Goal: Information Seeking & Learning: Check status

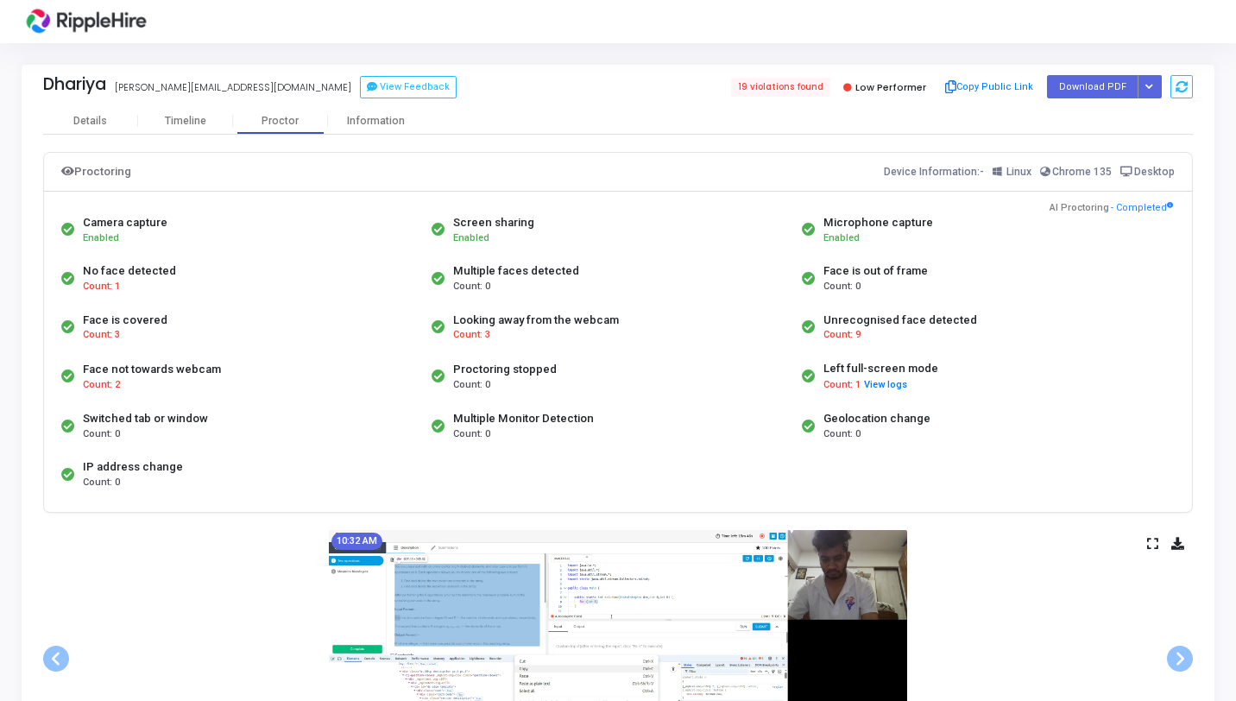
scroll to position [68, 0]
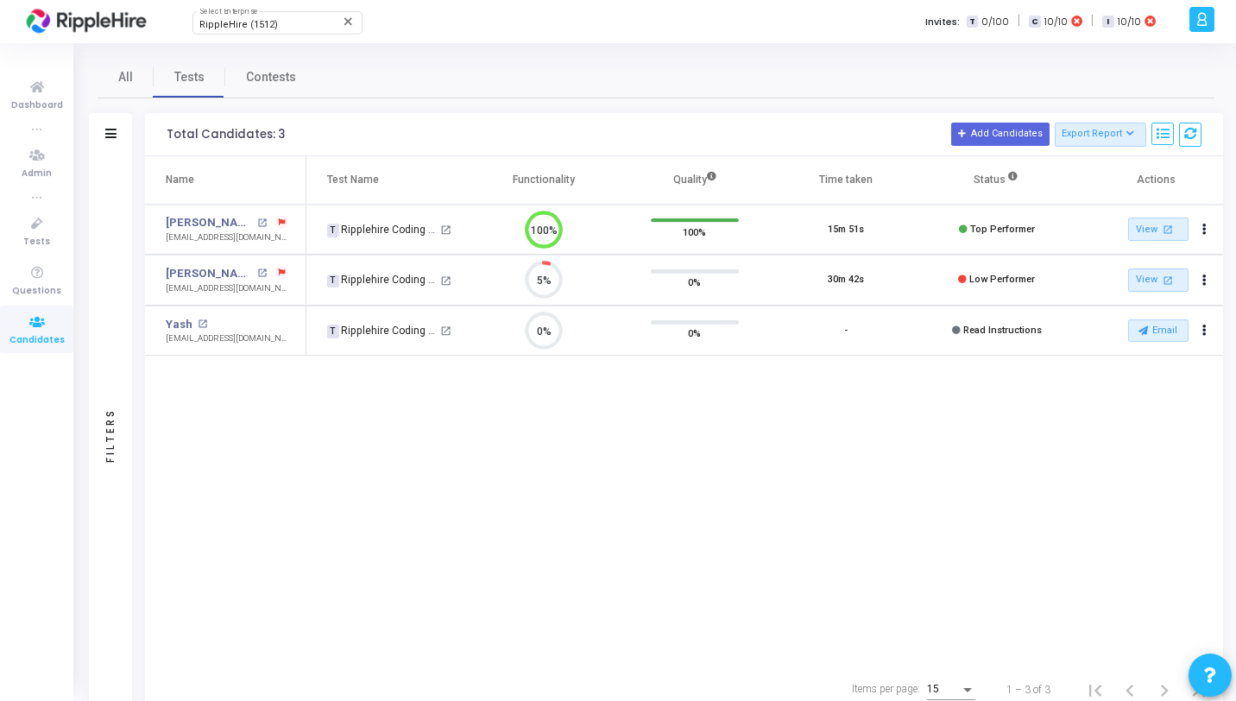
scroll to position [8, 8]
click at [50, 224] on icon at bounding box center [37, 224] width 36 height 22
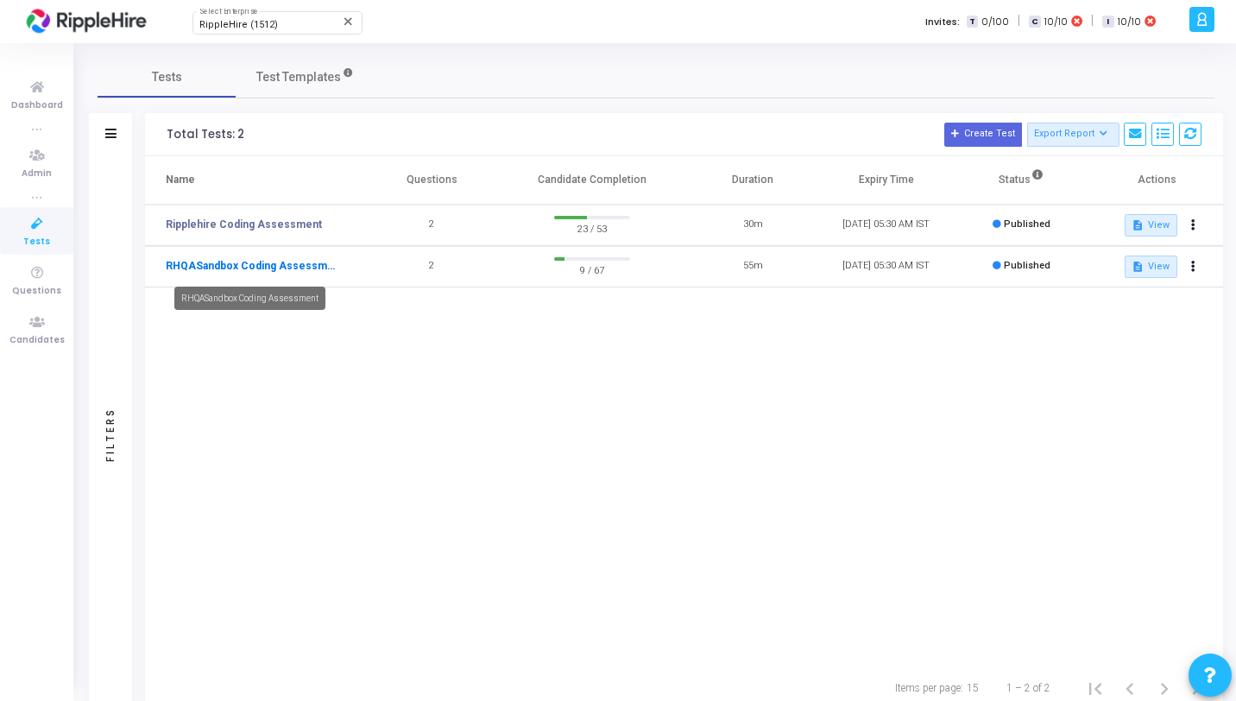
click at [312, 268] on link "RHQASandbox Coding Assessment" at bounding box center [252, 266] width 173 height 16
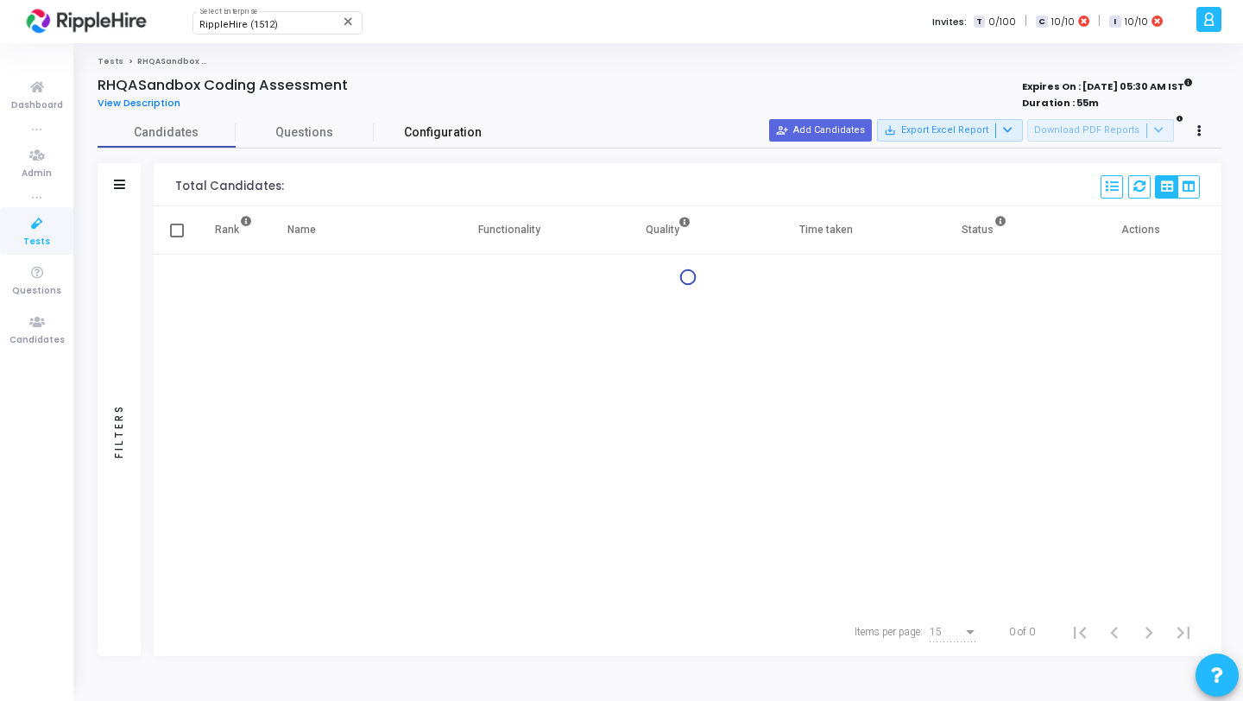
click at [404, 126] on link "Configuration" at bounding box center [443, 132] width 138 height 30
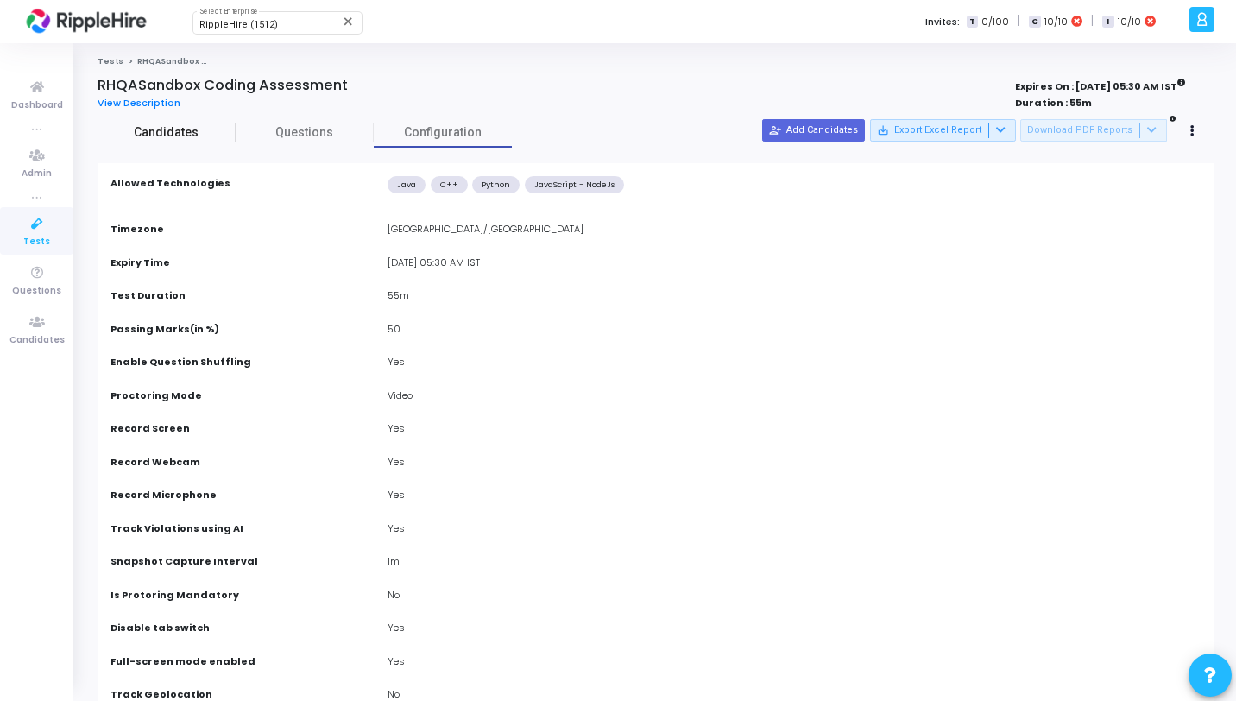
click at [161, 131] on span "Candidates" at bounding box center [167, 132] width 138 height 18
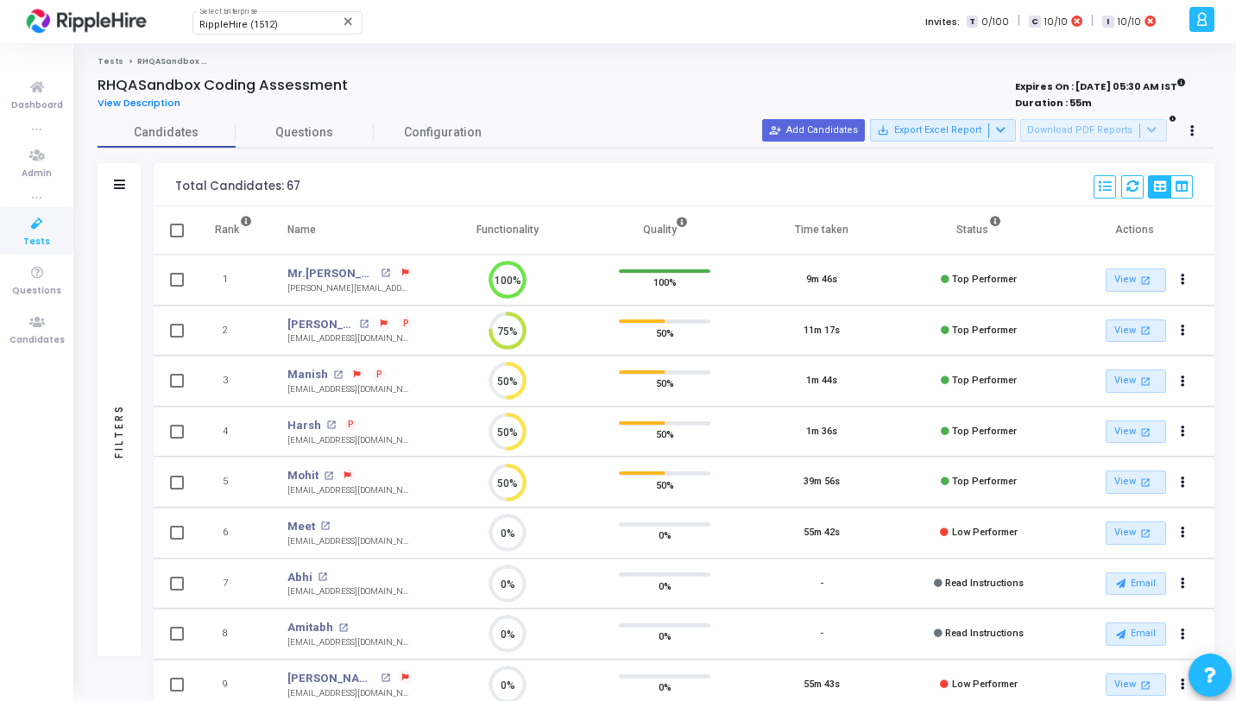
click at [49, 231] on icon at bounding box center [37, 224] width 36 height 22
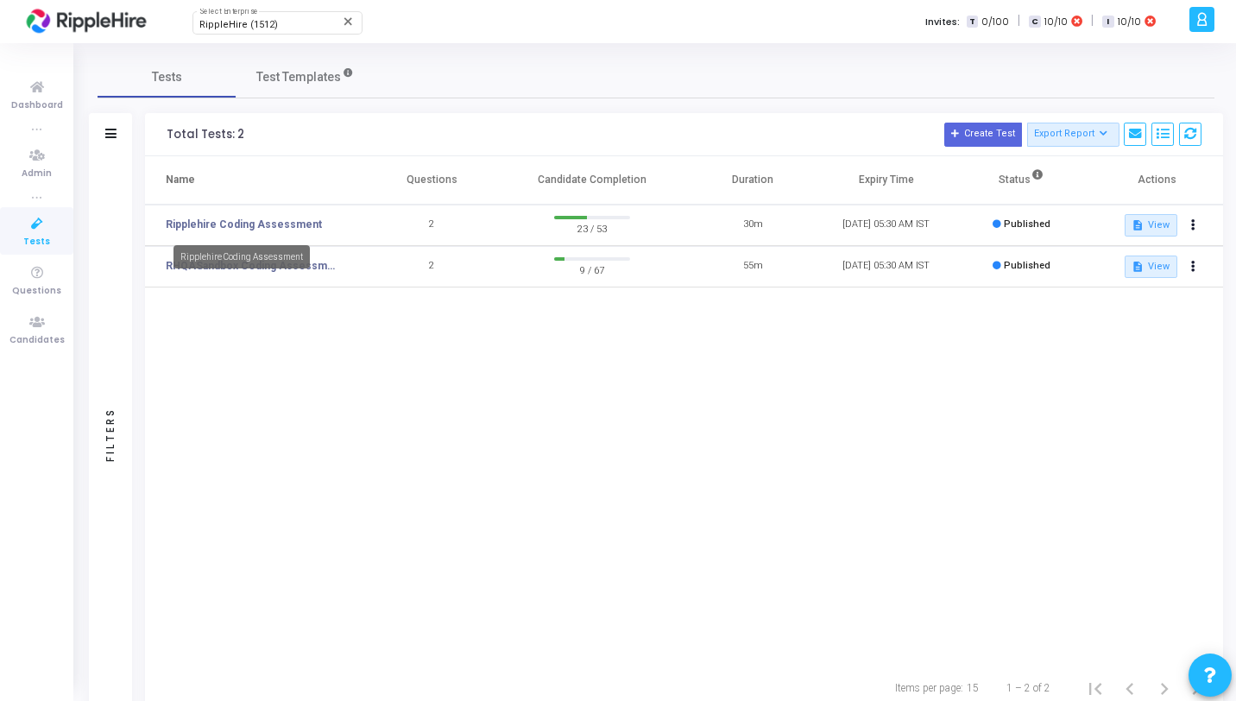
click at [239, 227] on link "Ripplehire Coding Assessment" at bounding box center [244, 225] width 156 height 16
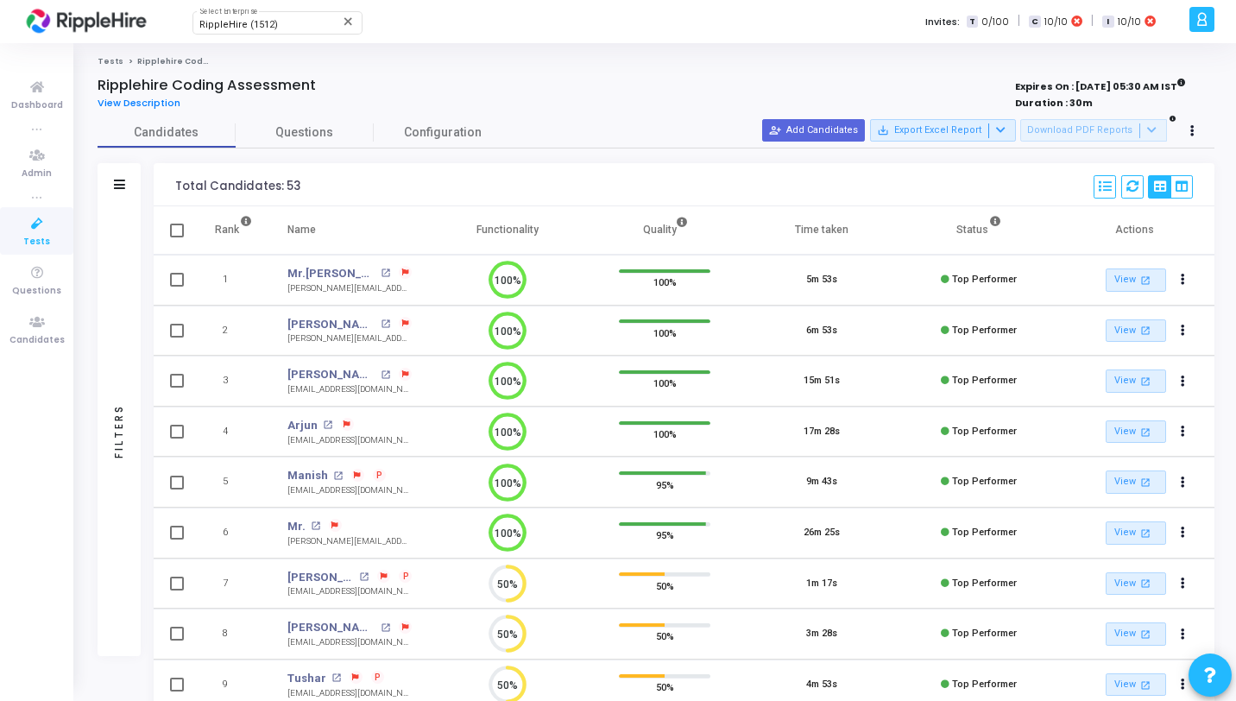
click at [318, 168] on div "Total Candidates: 53 Select S No Name Questions Functionality Quality Time Take…" at bounding box center [684, 184] width 1061 height 43
click at [318, 147] on link "Questions" at bounding box center [305, 132] width 138 height 30
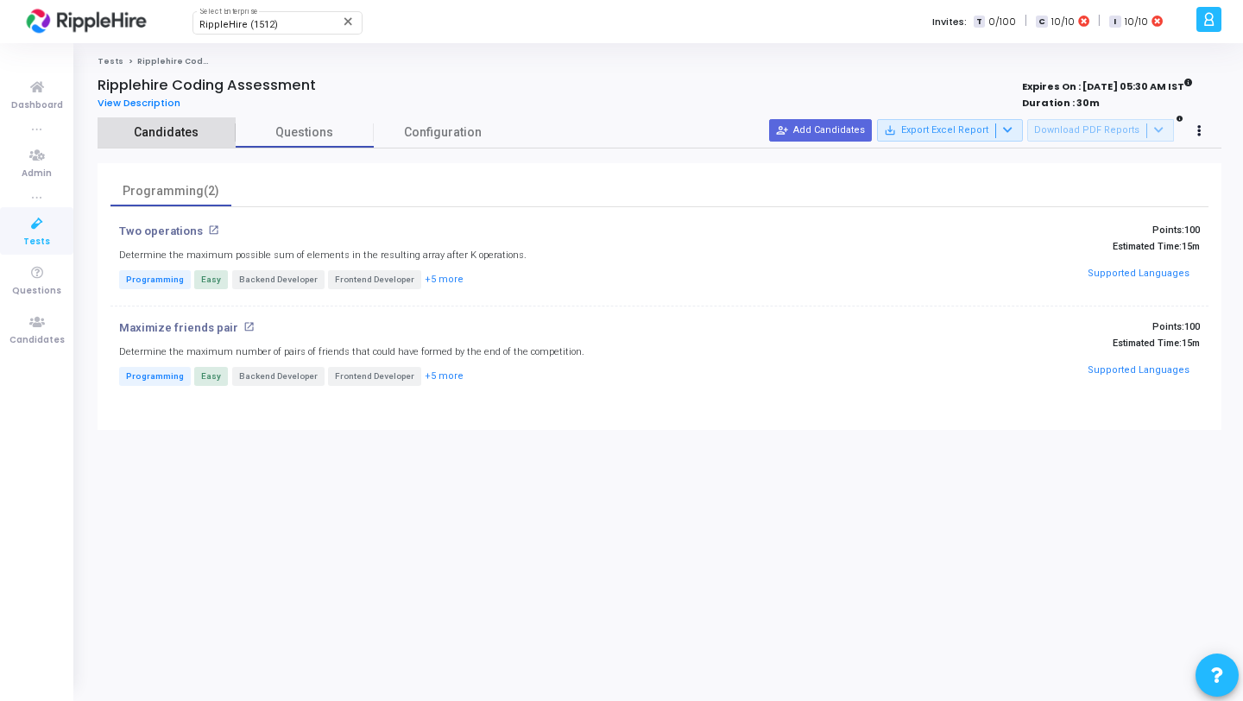
click at [175, 132] on span "Candidates" at bounding box center [167, 132] width 138 height 18
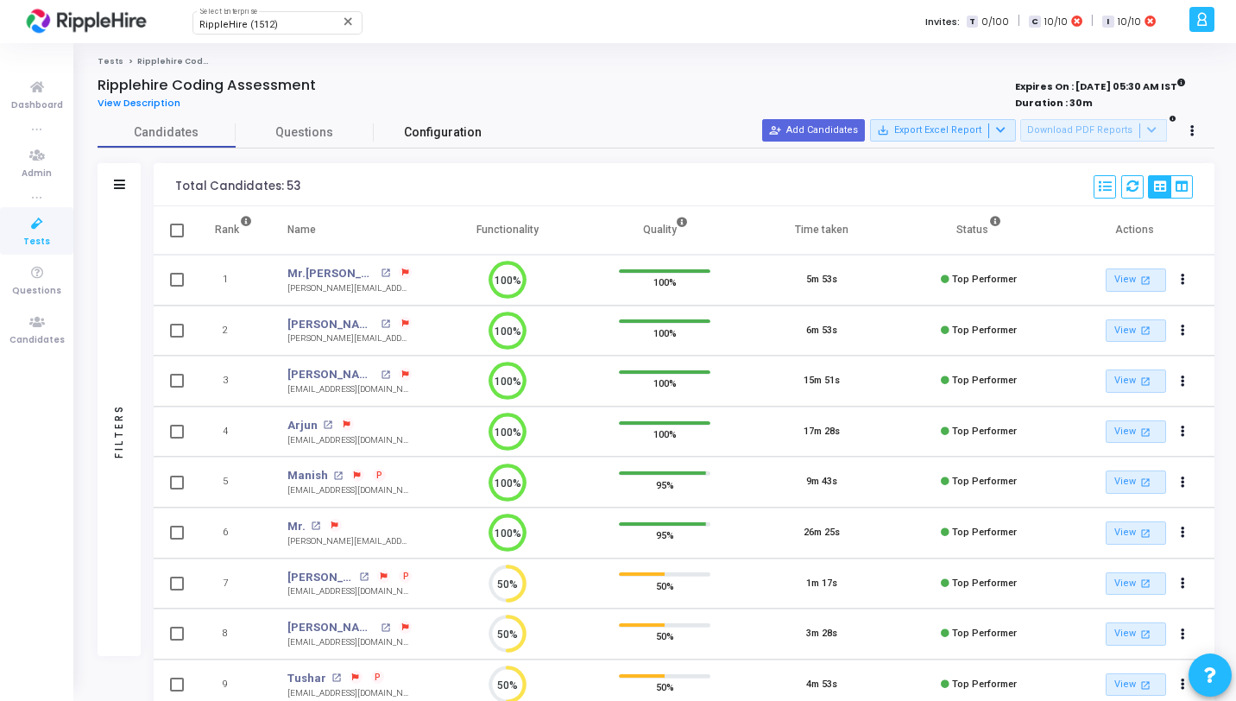
click at [485, 123] on link "Configuration" at bounding box center [443, 132] width 138 height 30
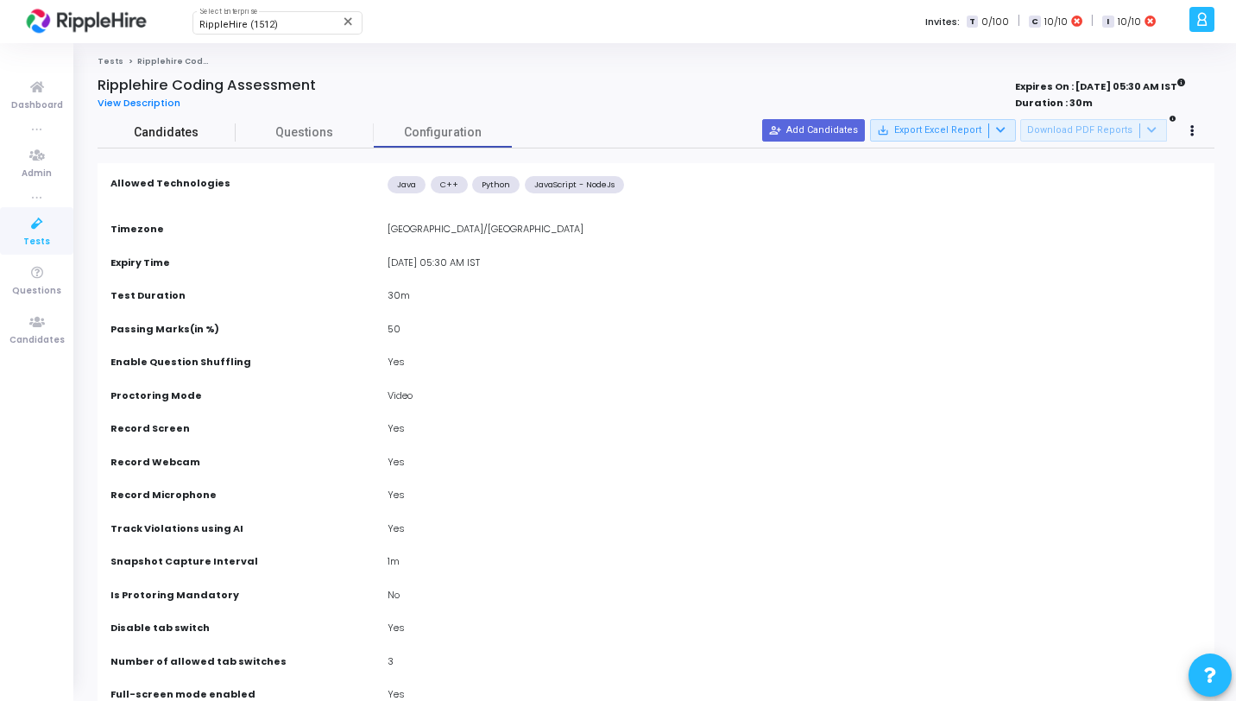
click at [204, 133] on span "Candidates" at bounding box center [167, 132] width 138 height 18
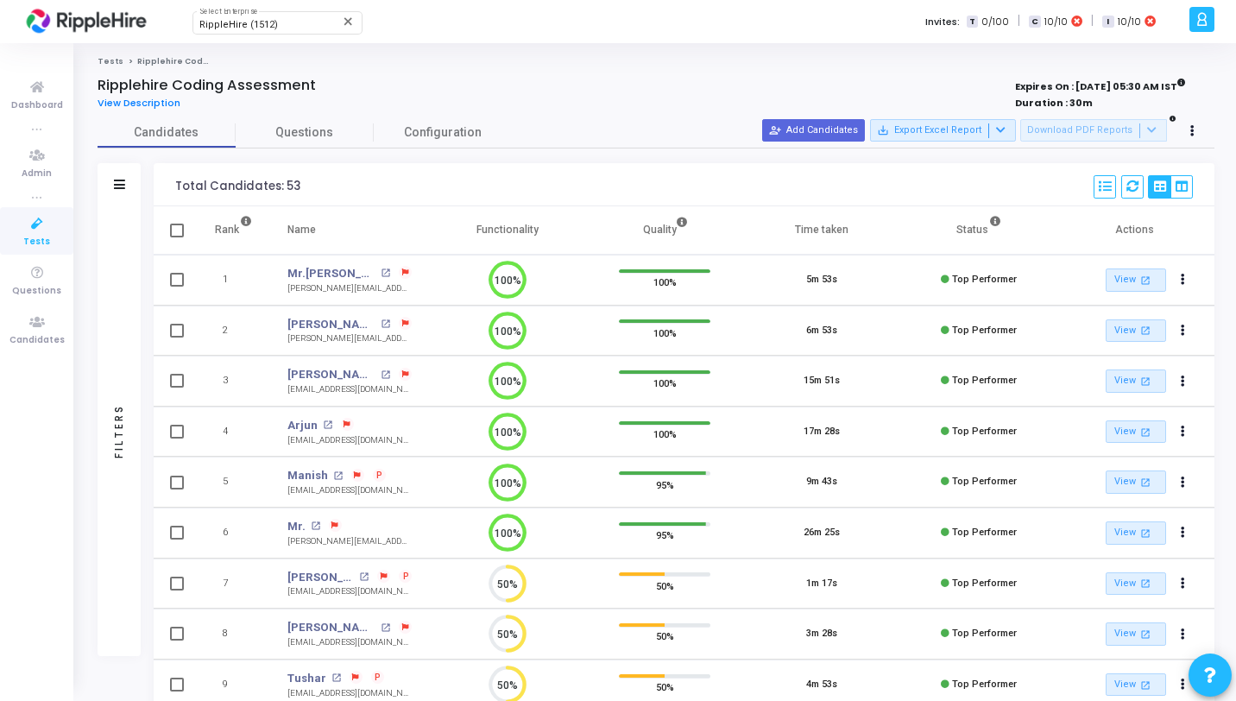
click at [123, 199] on div "Filters" at bounding box center [119, 184] width 43 height 43
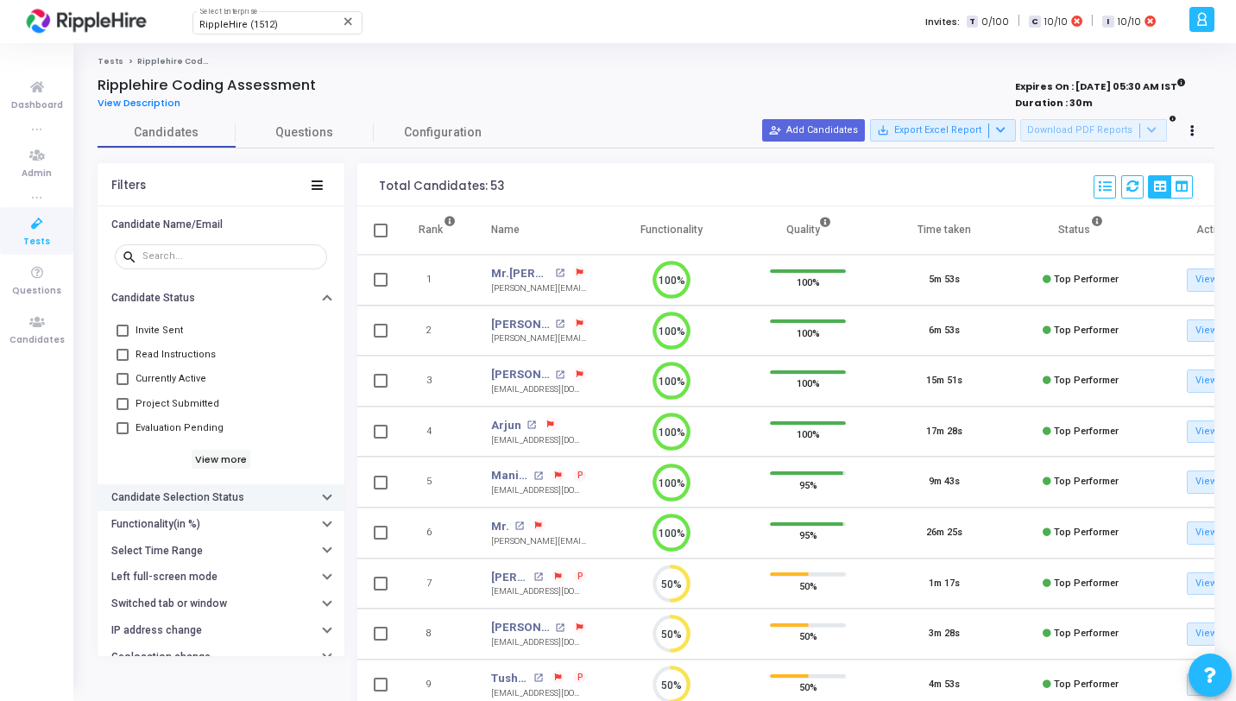
click at [201, 502] on h6 "Candidate Selection Status" at bounding box center [177, 497] width 133 height 13
click at [208, 504] on button "Candidate Selection Status" at bounding box center [221, 497] width 247 height 27
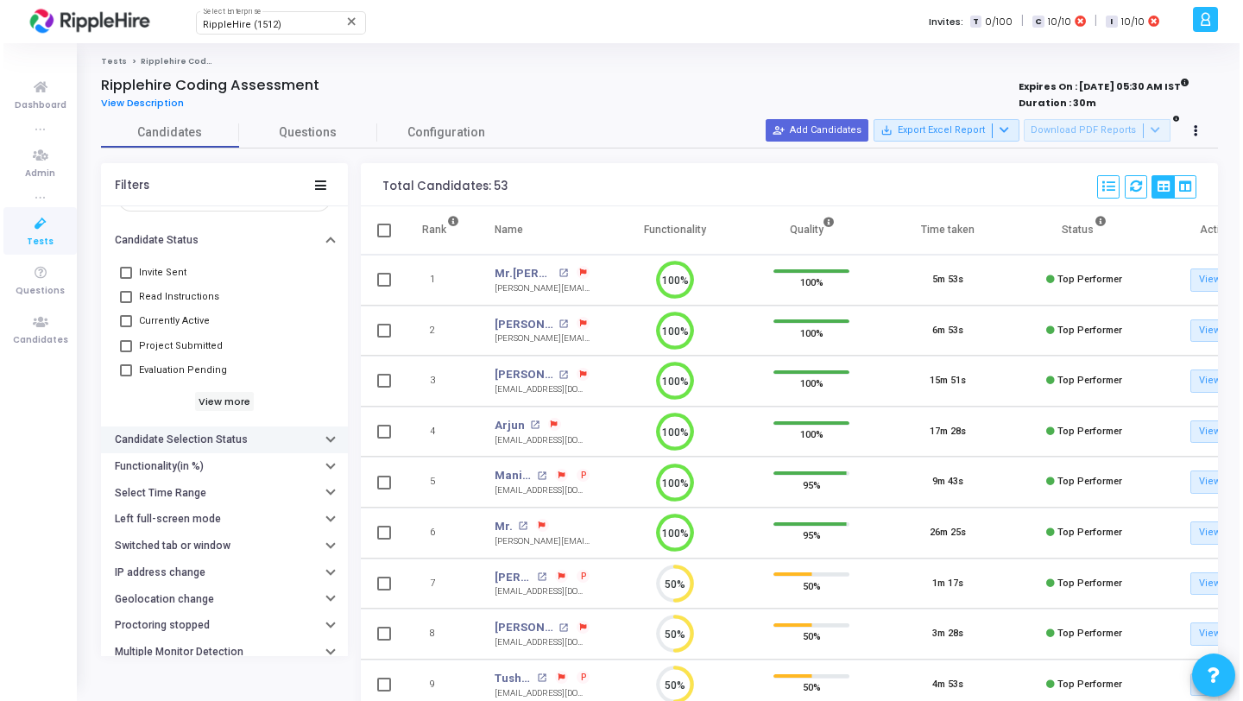
scroll to position [70, 0]
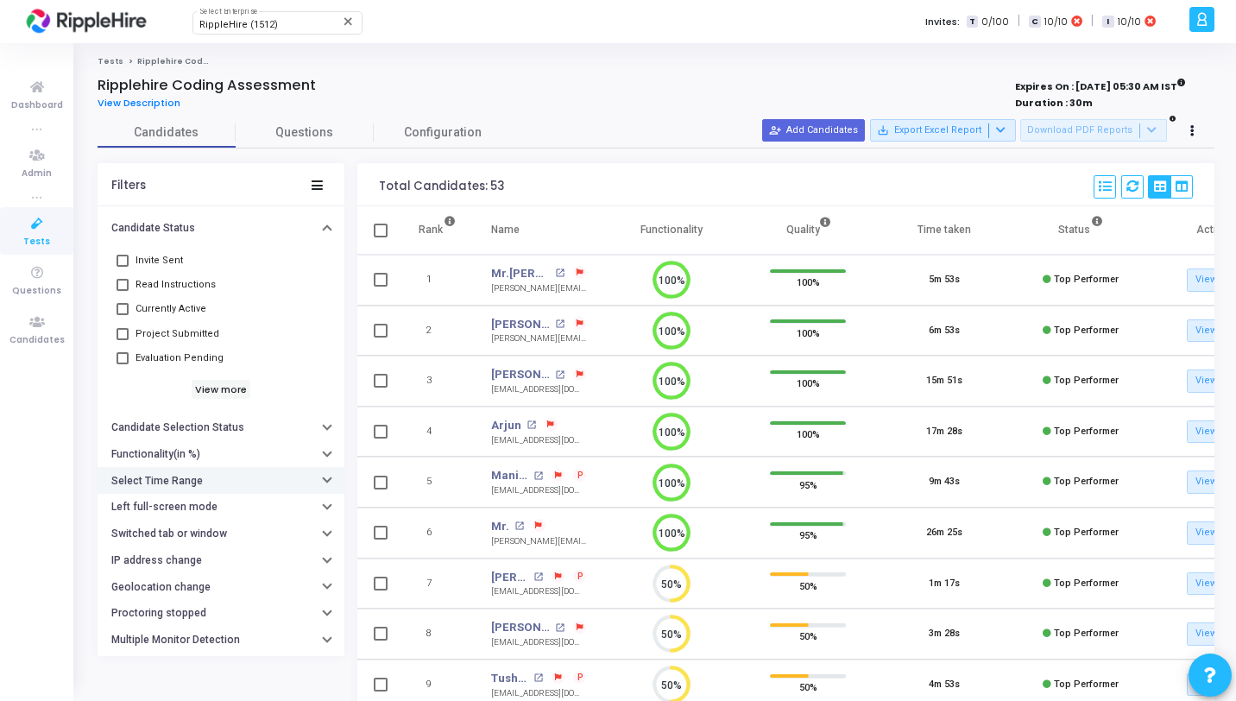
click at [193, 487] on button "Select Time Range" at bounding box center [221, 480] width 247 height 27
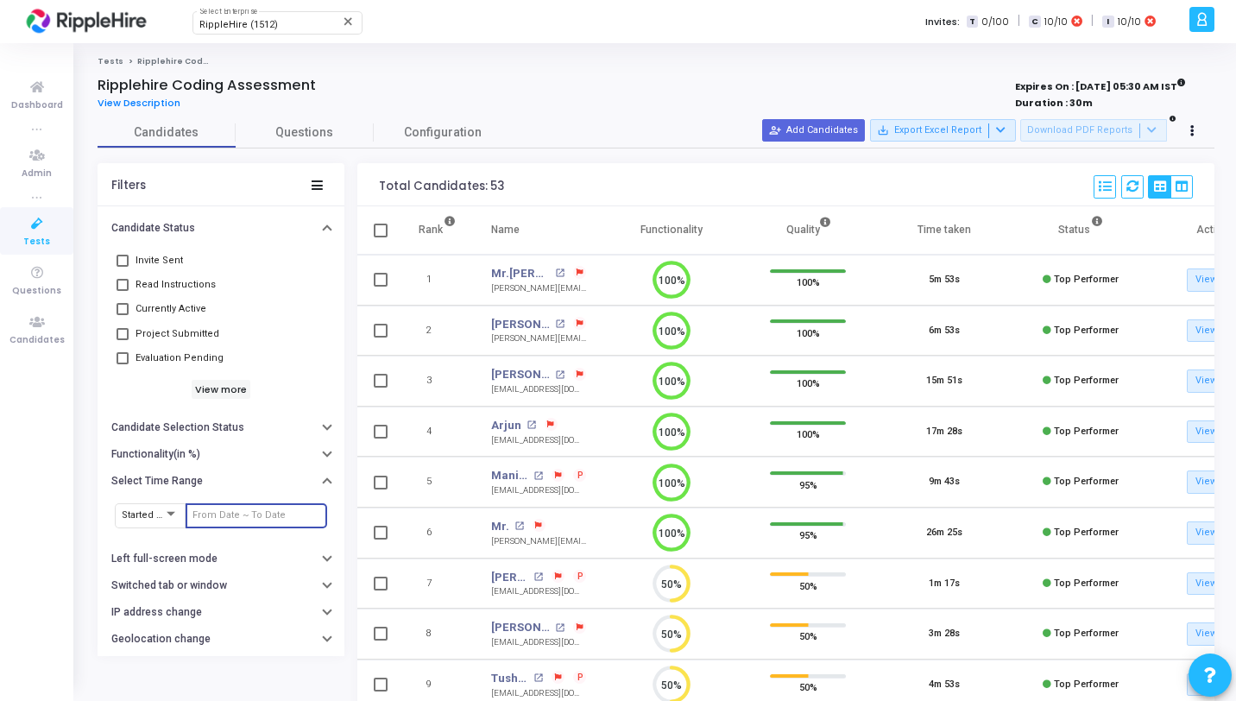
click at [212, 517] on input "text" at bounding box center [256, 515] width 128 height 10
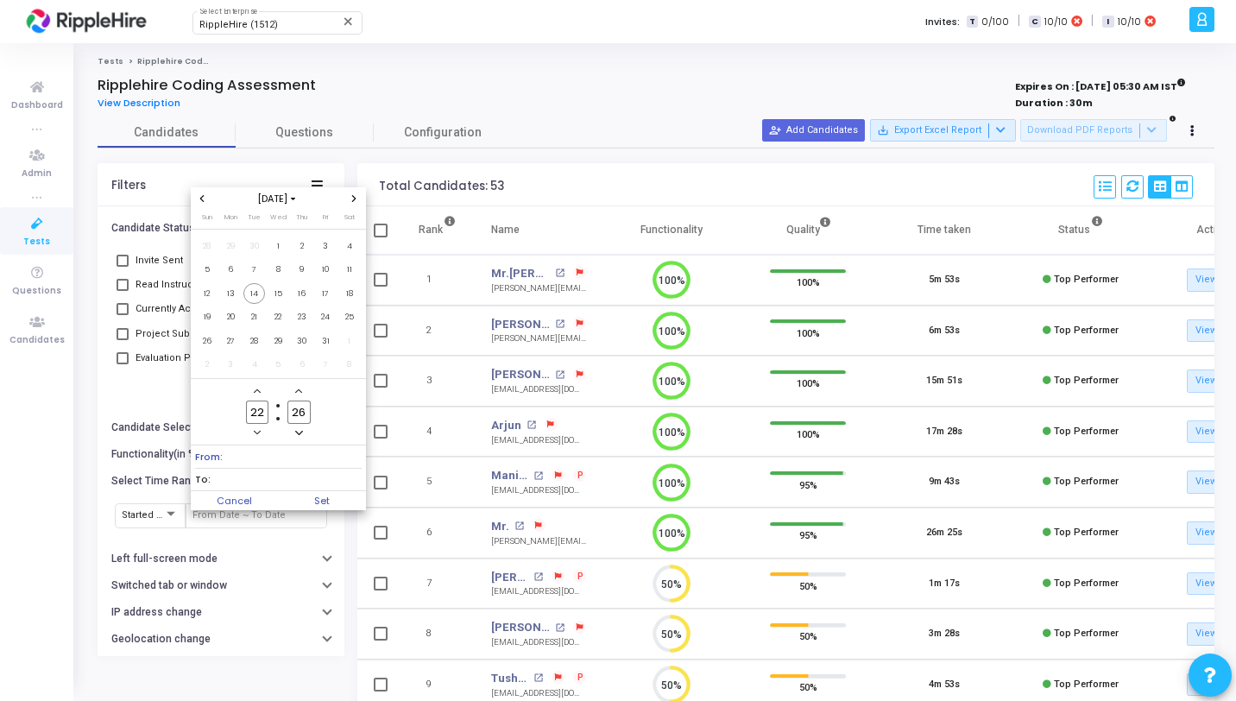
click at [199, 197] on icon "Previous month" at bounding box center [202, 198] width 7 height 7
click at [324, 292] on span "15" at bounding box center [326, 294] width 22 height 22
click at [262, 412] on input "22" at bounding box center [257, 411] width 22 height 23
type input "2"
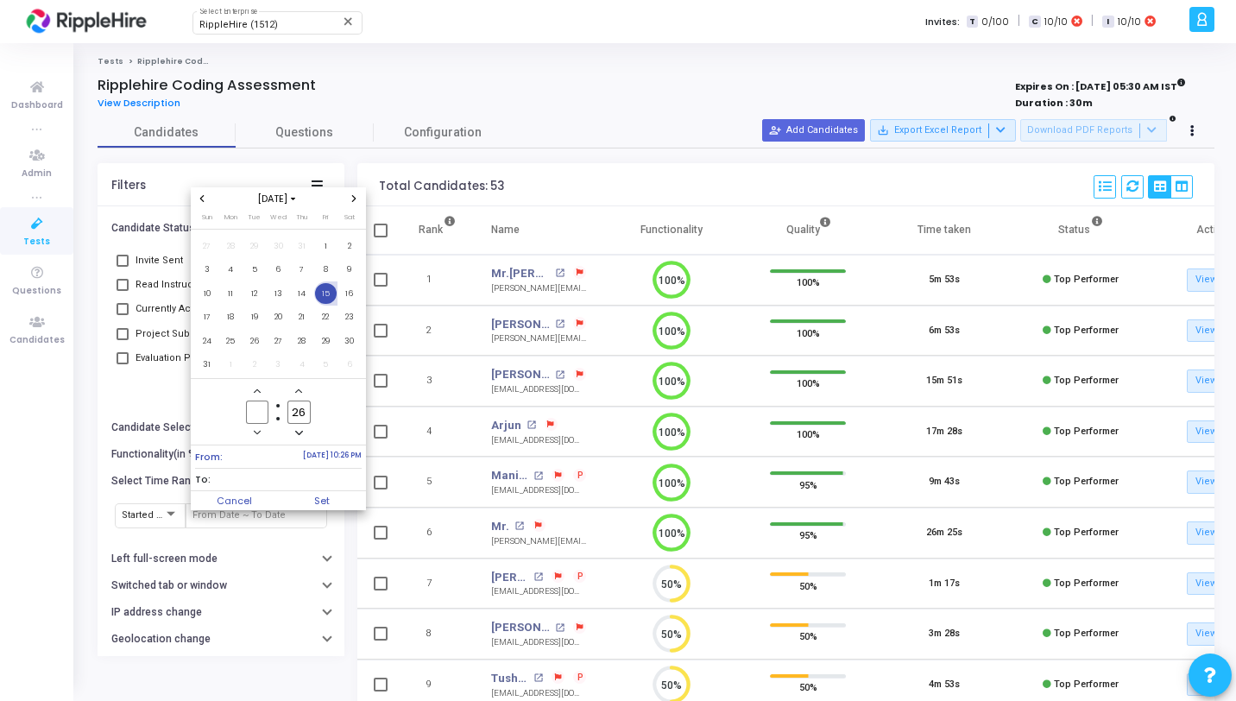
type input "1"
type input "00"
click at [306, 405] on input "26" at bounding box center [298, 411] width 22 height 23
type input "2"
type input "00"
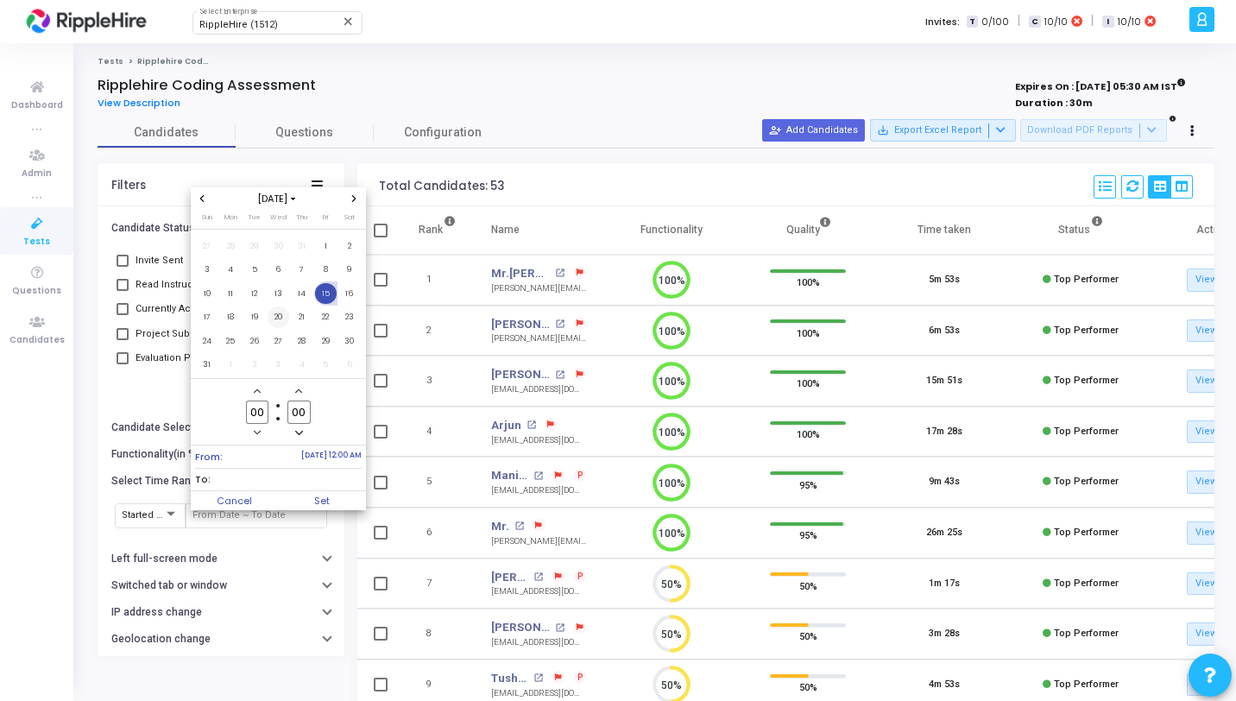
click at [281, 316] on span "20" at bounding box center [279, 317] width 22 height 22
click at [330, 492] on span "Set" at bounding box center [322, 500] width 88 height 19
type input "8/15/2025, 12:00 AM - 8/20/2025, 12:00 AM"
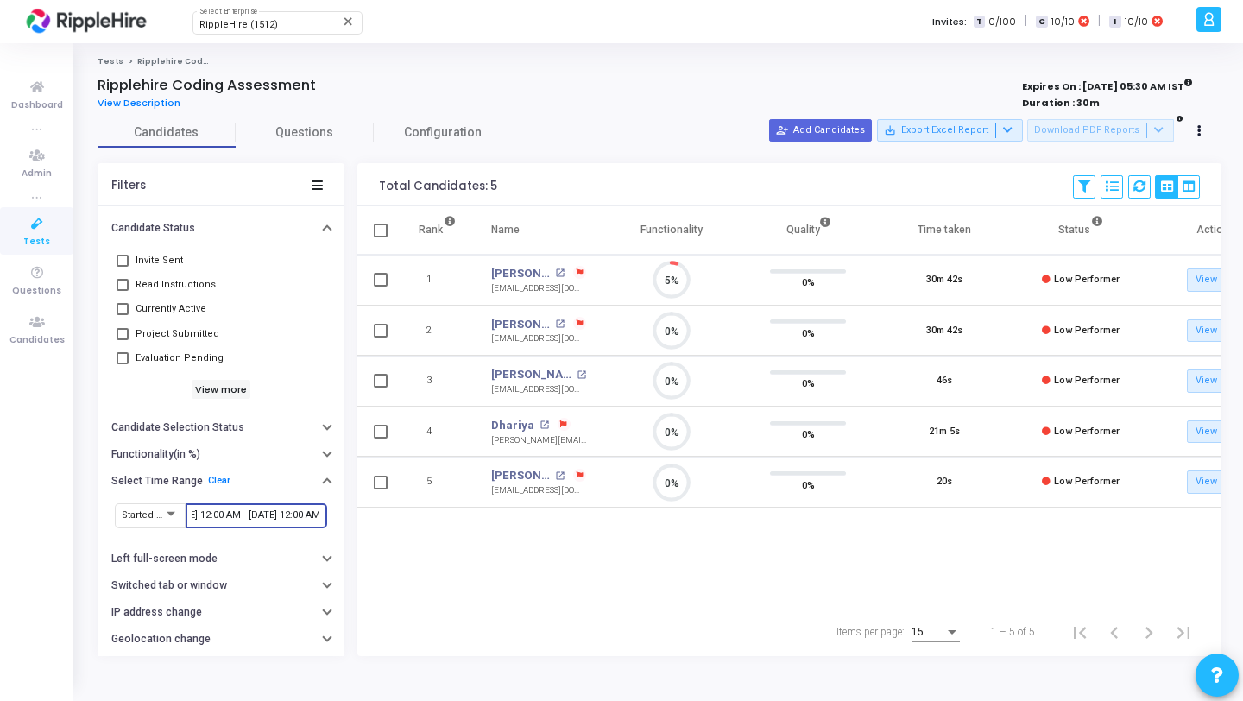
scroll to position [8, 8]
click at [555, 323] on mat-icon "open_in_new" at bounding box center [559, 323] width 9 height 9
click at [577, 373] on mat-icon "open_in_new" at bounding box center [581, 374] width 9 height 9
click at [541, 421] on mat-icon "open_in_new" at bounding box center [543, 424] width 9 height 9
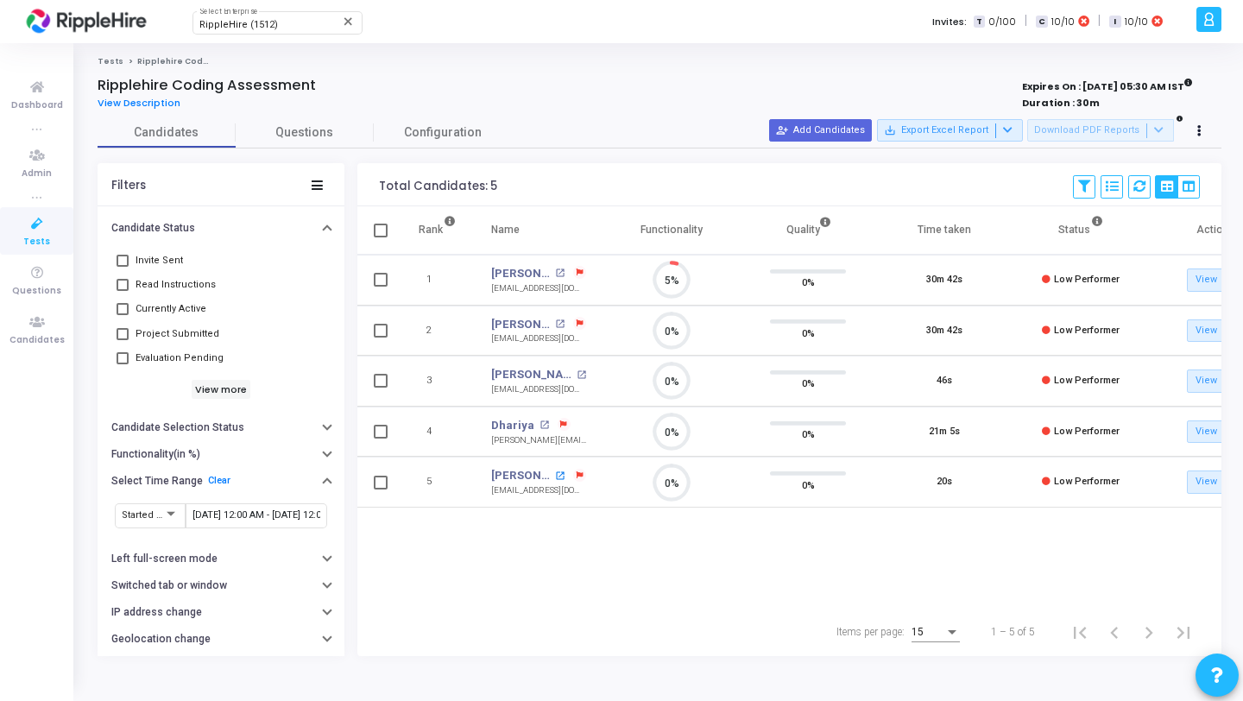
click at [555, 473] on mat-icon "open_in_new" at bounding box center [559, 475] width 9 height 9
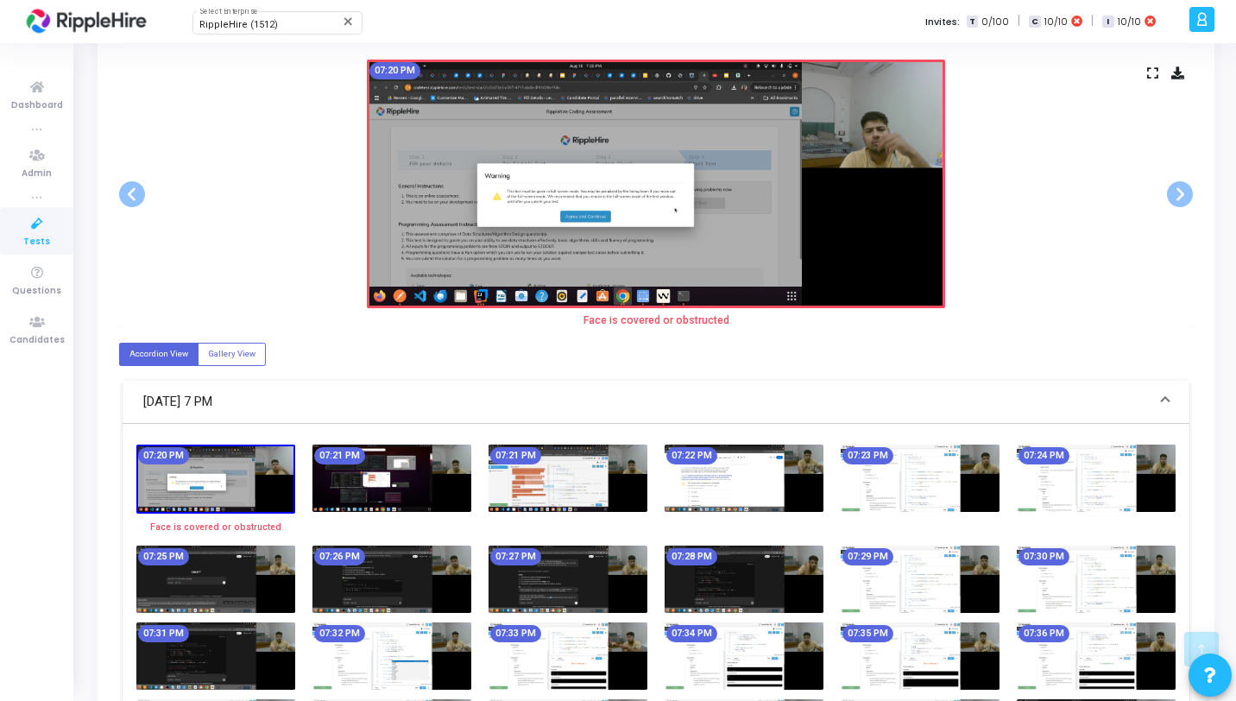
scroll to position [696, 0]
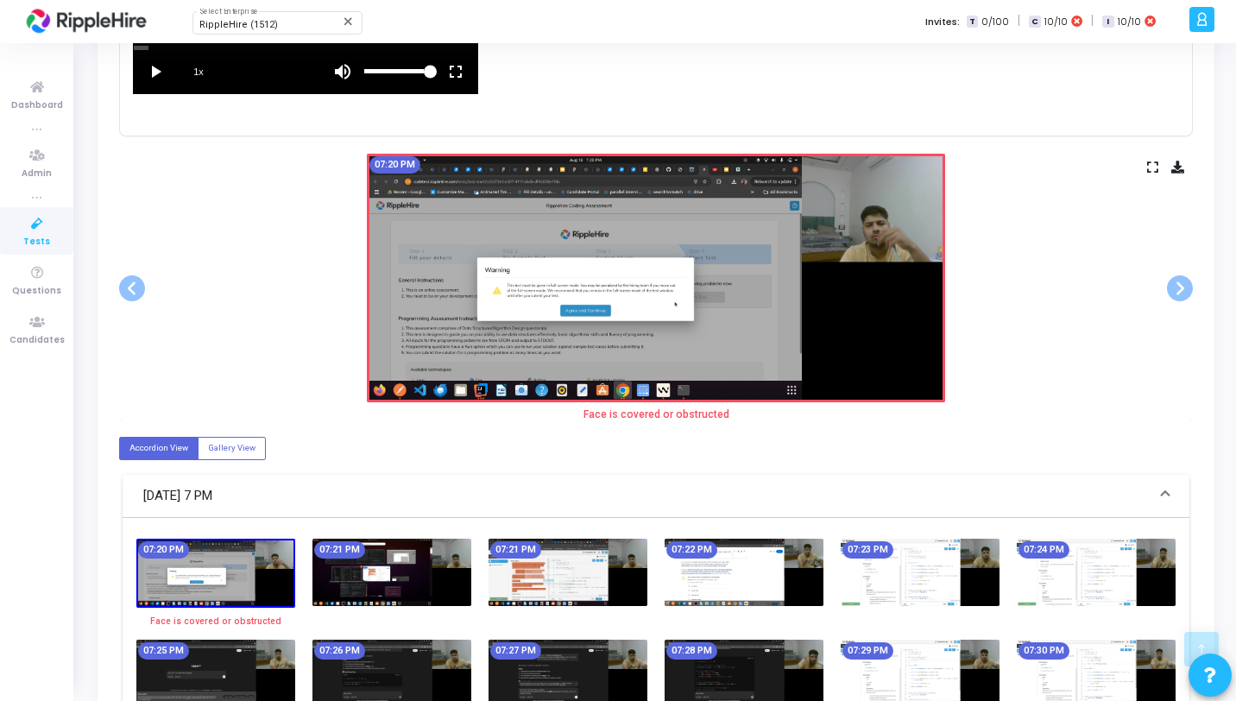
click at [1151, 164] on icon at bounding box center [1152, 166] width 11 height 9
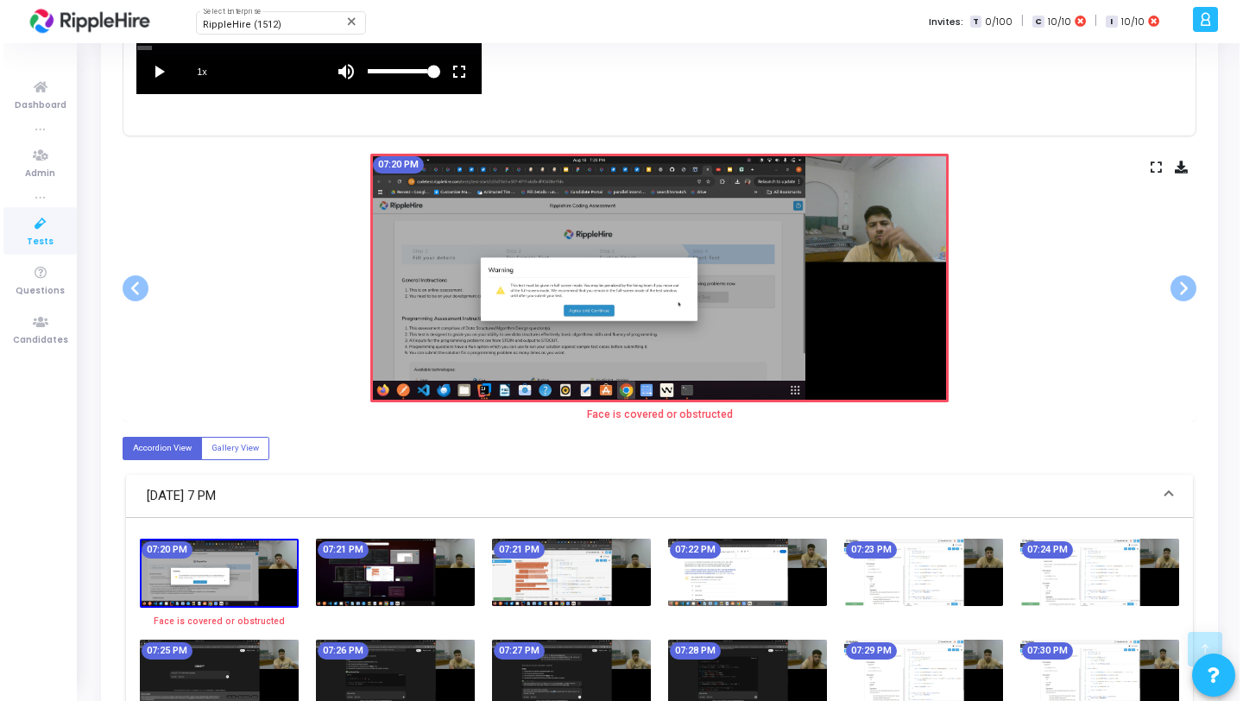
scroll to position [0, 0]
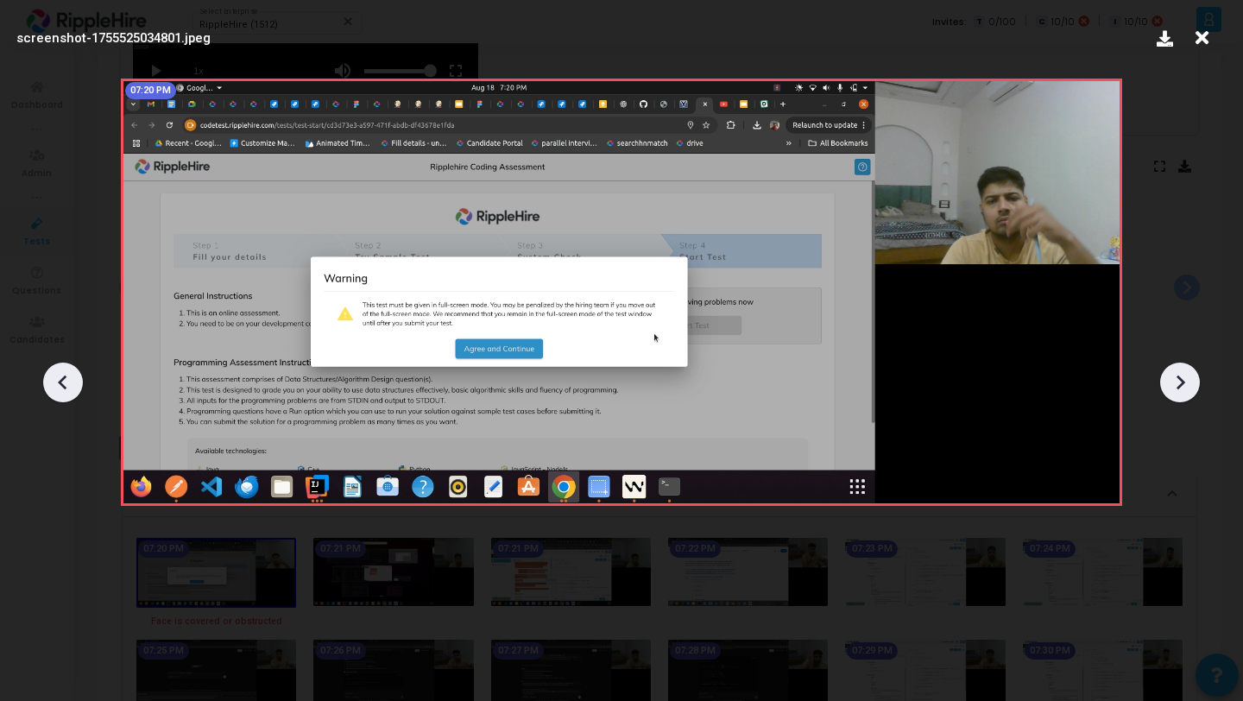
click at [1176, 396] on div at bounding box center [1180, 383] width 40 height 40
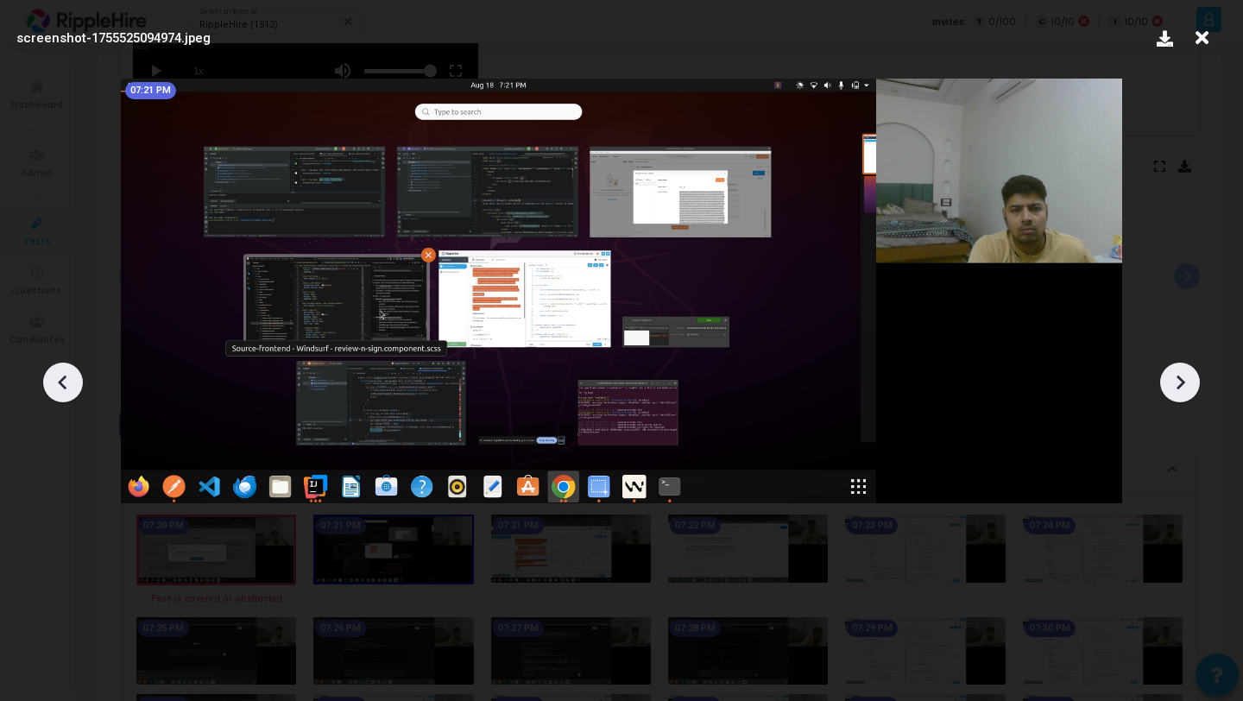
click at [1176, 396] on div at bounding box center [1180, 383] width 40 height 40
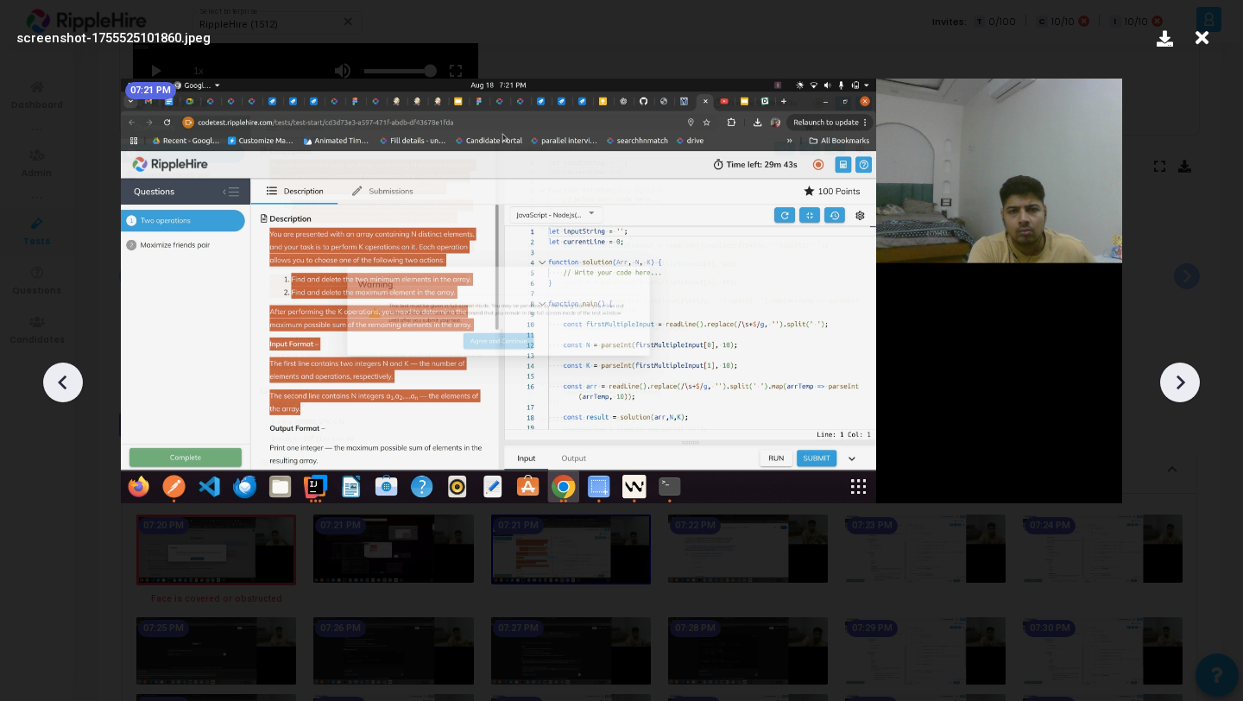
click at [1176, 396] on div at bounding box center [1180, 383] width 40 height 40
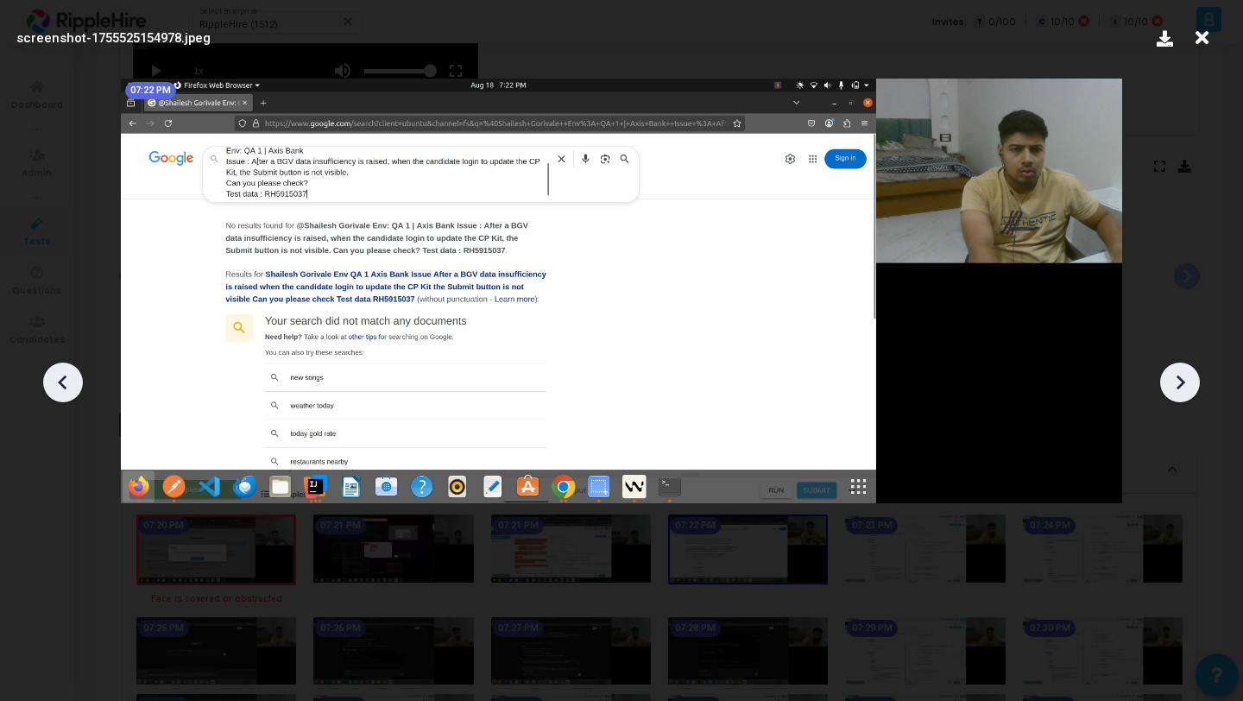
click at [1176, 396] on div at bounding box center [1180, 383] width 40 height 40
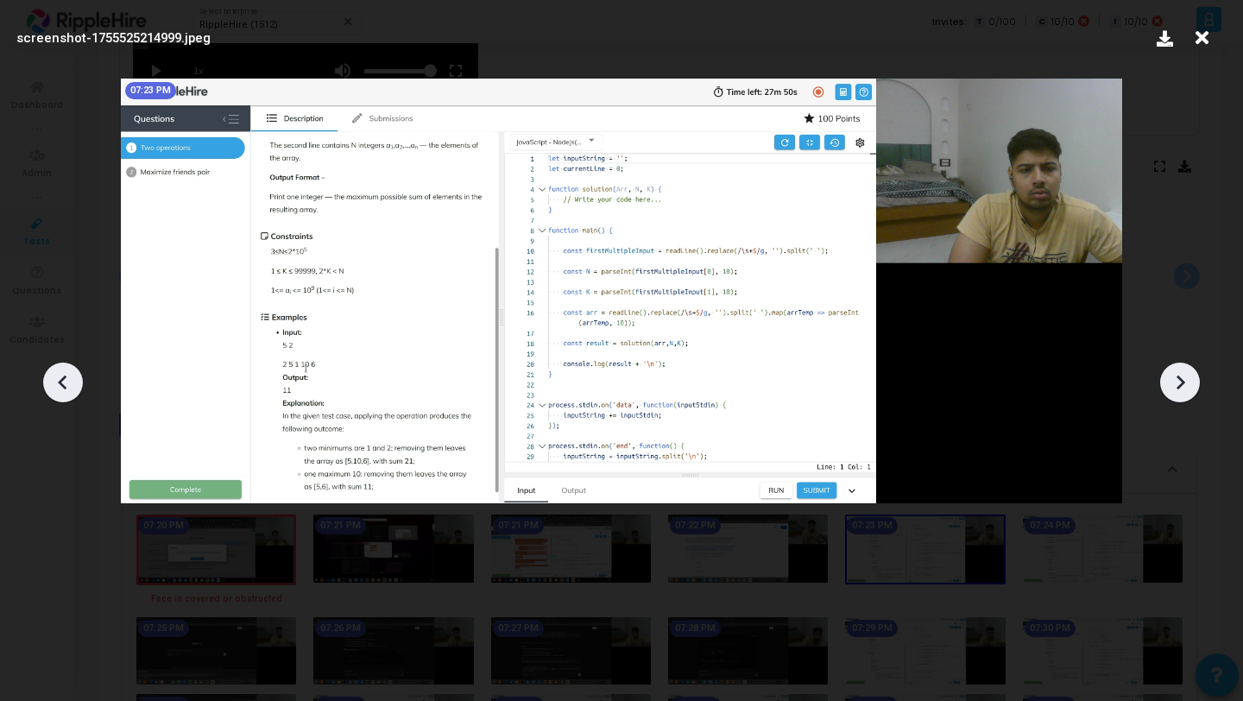
click at [1176, 396] on div at bounding box center [1180, 383] width 40 height 40
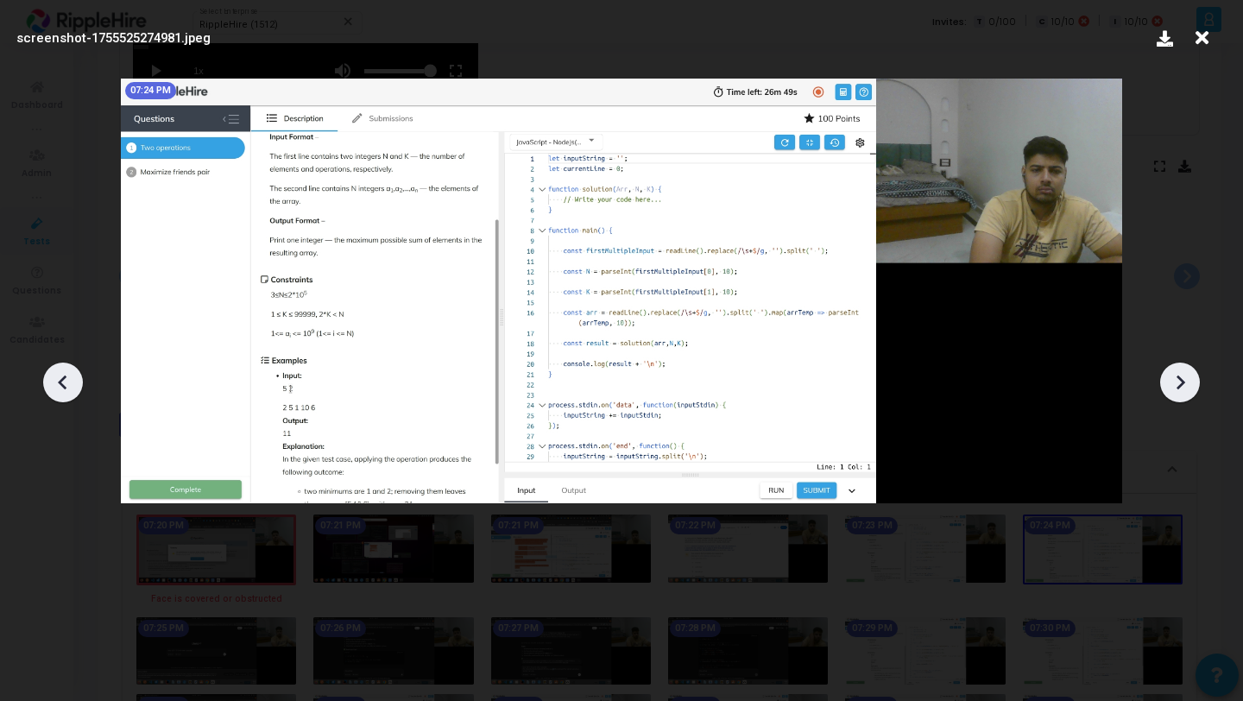
click at [1176, 396] on div at bounding box center [1180, 383] width 40 height 40
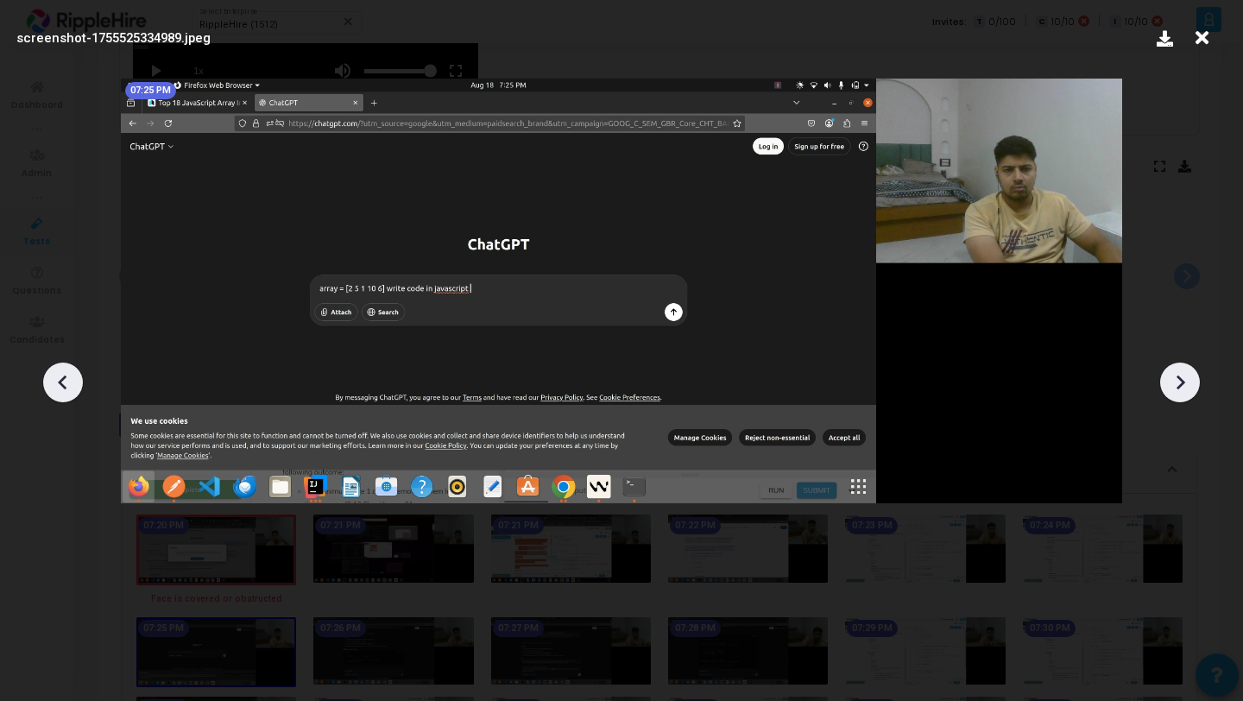
click at [1176, 396] on div at bounding box center [1180, 383] width 40 height 40
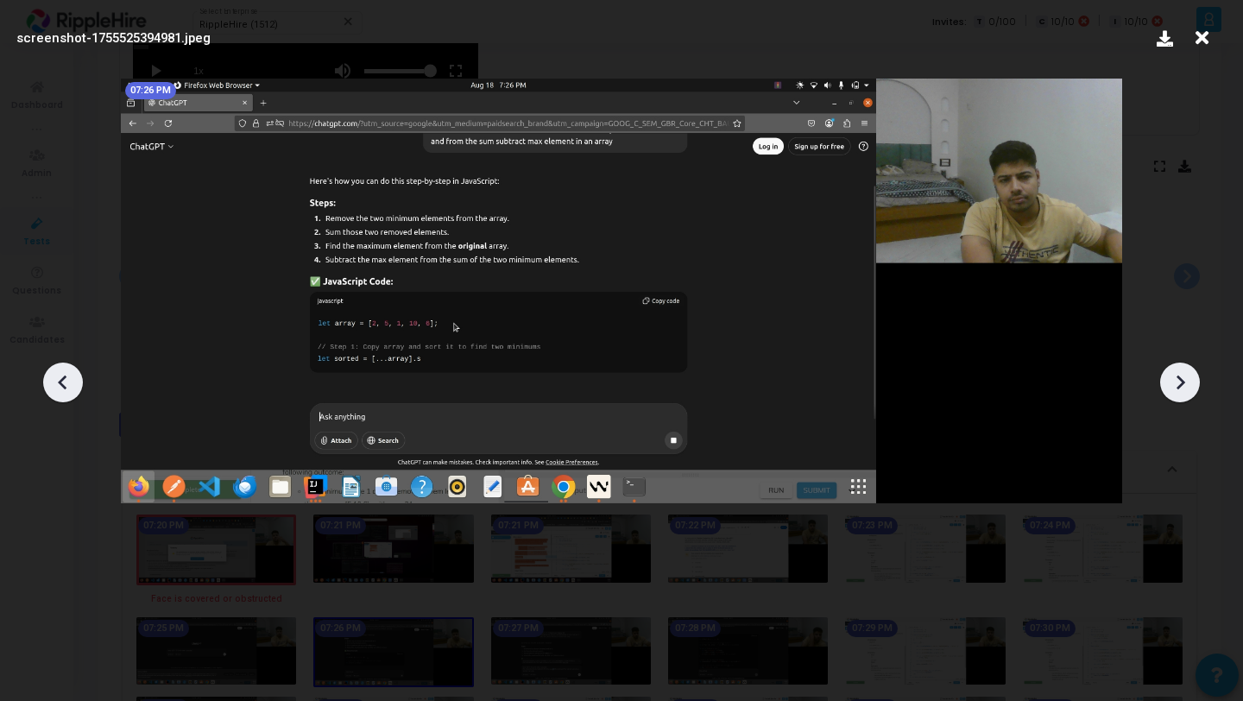
click at [1176, 396] on div at bounding box center [1180, 383] width 40 height 40
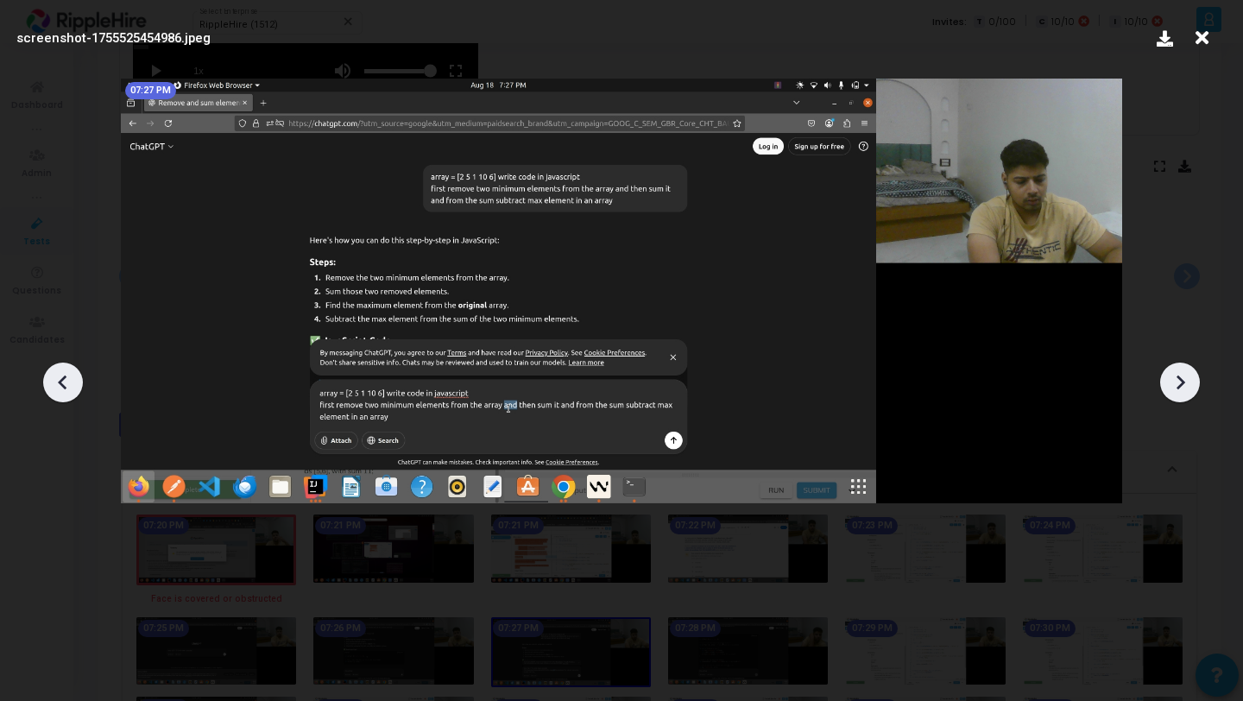
click at [1176, 396] on div at bounding box center [1180, 383] width 40 height 40
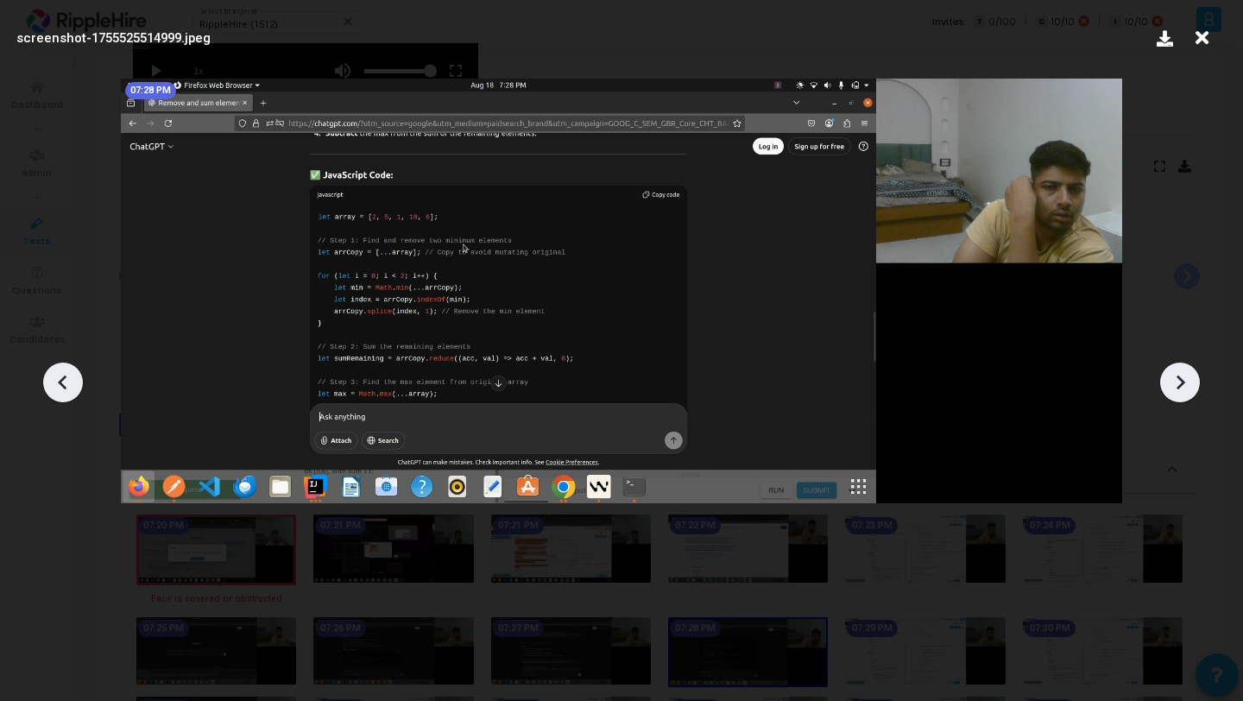
click at [1176, 396] on div at bounding box center [1180, 383] width 40 height 40
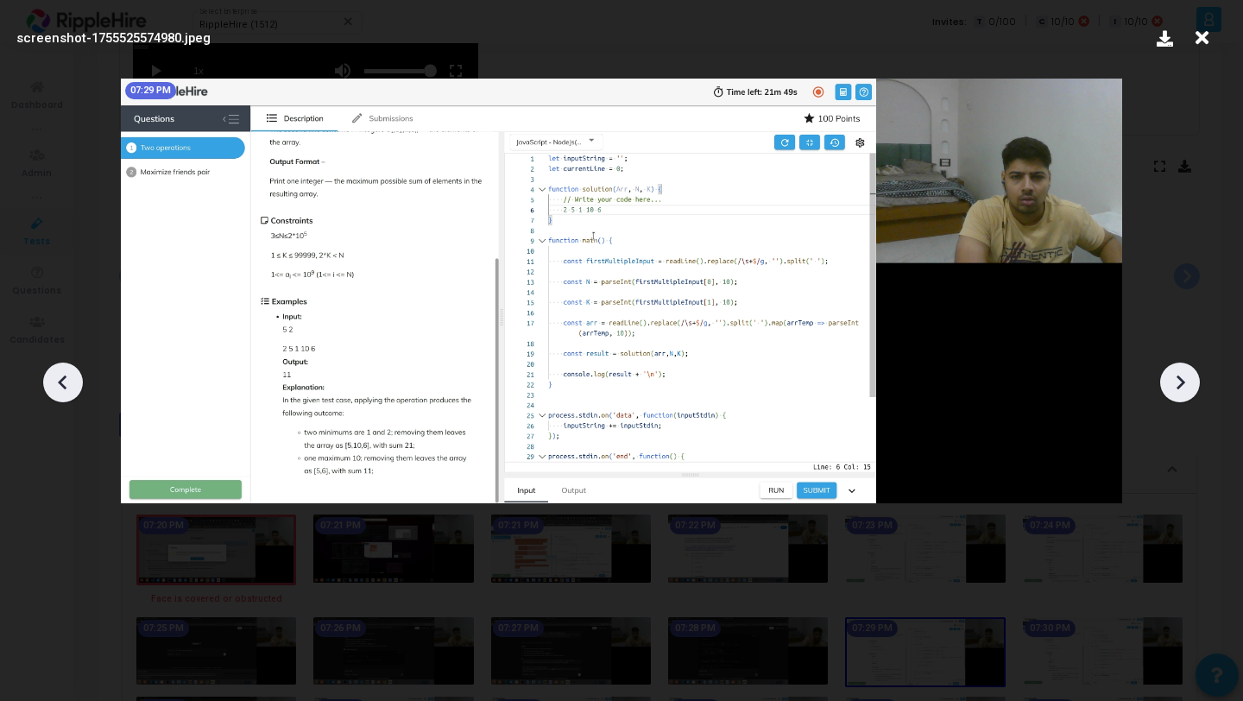
click at [1176, 396] on div at bounding box center [1180, 383] width 40 height 40
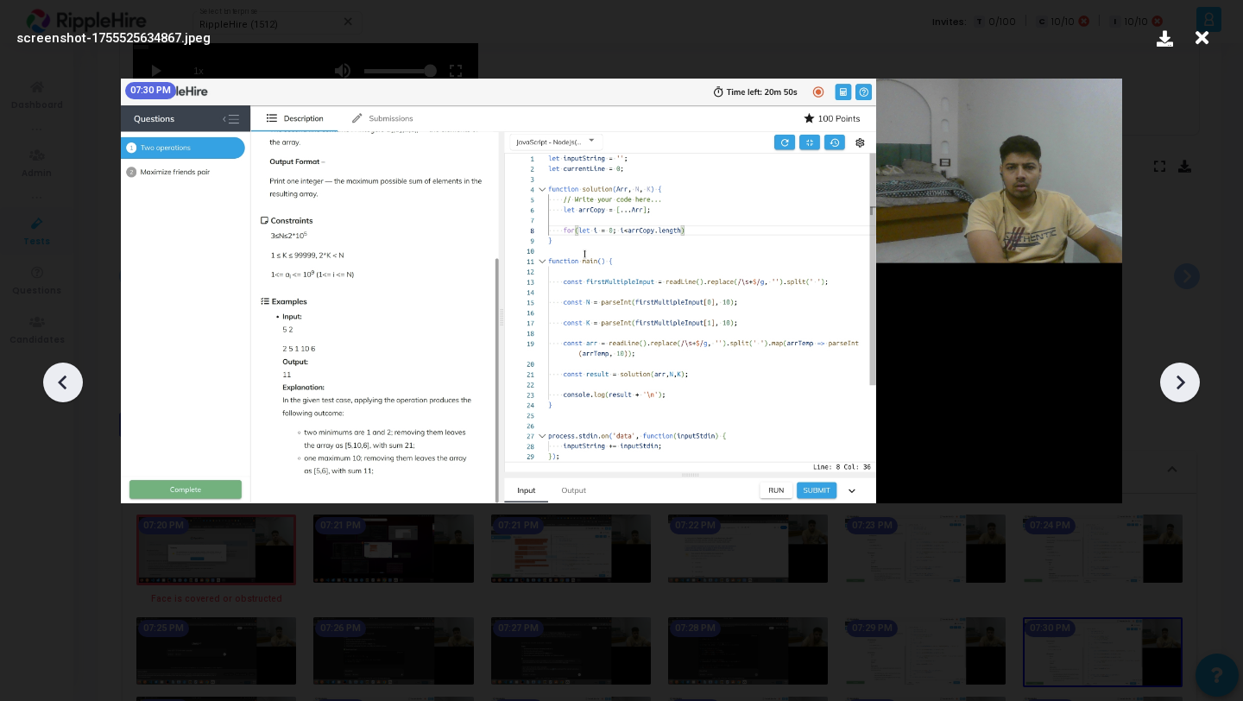
click at [1176, 396] on div at bounding box center [1180, 383] width 40 height 40
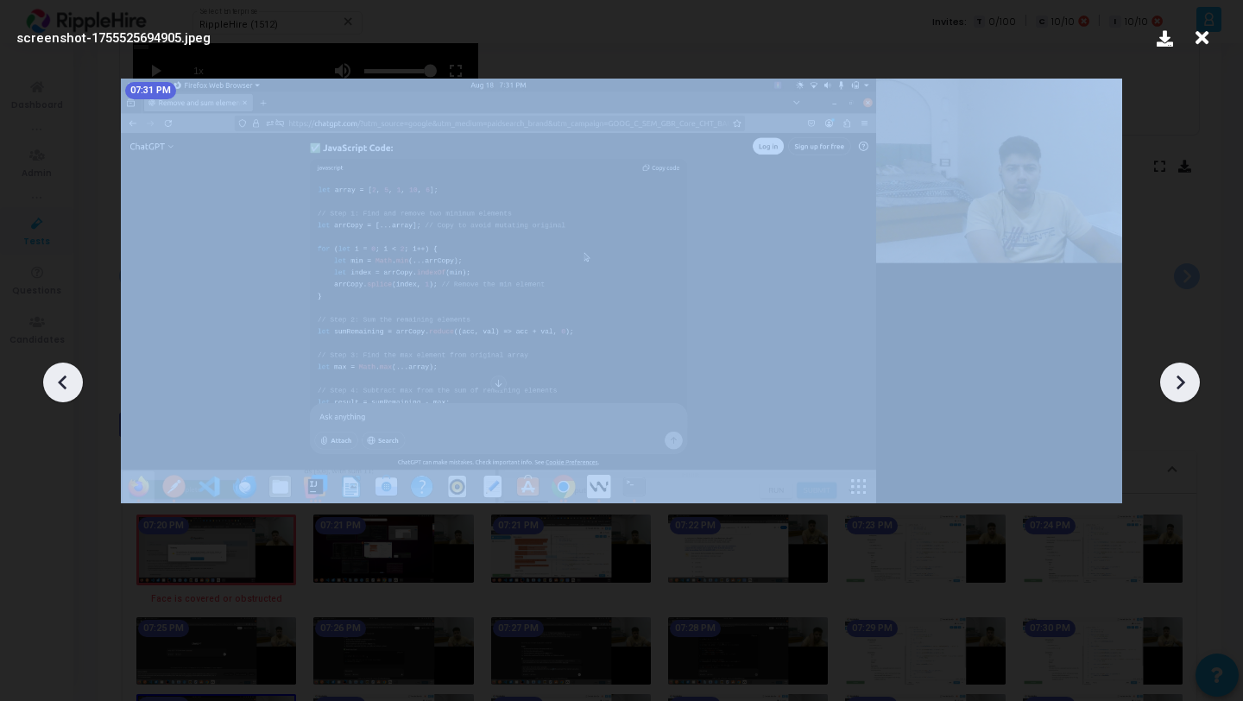
click at [1176, 396] on div at bounding box center [1180, 383] width 40 height 40
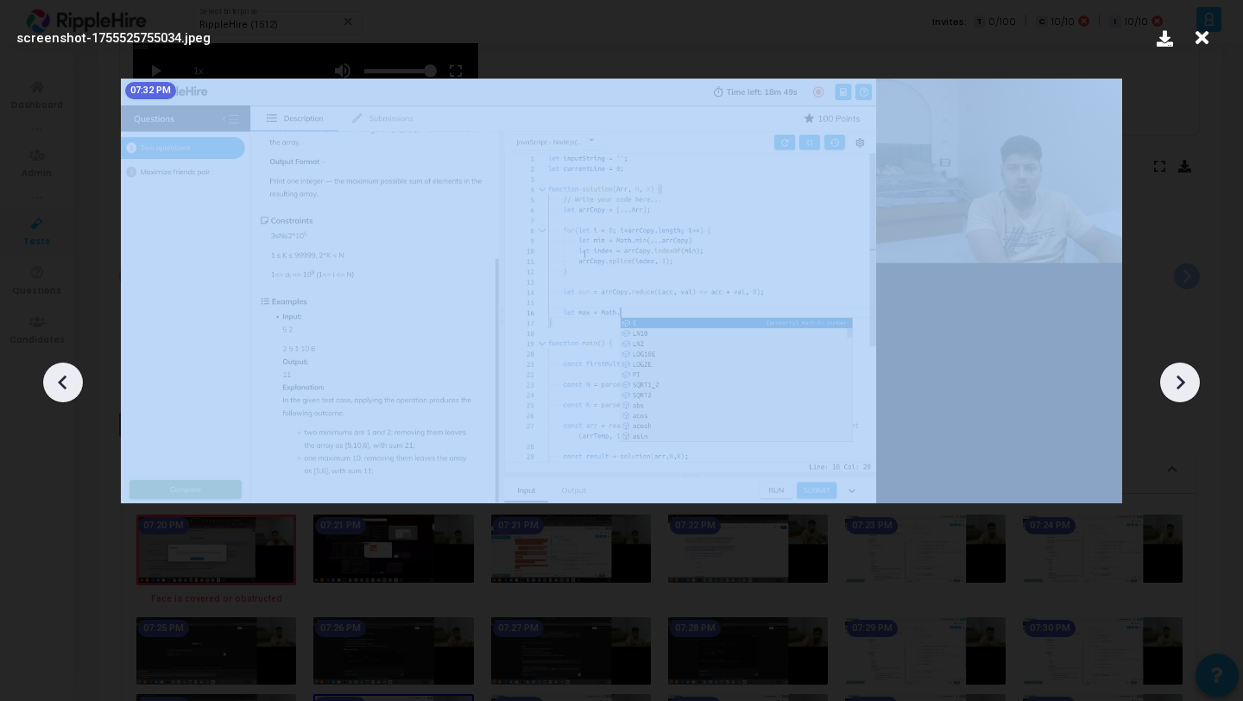
click at [1176, 396] on div at bounding box center [1180, 383] width 40 height 40
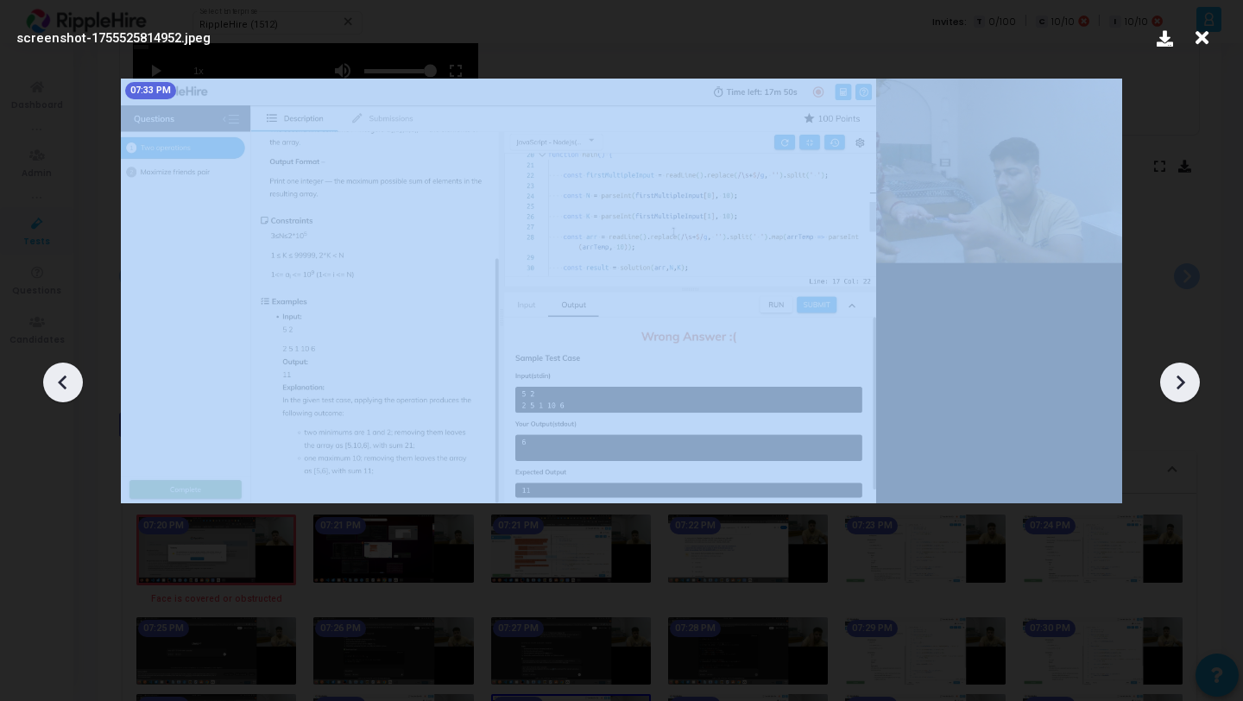
click at [1176, 396] on div at bounding box center [1180, 383] width 40 height 40
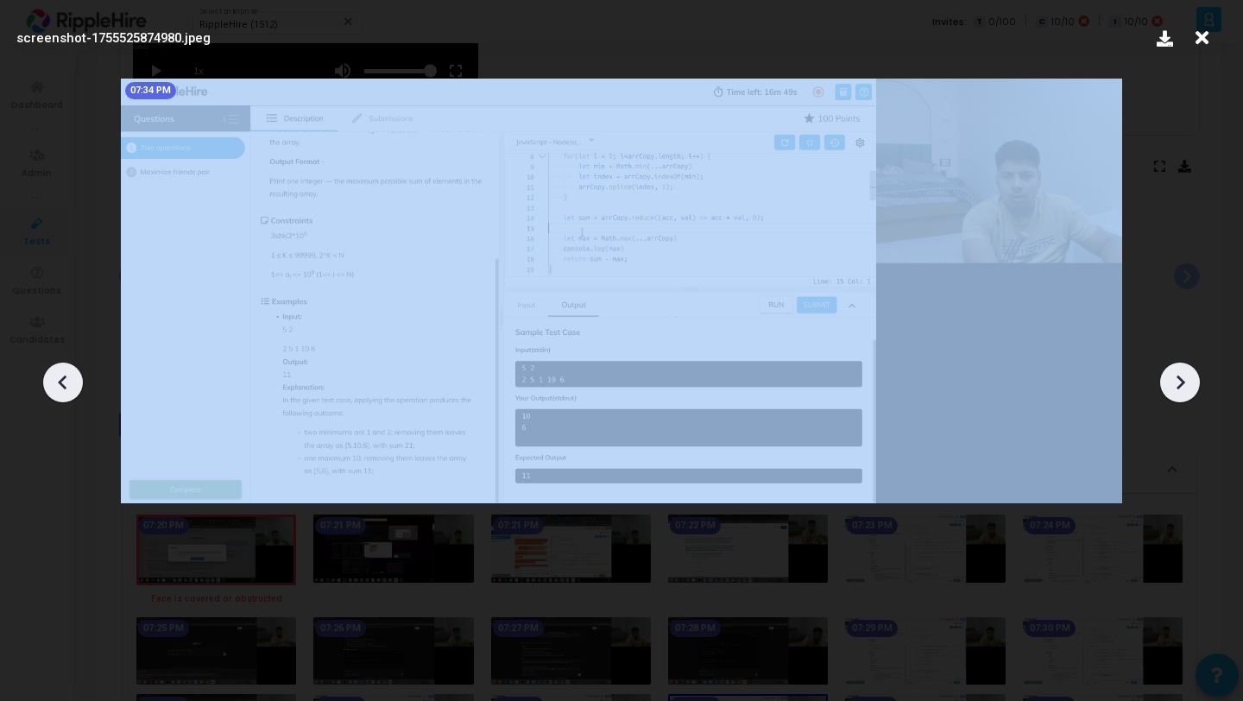
click at [1176, 396] on div at bounding box center [1180, 383] width 40 height 40
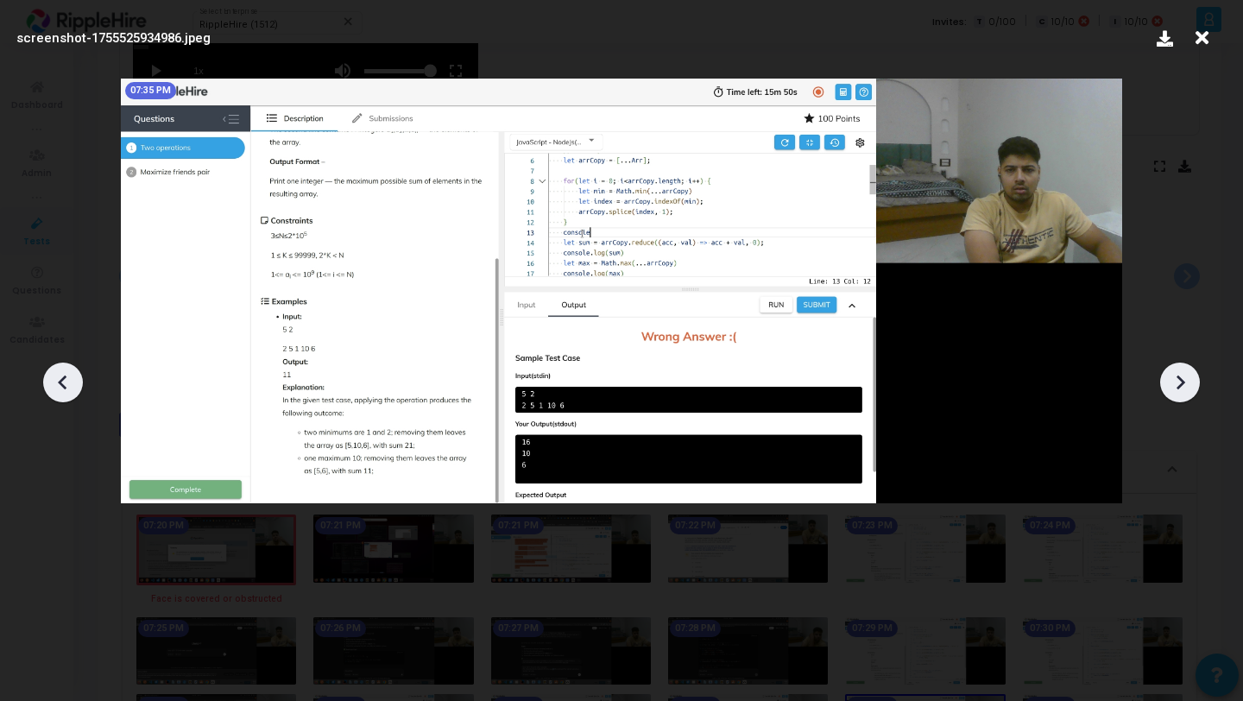
click at [68, 371] on icon at bounding box center [63, 382] width 26 height 26
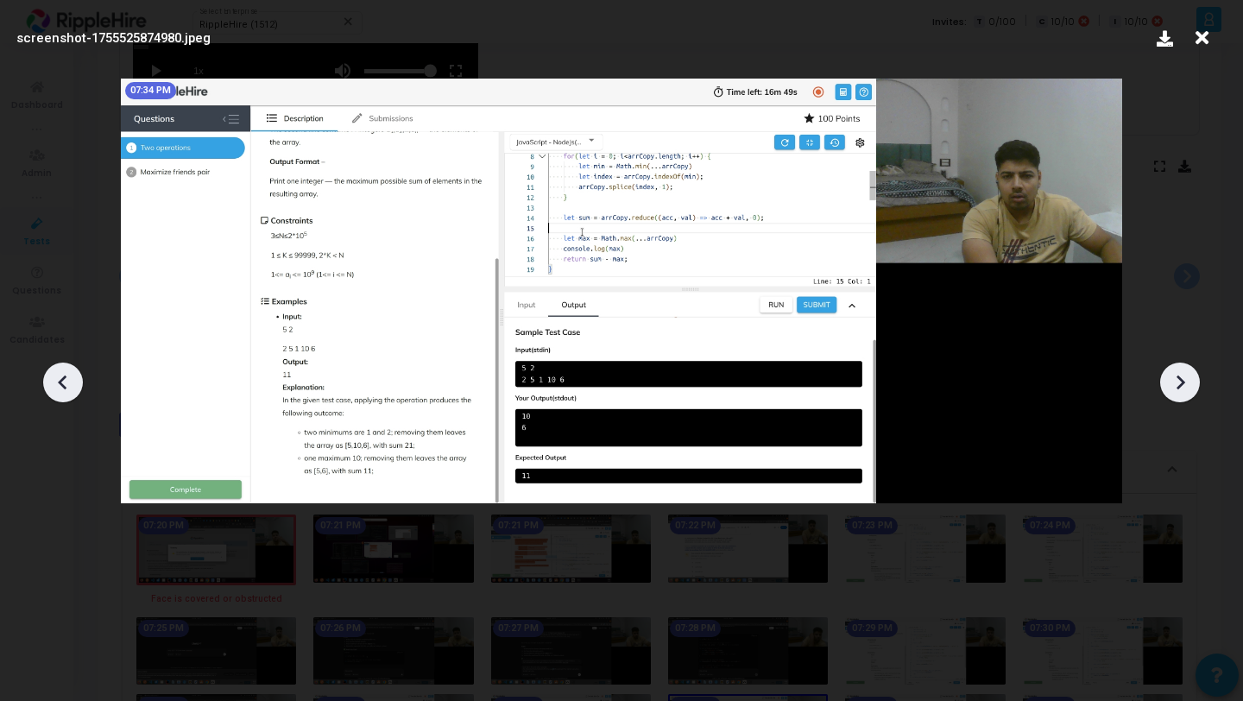
click at [68, 371] on icon at bounding box center [63, 382] width 26 height 26
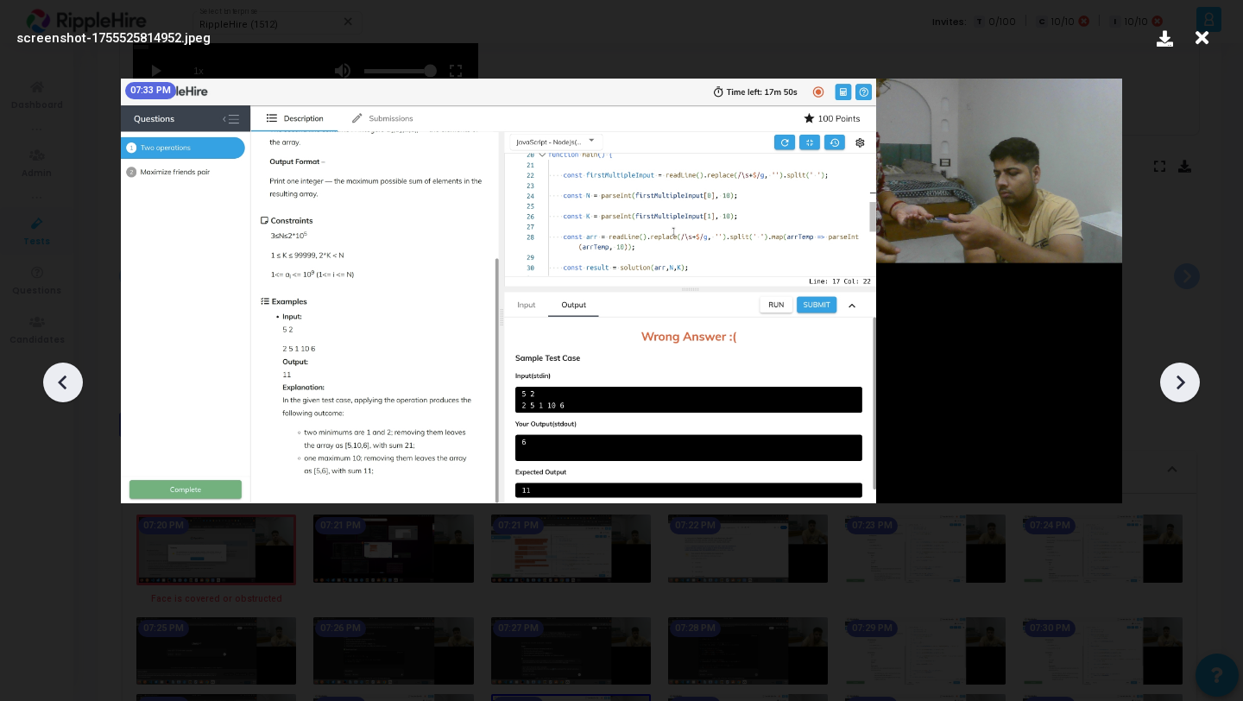
click at [1189, 372] on icon at bounding box center [1180, 382] width 26 height 26
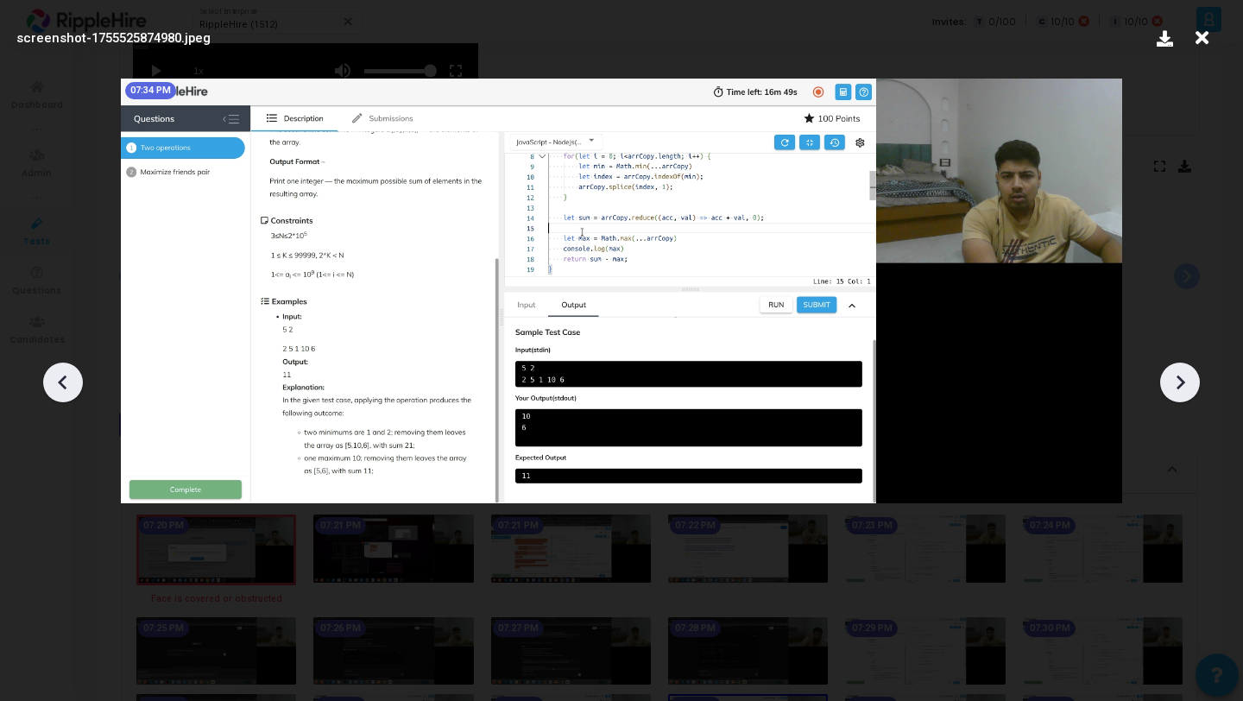
click at [1189, 372] on icon at bounding box center [1180, 382] width 26 height 26
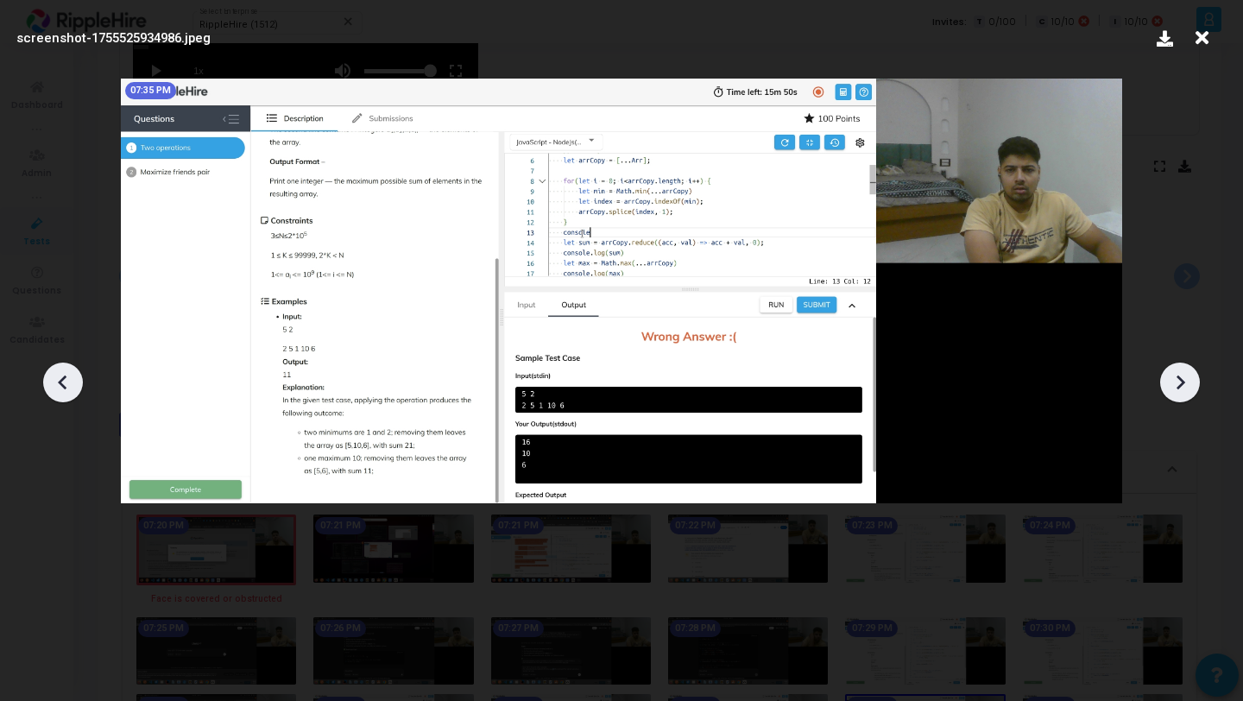
click at [1189, 372] on icon at bounding box center [1180, 382] width 26 height 26
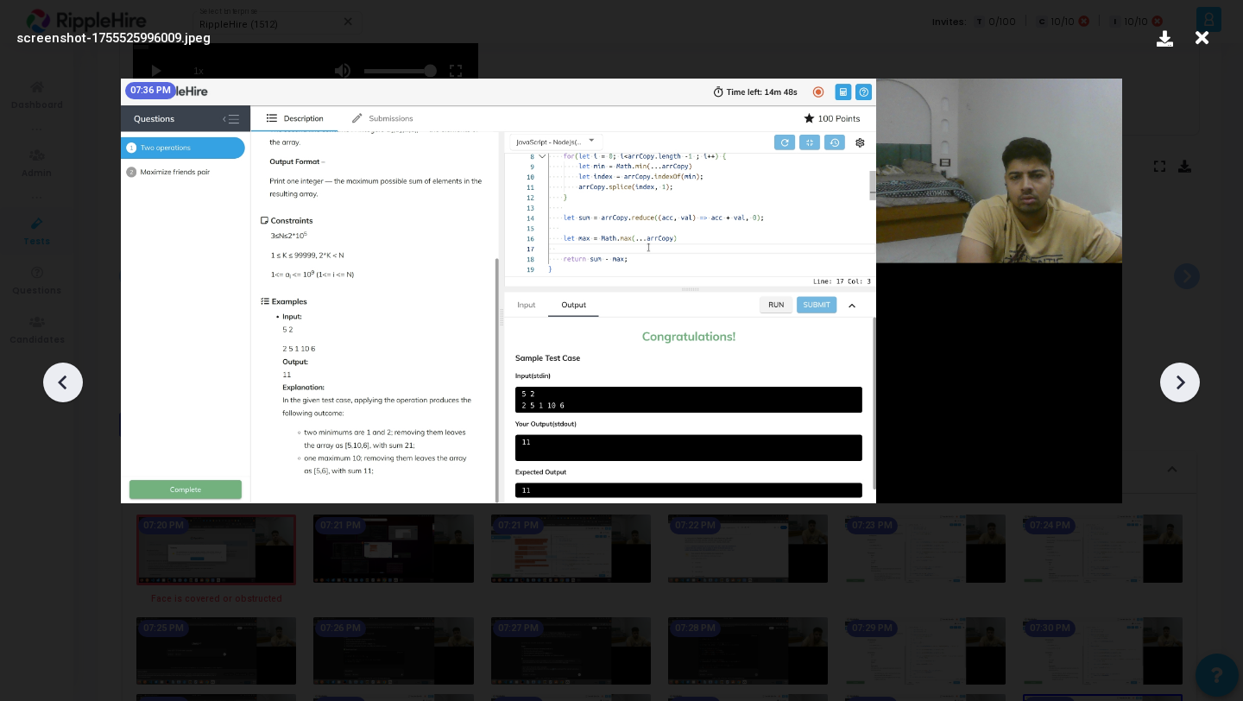
click at [1189, 372] on icon at bounding box center [1180, 382] width 26 height 26
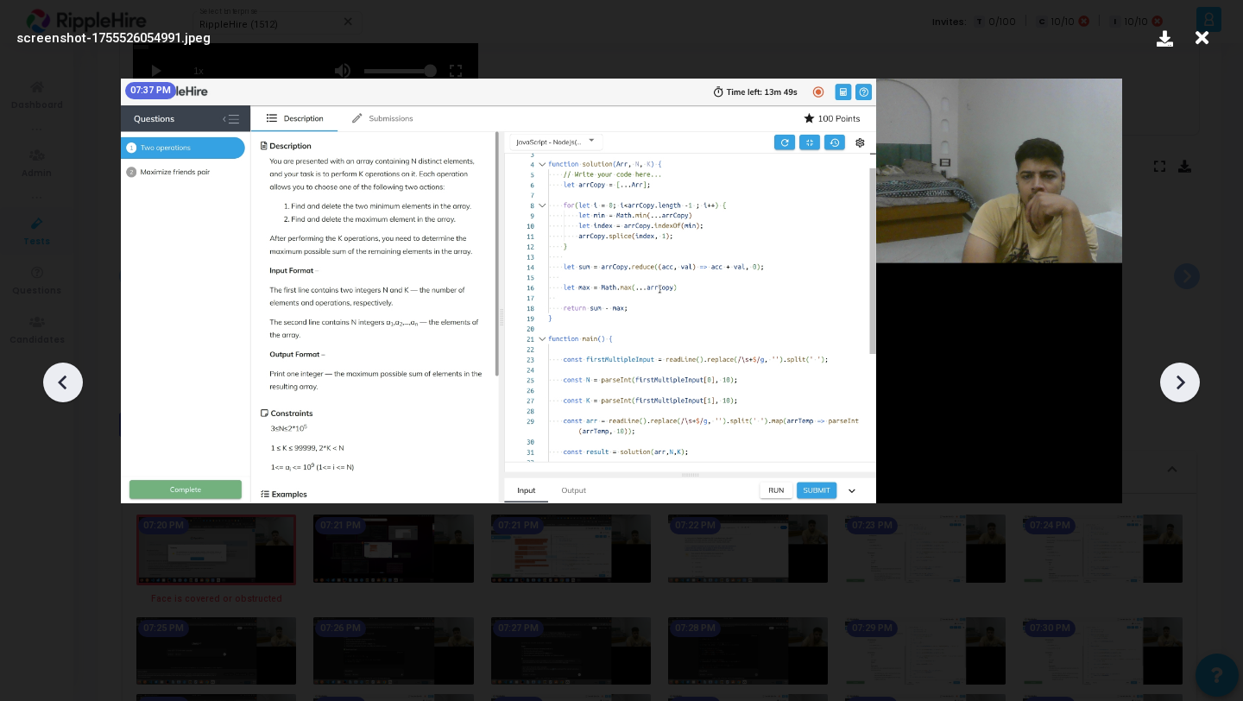
click at [1189, 372] on icon at bounding box center [1180, 382] width 26 height 26
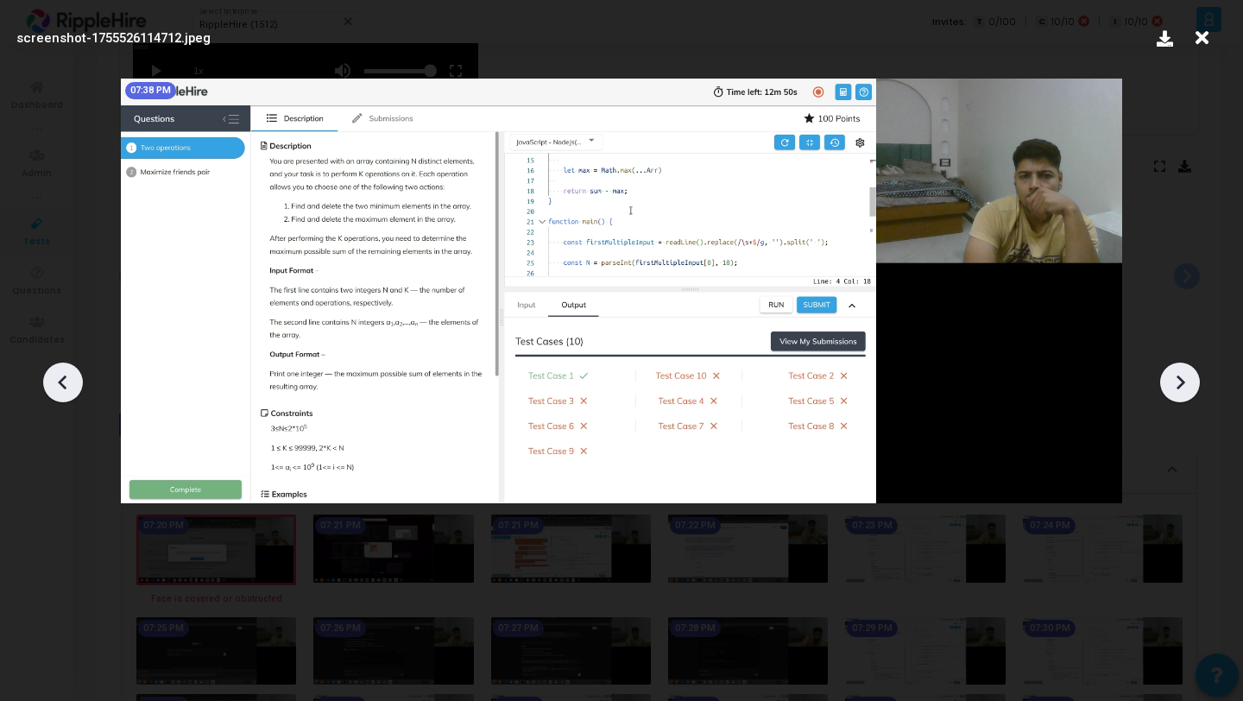
click at [1189, 372] on icon at bounding box center [1180, 382] width 26 height 26
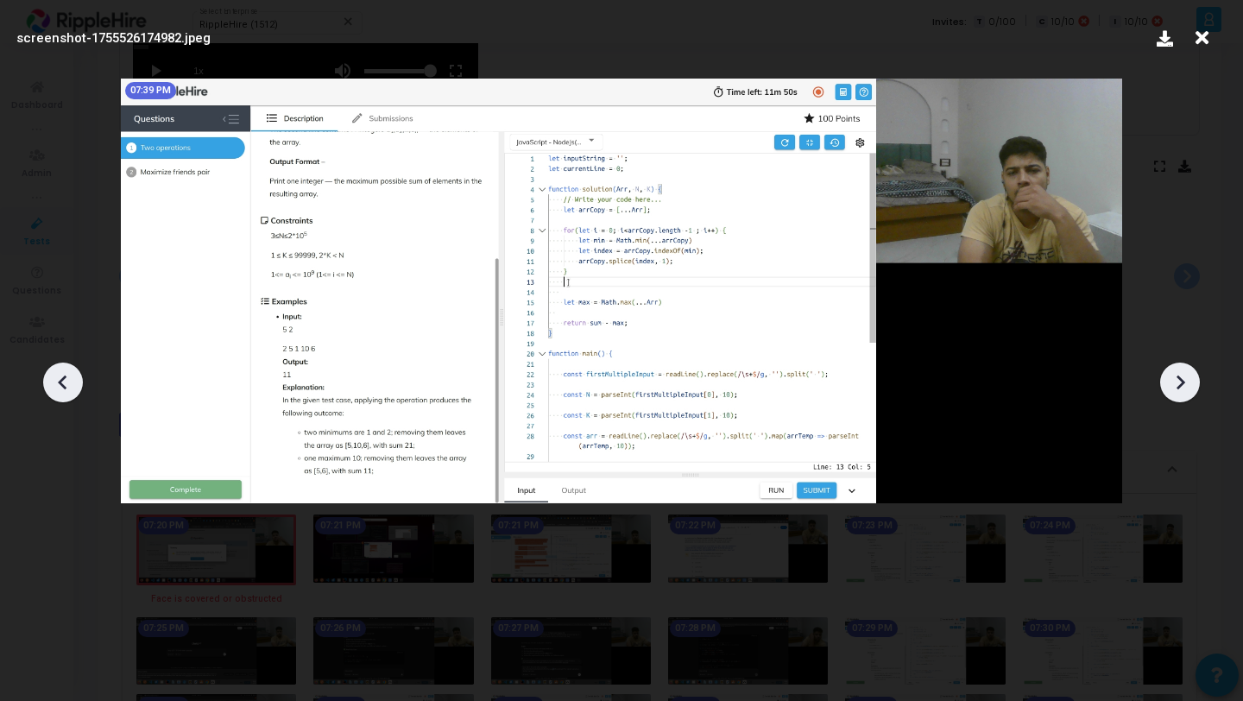
click at [1189, 372] on icon at bounding box center [1180, 382] width 26 height 26
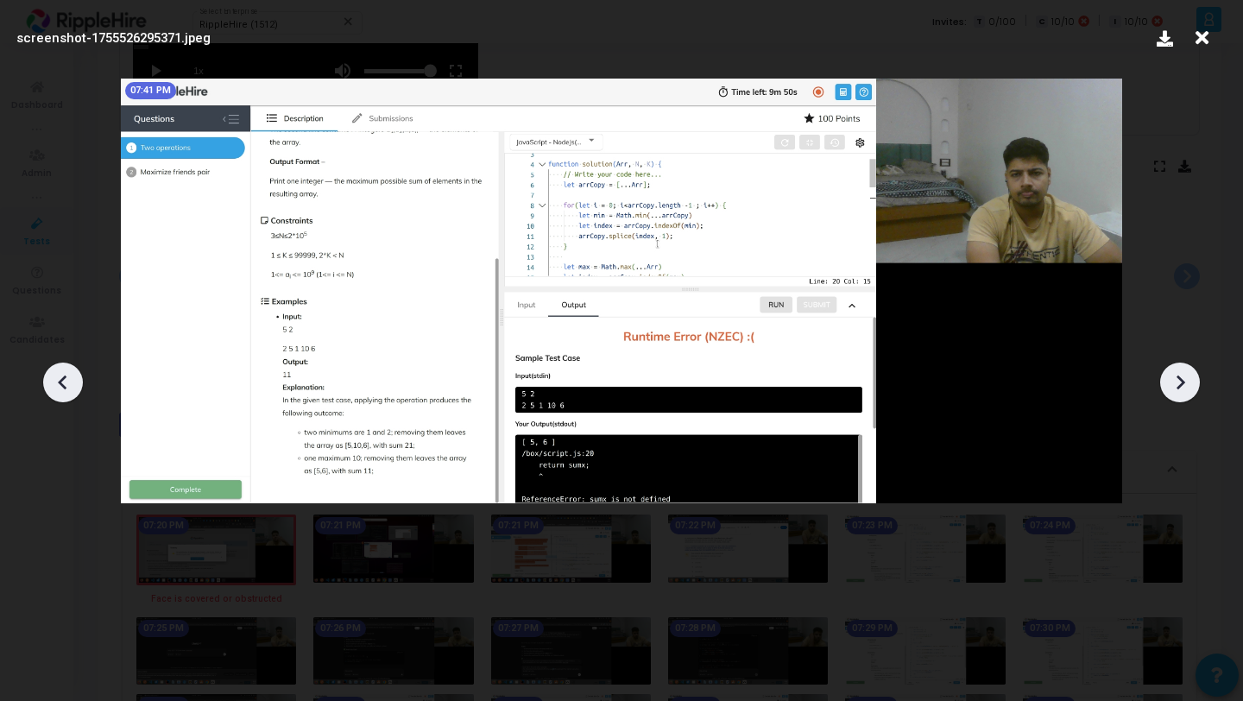
click at [1189, 372] on icon at bounding box center [1180, 382] width 26 height 26
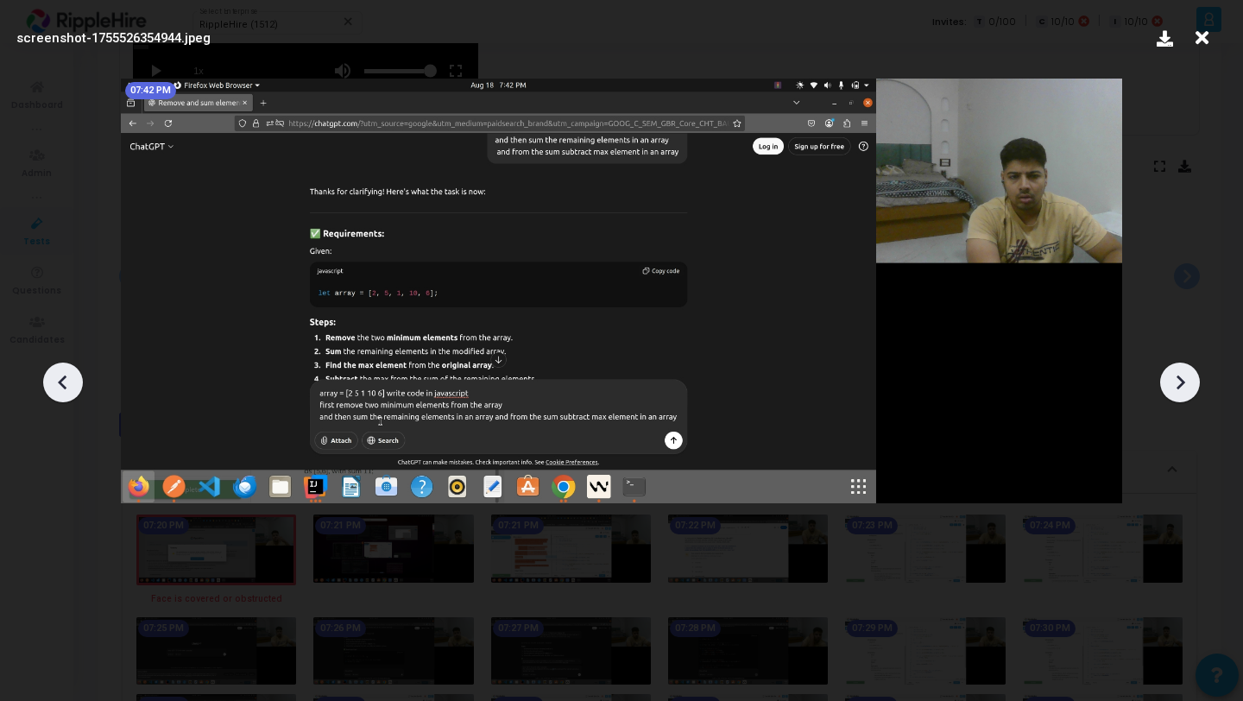
click at [1189, 372] on icon at bounding box center [1180, 382] width 26 height 26
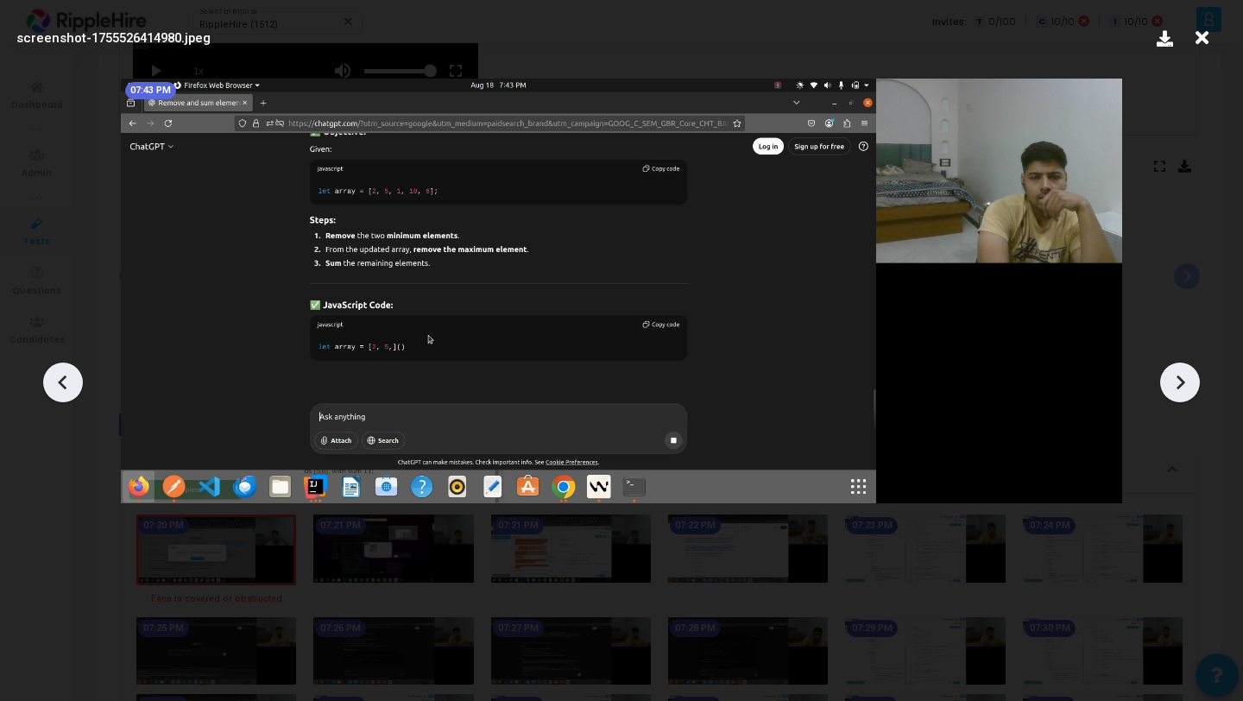
click at [1189, 372] on icon at bounding box center [1180, 382] width 26 height 26
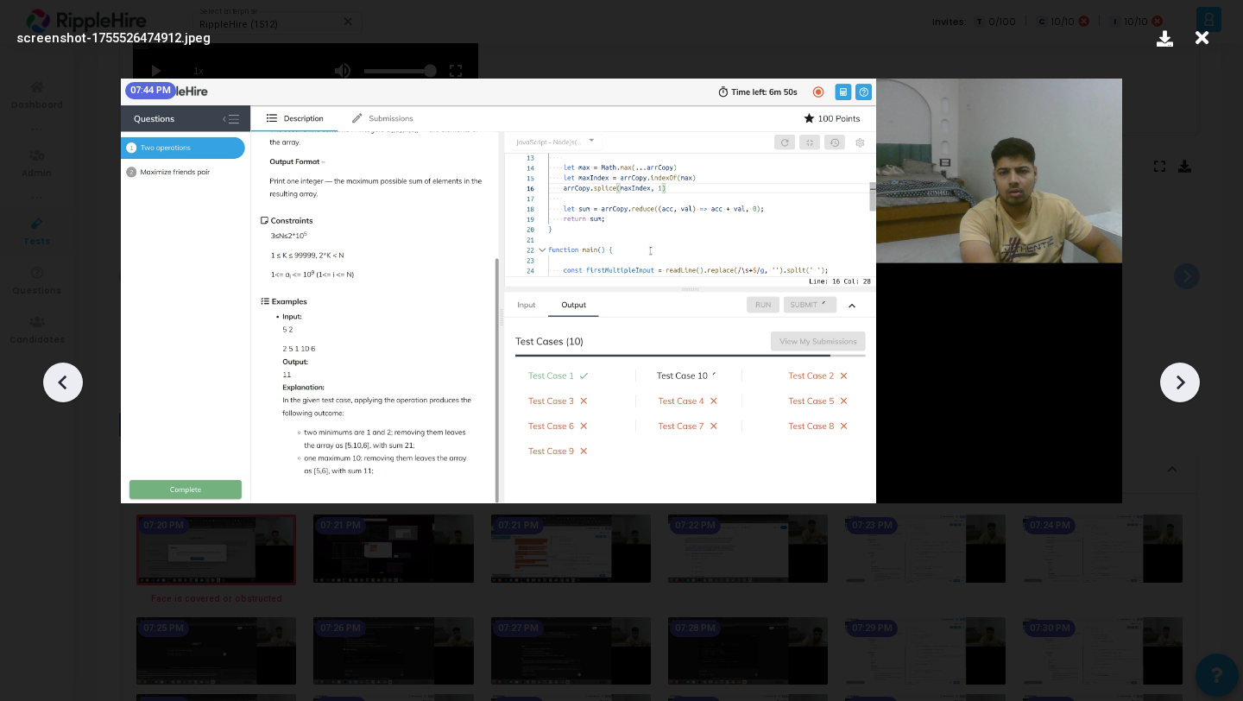
click at [1189, 372] on icon at bounding box center [1180, 382] width 26 height 26
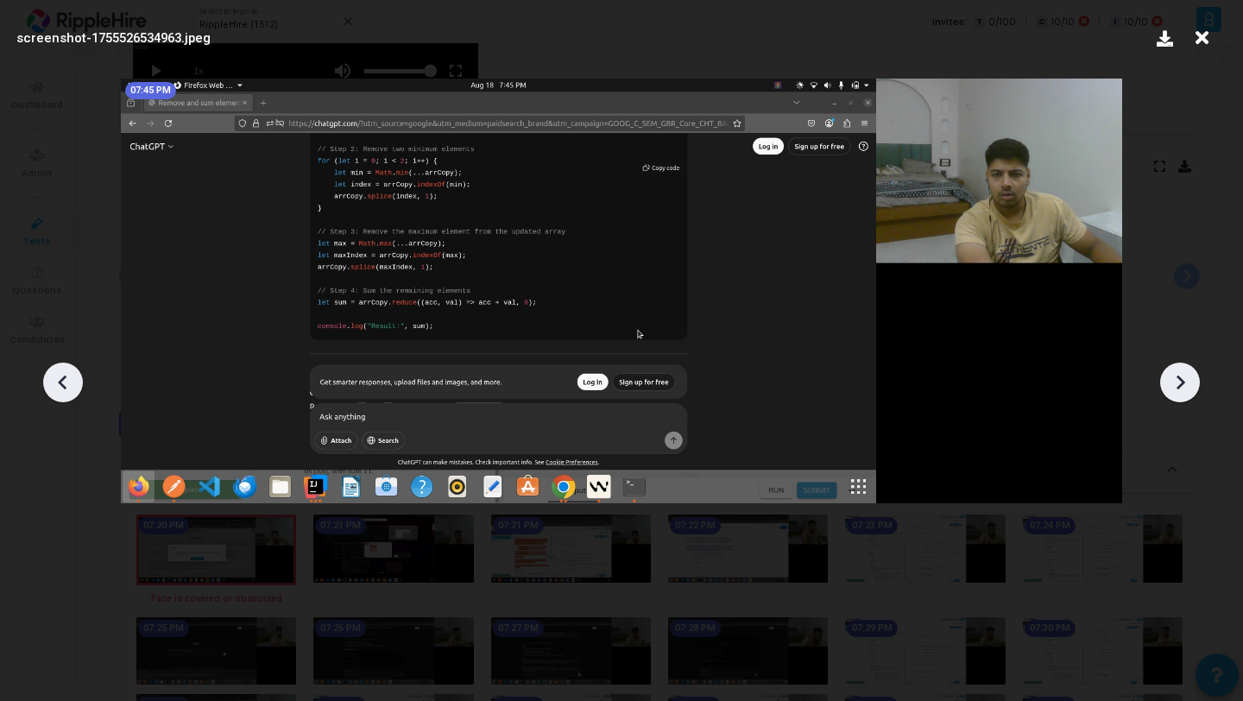
click at [1189, 372] on icon at bounding box center [1180, 382] width 26 height 26
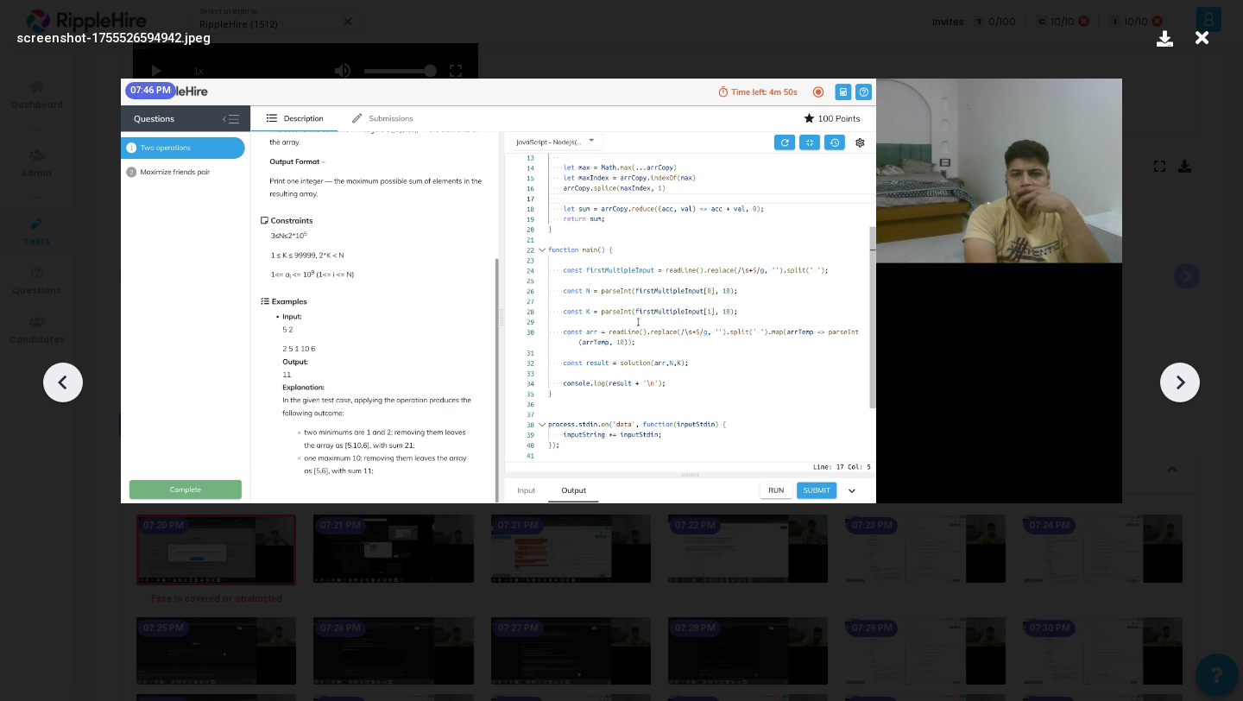
click at [1189, 372] on icon at bounding box center [1180, 382] width 26 height 26
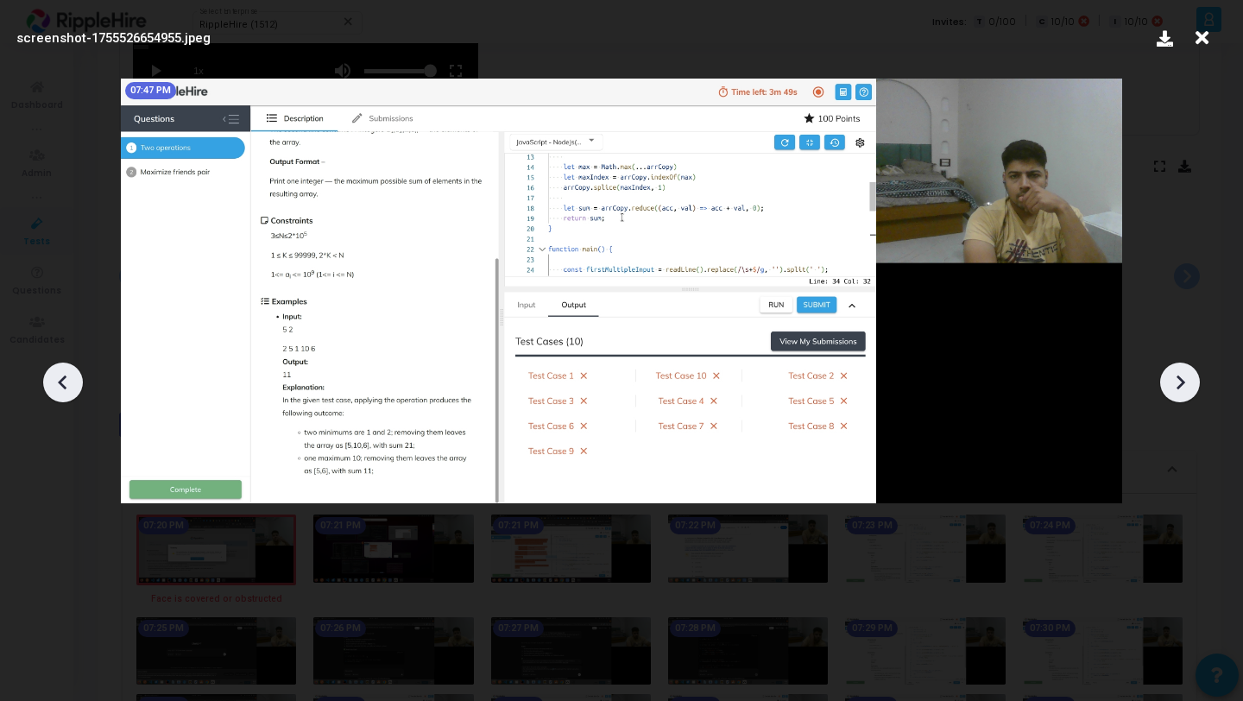
click at [1189, 372] on icon at bounding box center [1180, 382] width 26 height 26
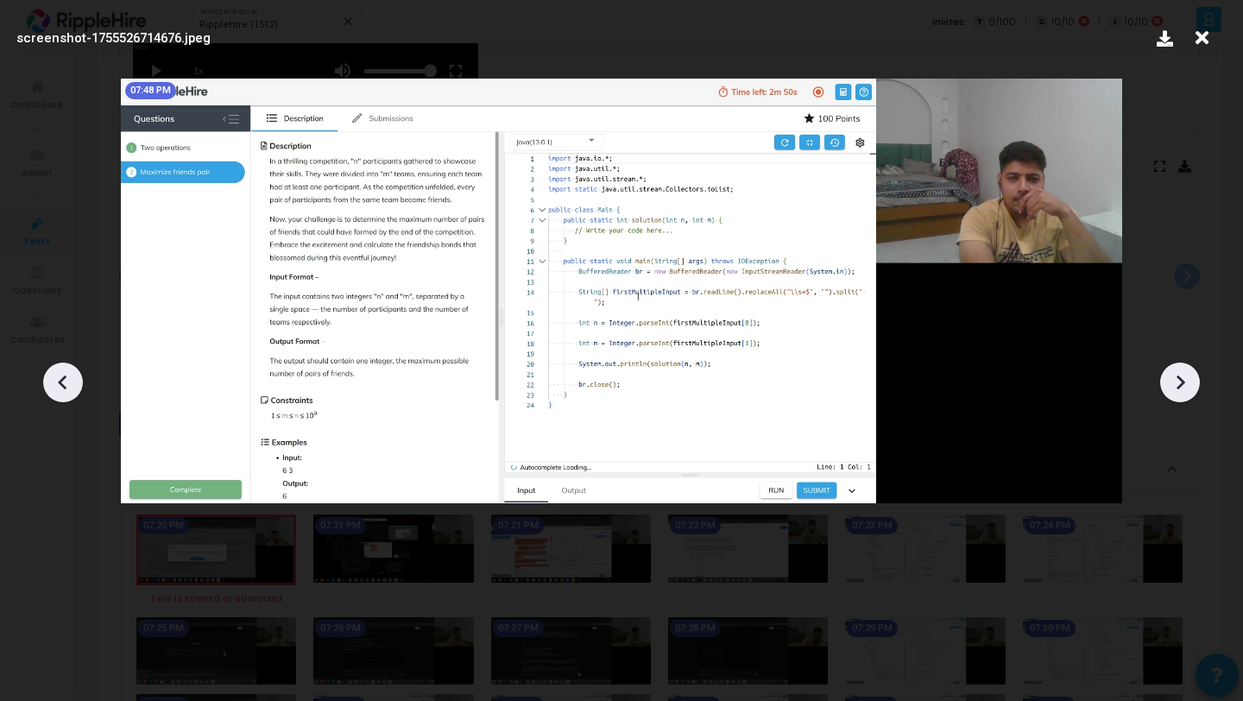
click at [1189, 372] on icon at bounding box center [1180, 382] width 26 height 26
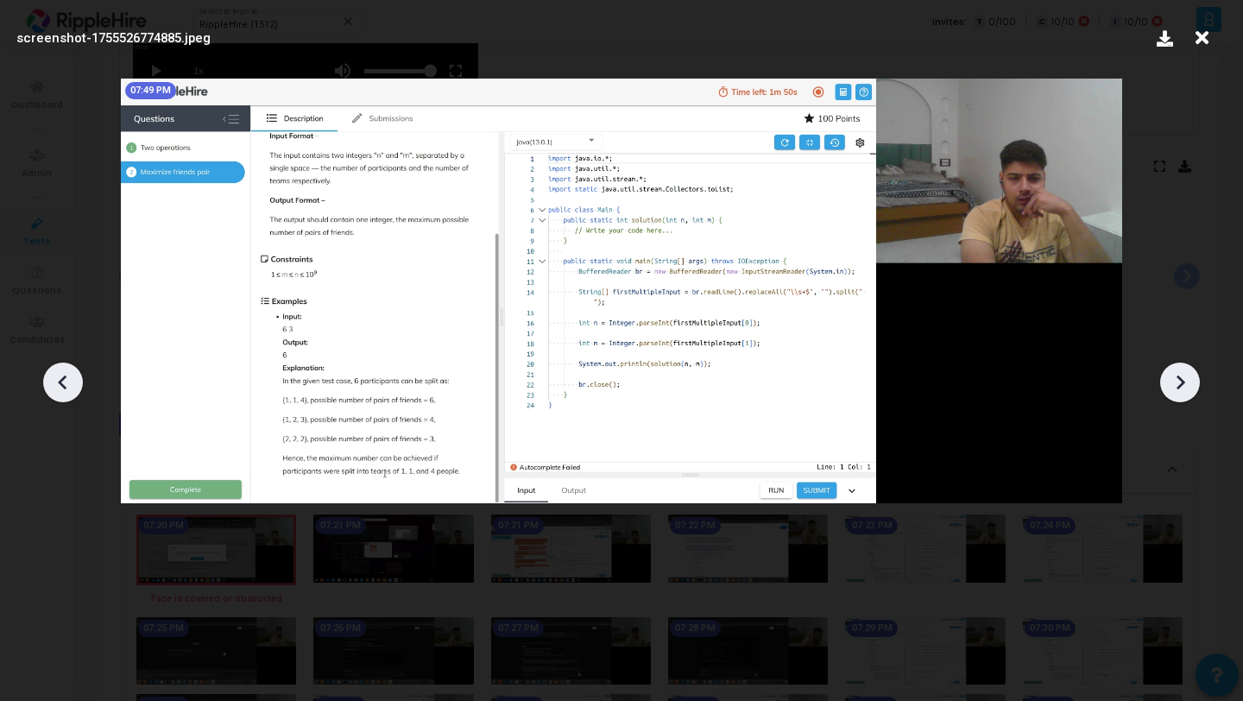
click at [64, 383] on icon at bounding box center [63, 382] width 26 height 26
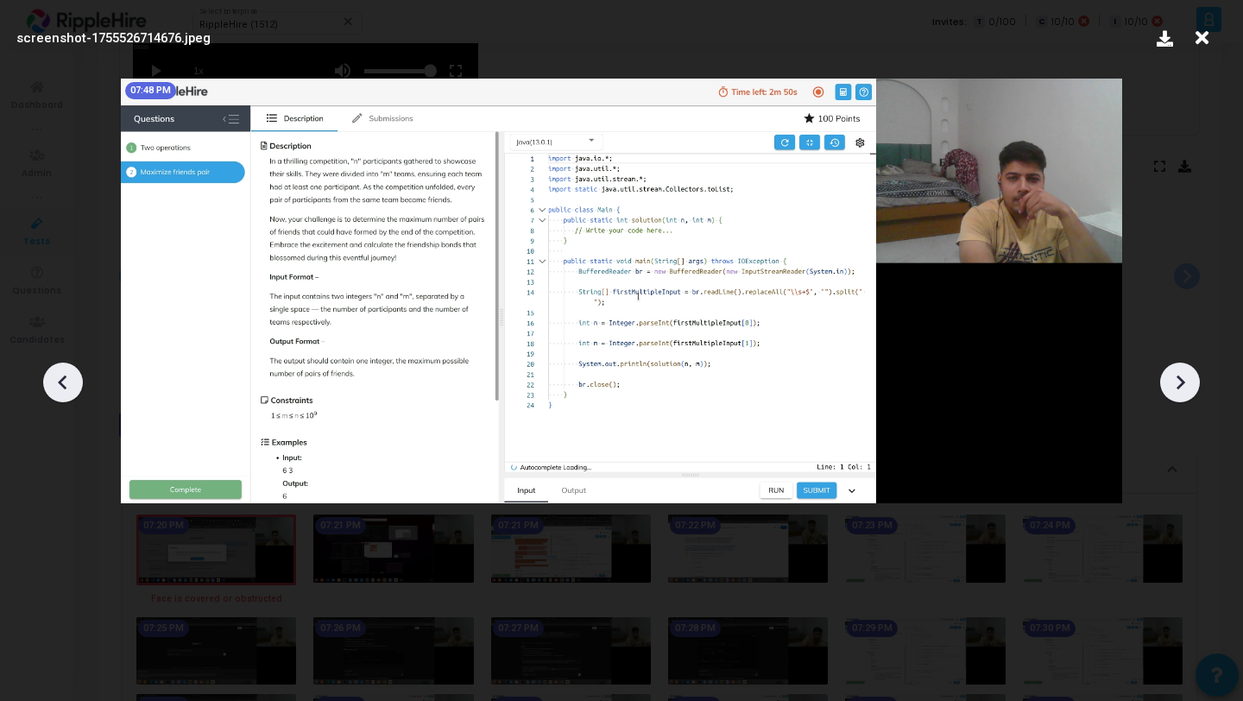
click at [1169, 380] on icon at bounding box center [1180, 382] width 26 height 26
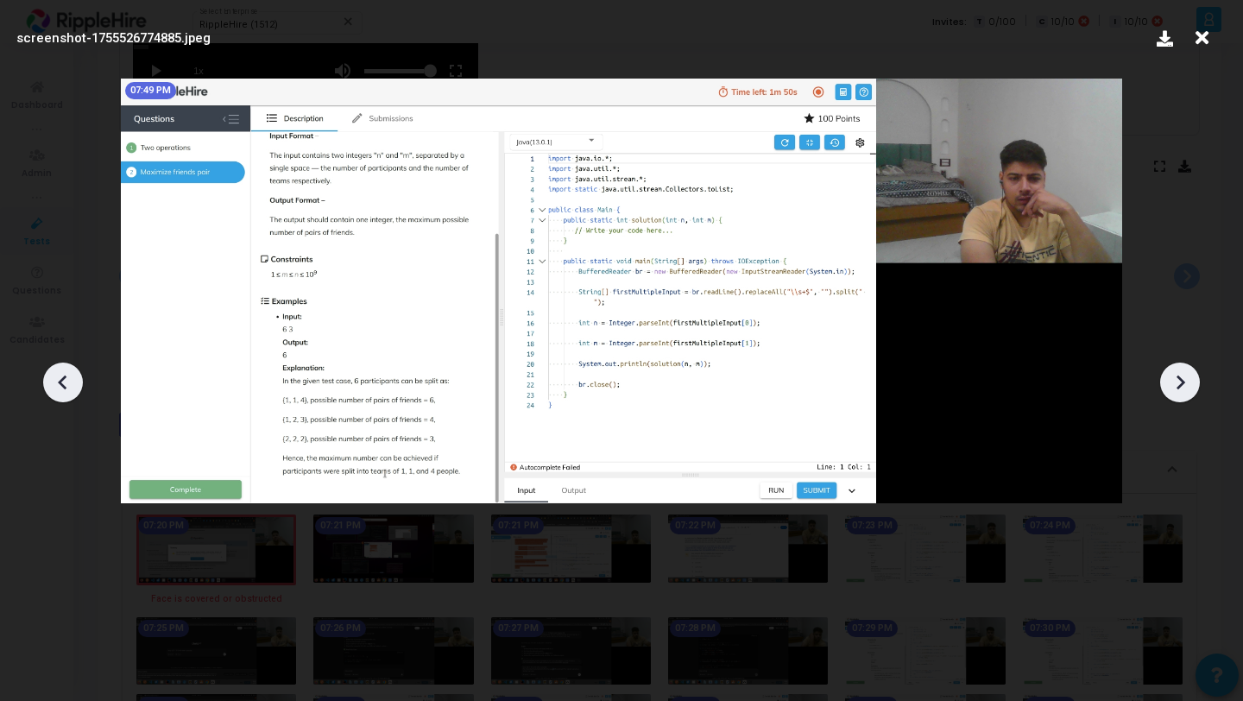
click at [1169, 380] on icon at bounding box center [1180, 382] width 26 height 26
click at [1198, 42] on icon at bounding box center [1202, 38] width 27 height 33
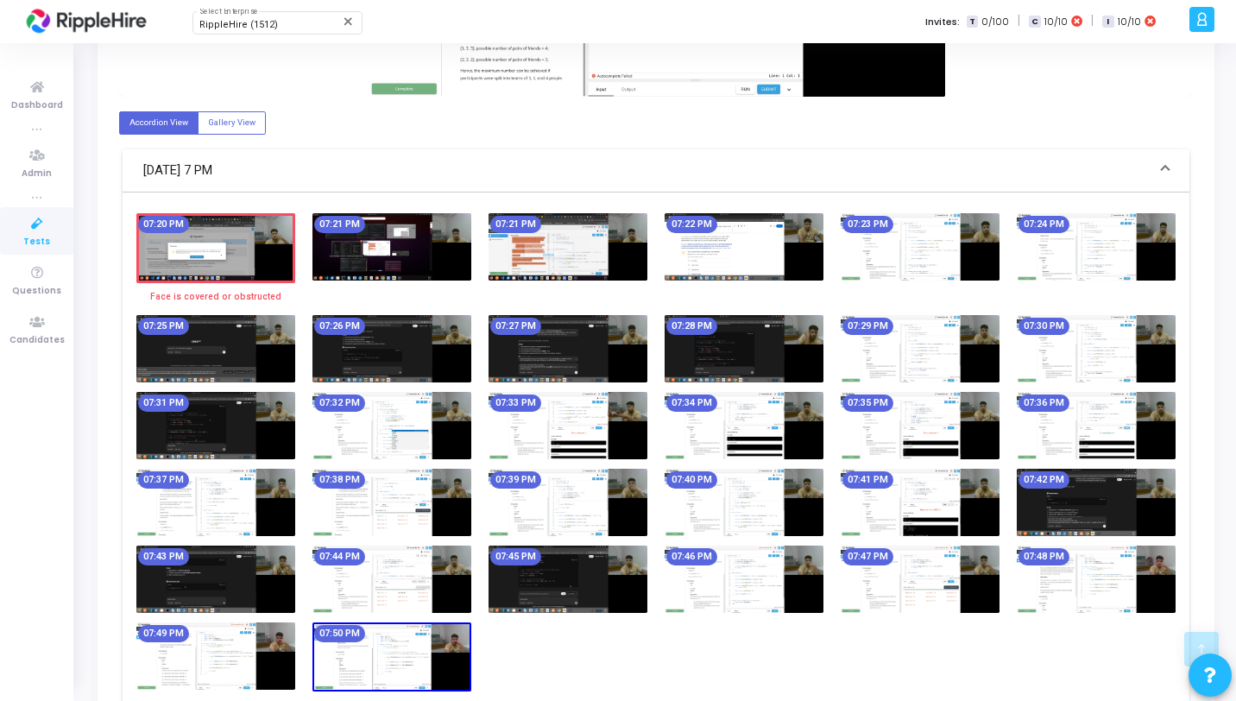
scroll to position [1076, 0]
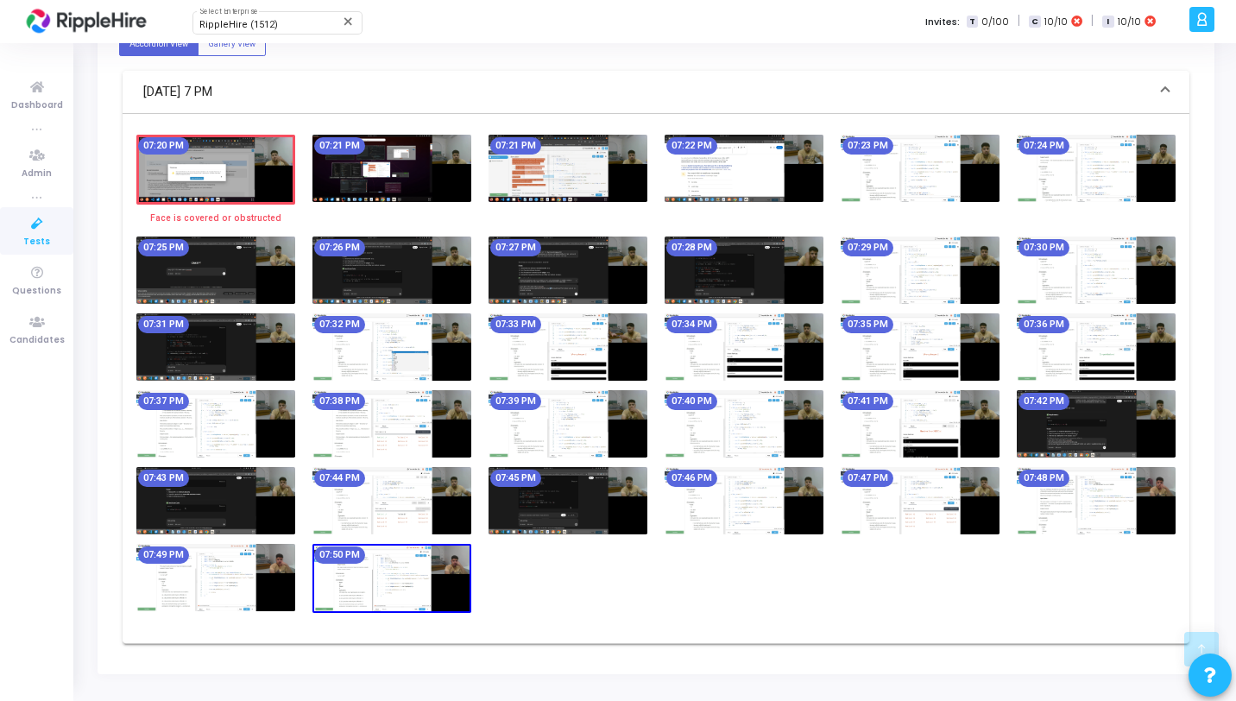
click at [624, 343] on img at bounding box center [568, 346] width 159 height 67
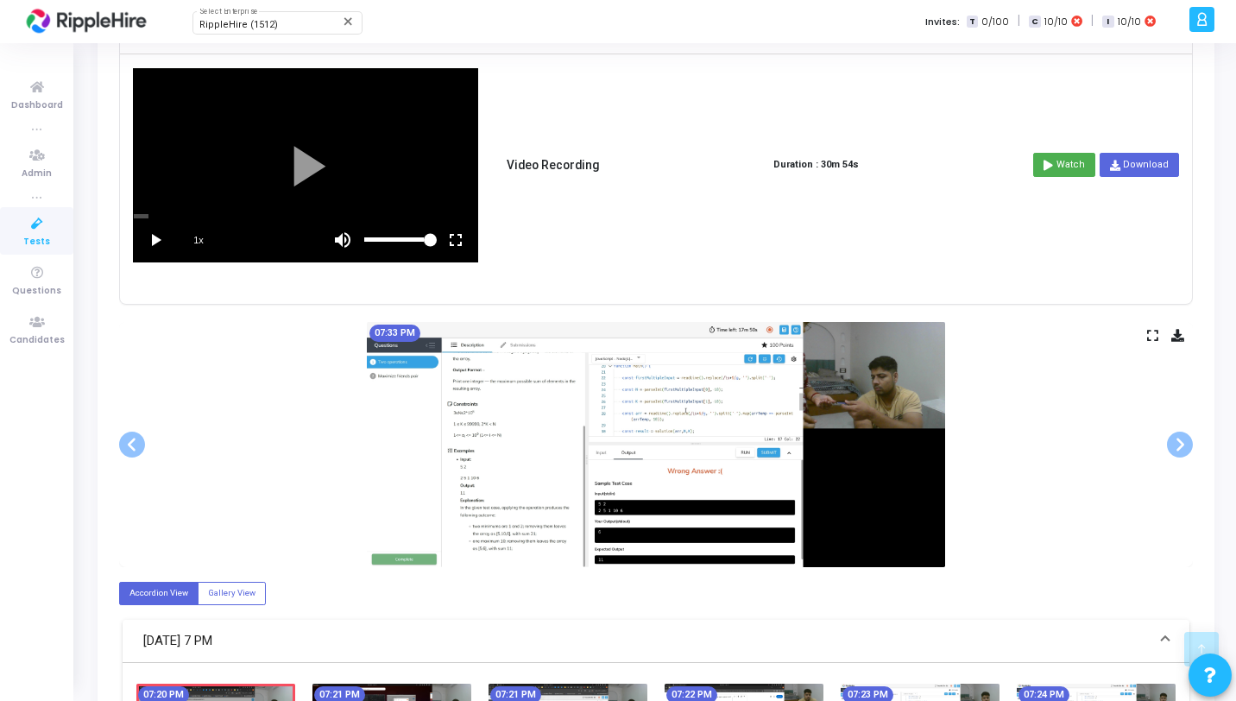
scroll to position [630, 0]
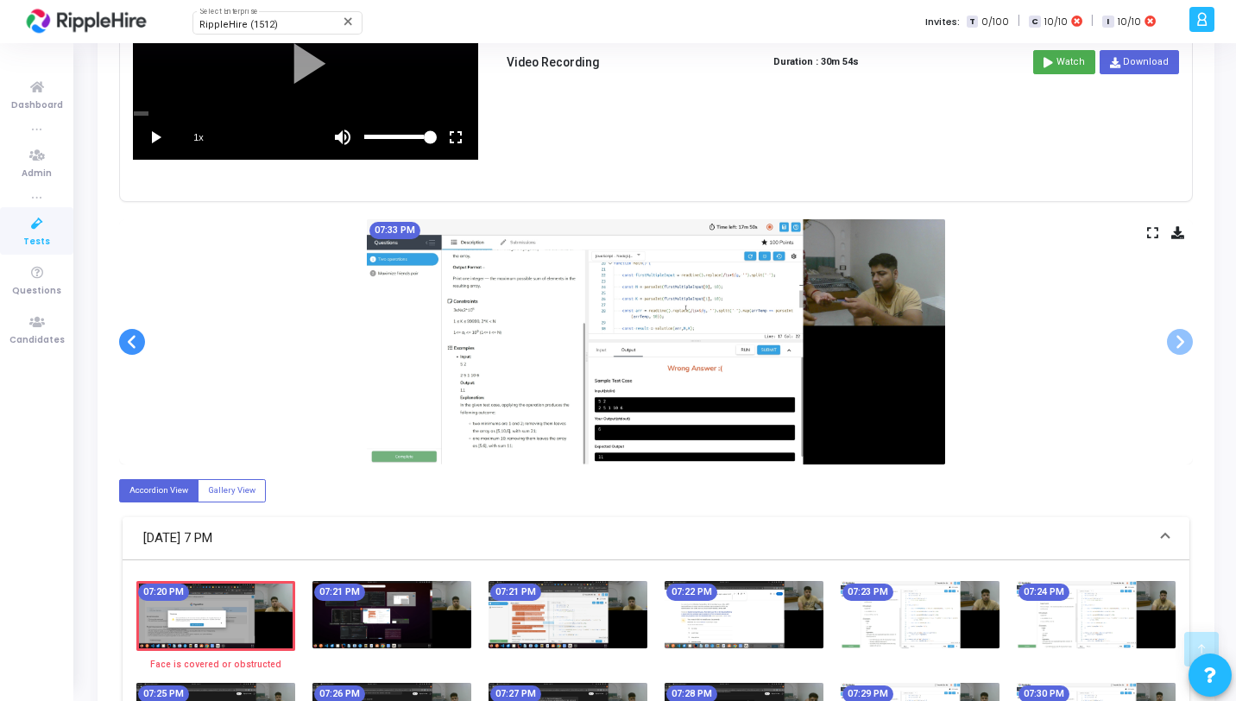
click at [131, 343] on span at bounding box center [132, 342] width 26 height 26
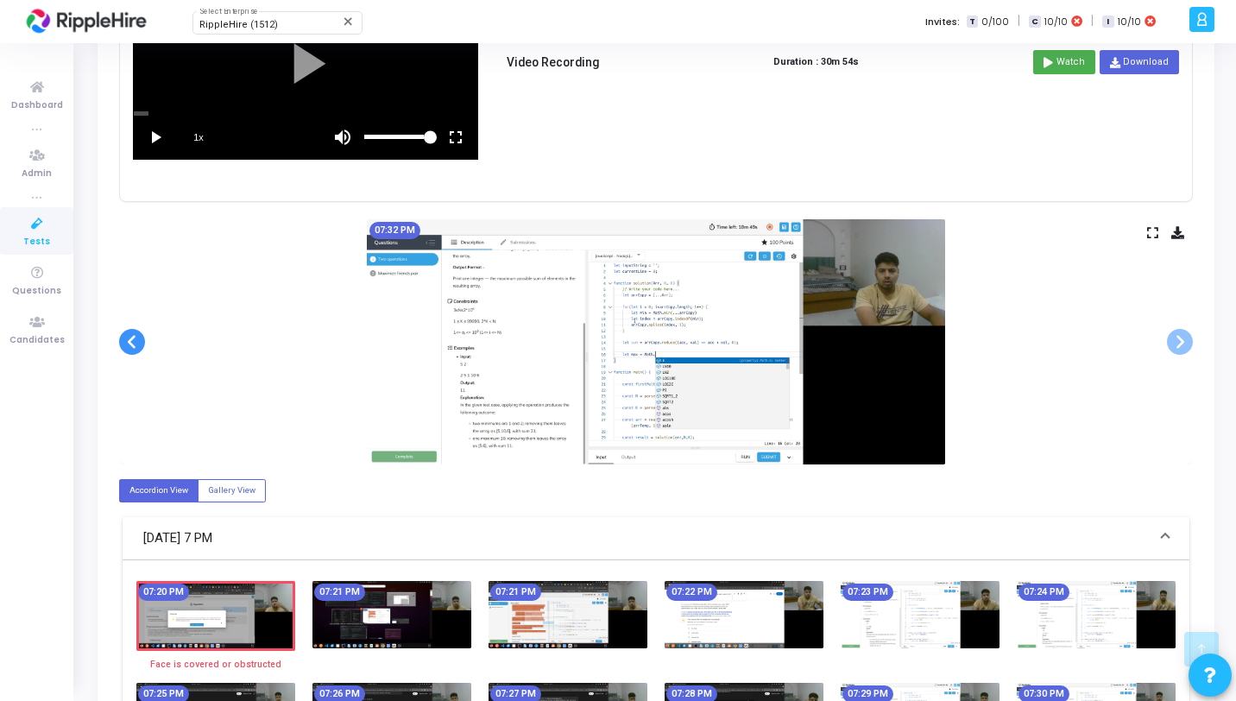
click at [131, 343] on span at bounding box center [132, 342] width 26 height 26
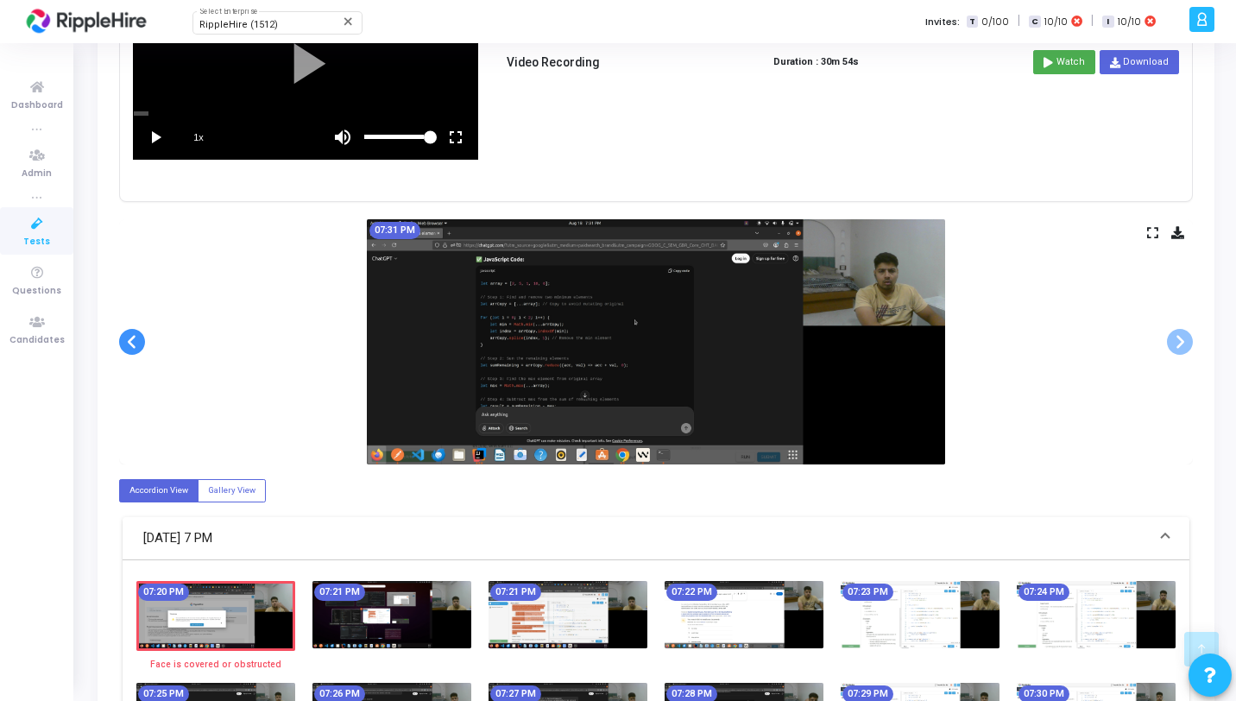
click at [131, 343] on span at bounding box center [132, 342] width 26 height 26
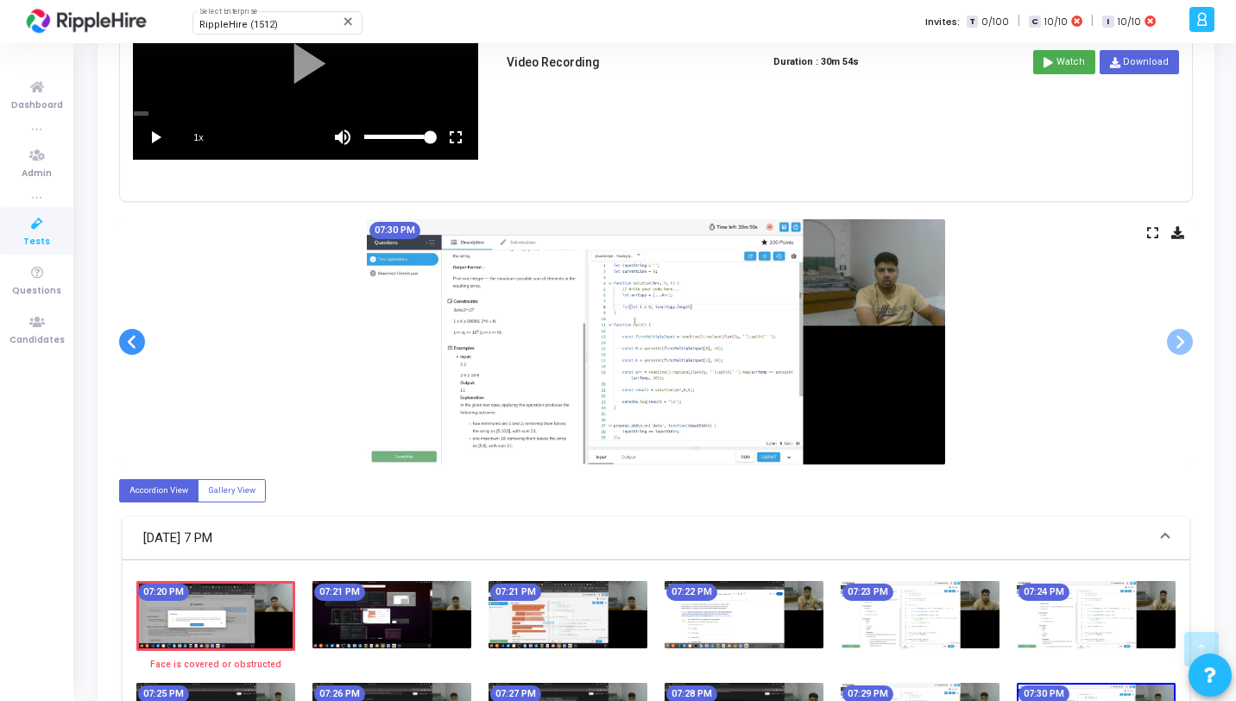
click at [131, 343] on span at bounding box center [132, 342] width 26 height 26
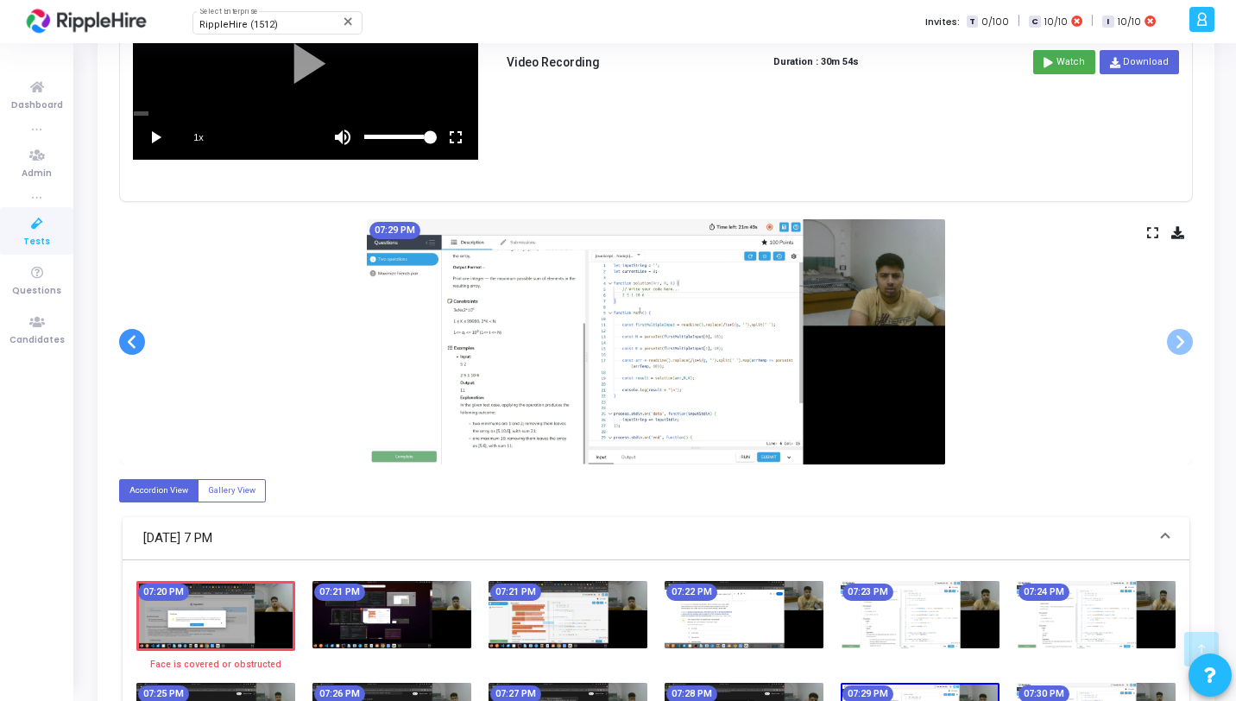
click at [131, 343] on span at bounding box center [132, 342] width 26 height 26
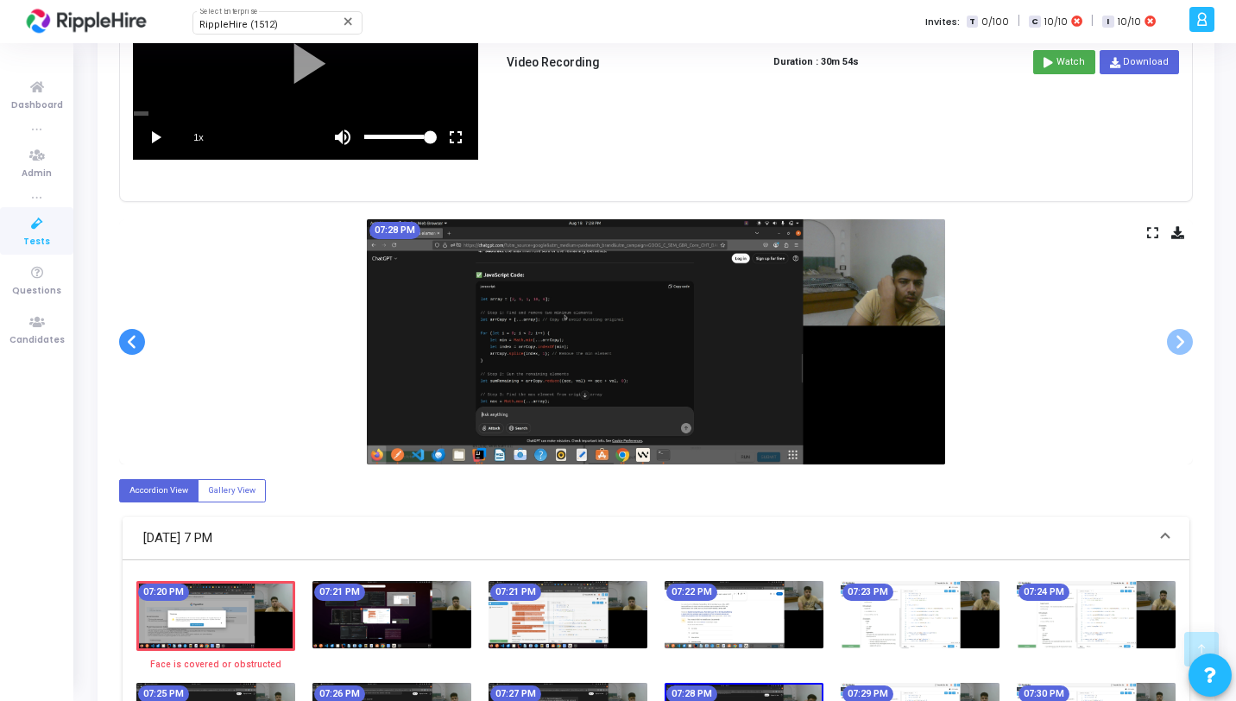
click at [131, 343] on span at bounding box center [132, 342] width 26 height 26
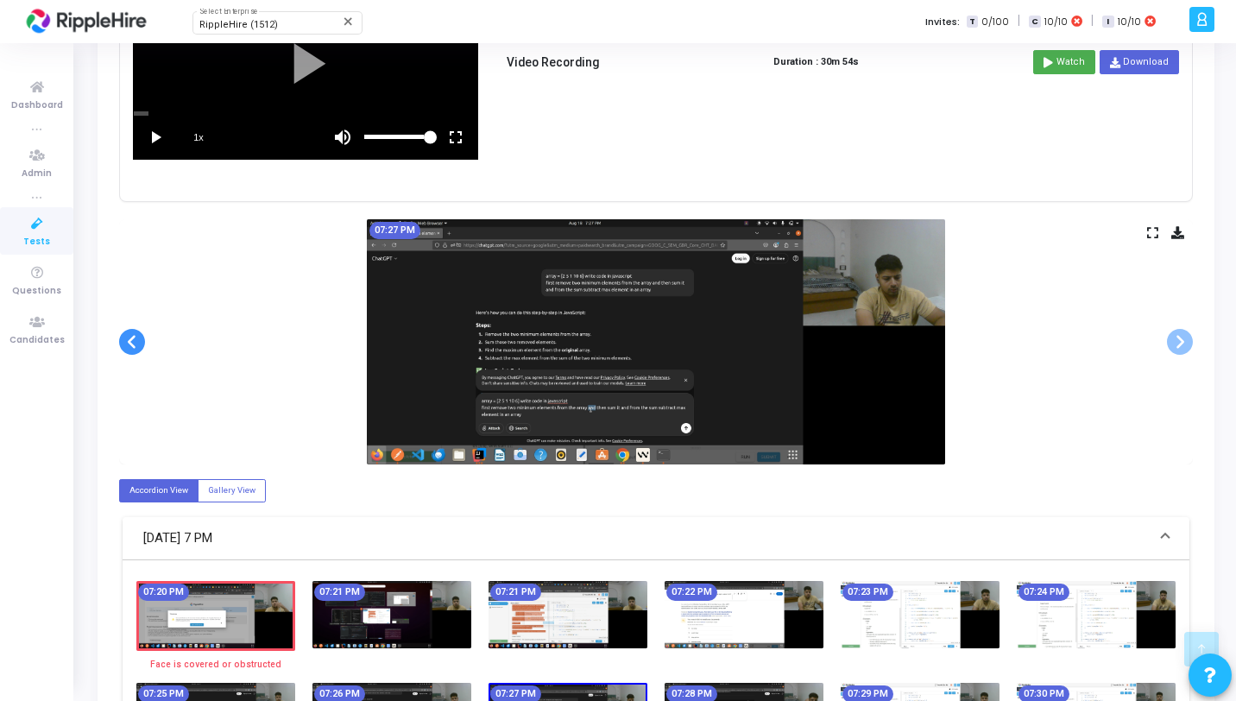
click at [131, 343] on span at bounding box center [132, 342] width 26 height 26
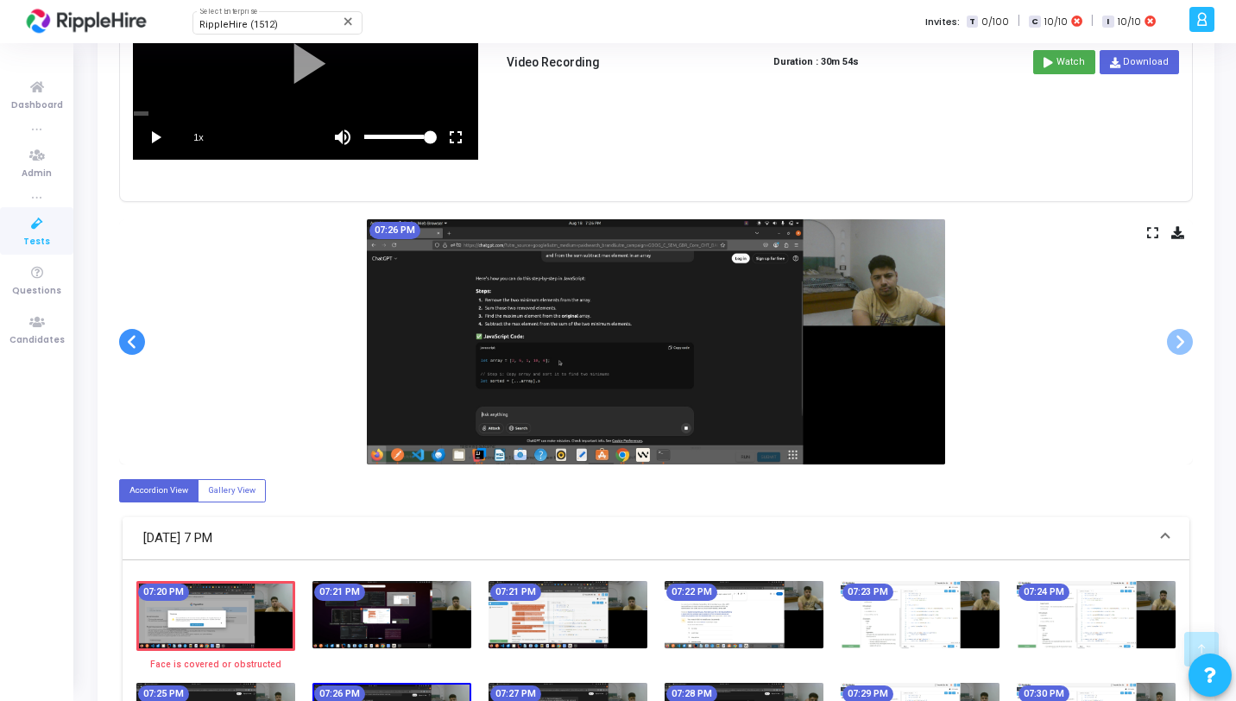
click at [131, 343] on span at bounding box center [132, 342] width 26 height 26
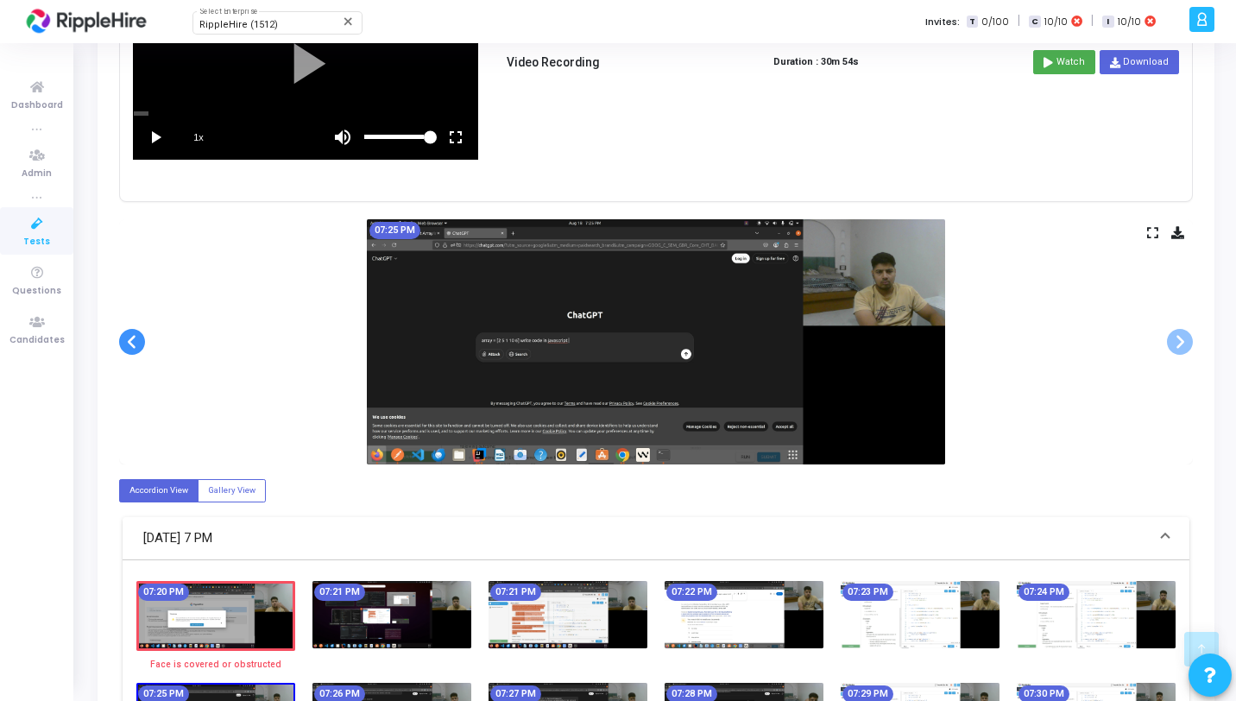
click at [131, 343] on span at bounding box center [132, 342] width 26 height 26
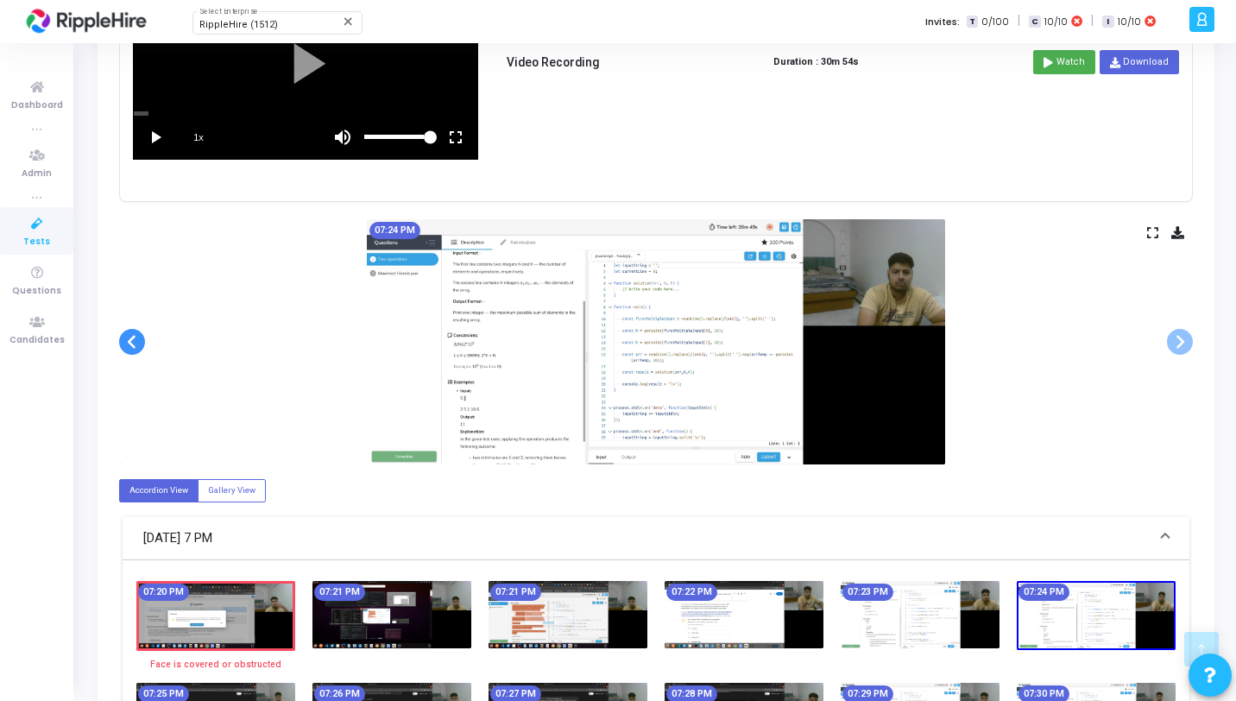
click at [131, 343] on span at bounding box center [132, 342] width 26 height 26
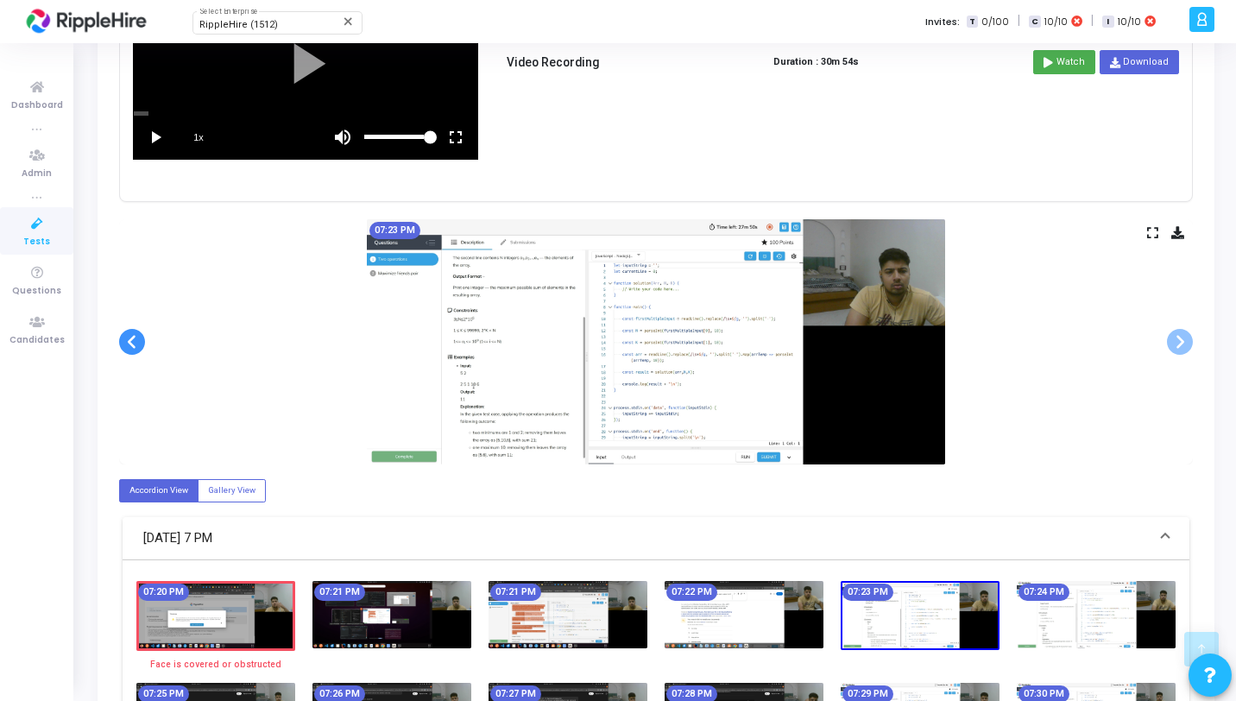
click at [131, 343] on span at bounding box center [132, 342] width 26 height 26
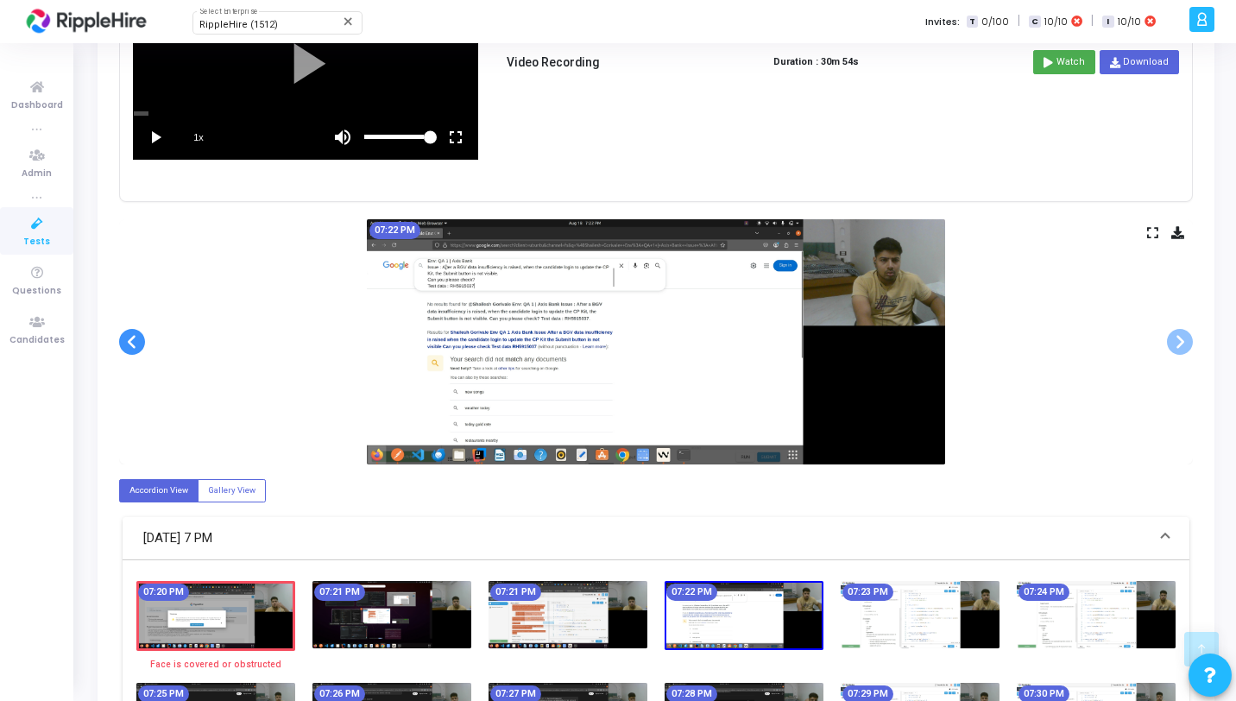
click at [131, 343] on span at bounding box center [132, 342] width 26 height 26
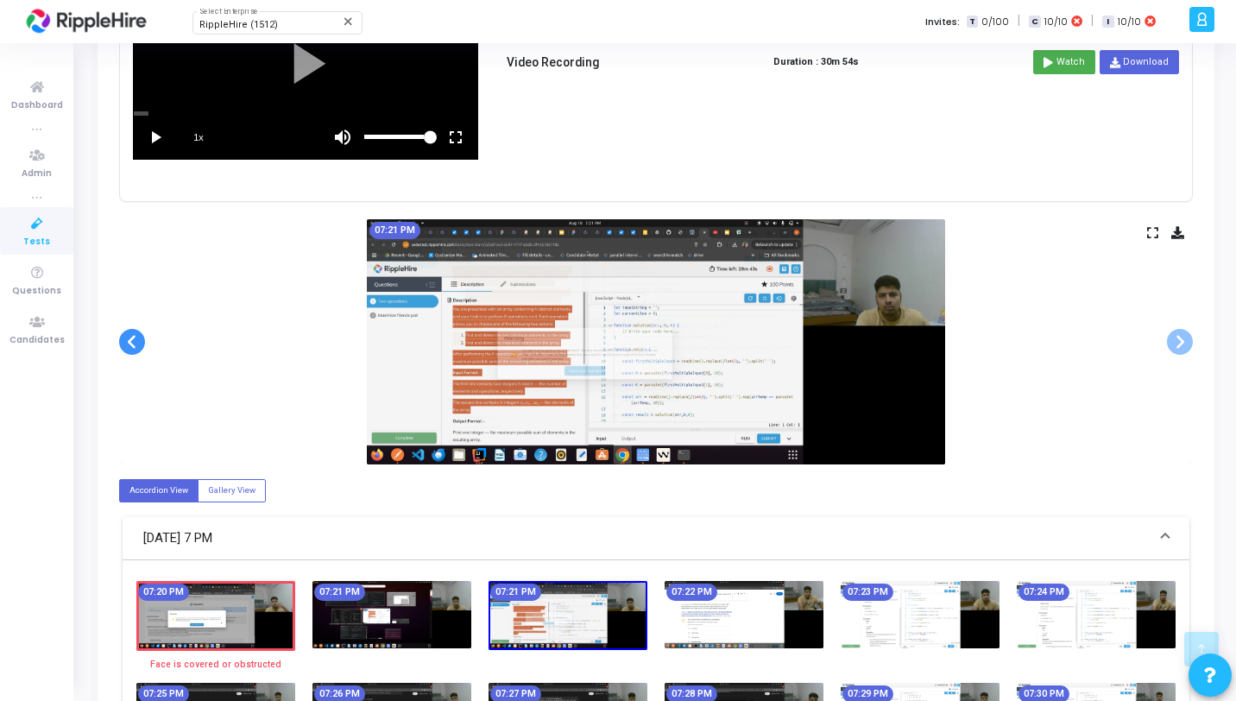
click at [131, 343] on span at bounding box center [132, 342] width 26 height 26
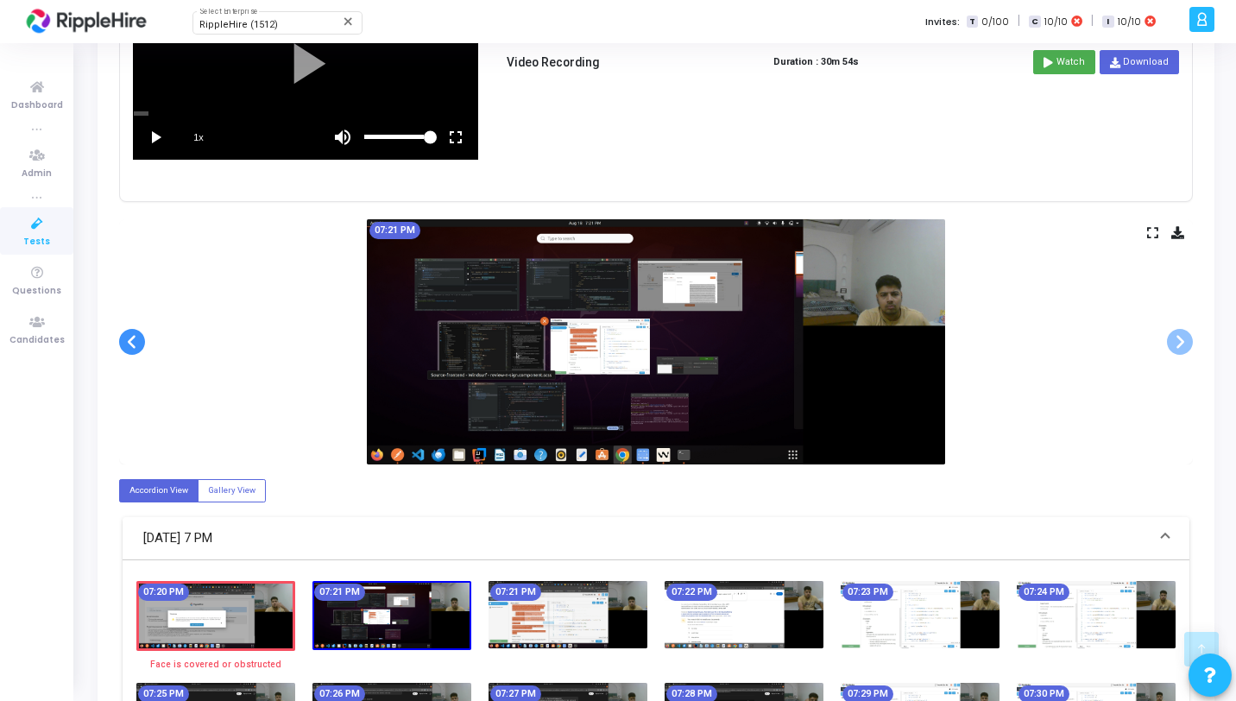
click at [131, 343] on span at bounding box center [132, 342] width 26 height 26
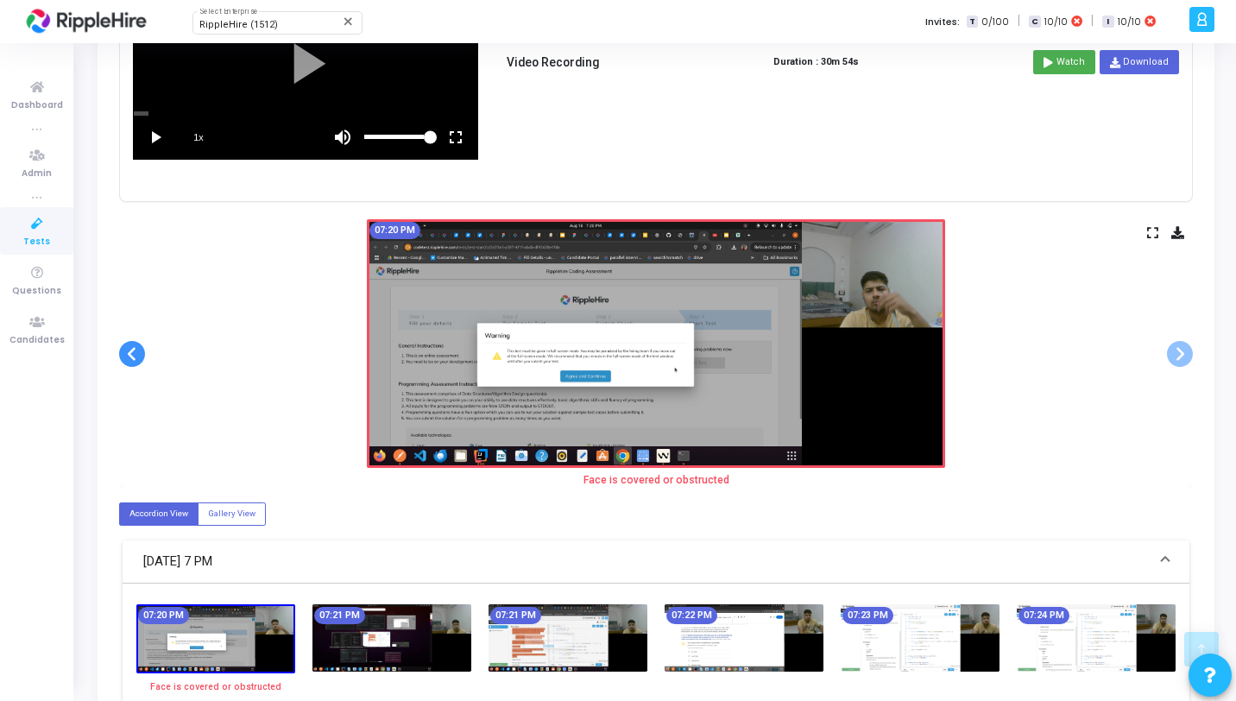
click at [131, 343] on span at bounding box center [132, 354] width 26 height 26
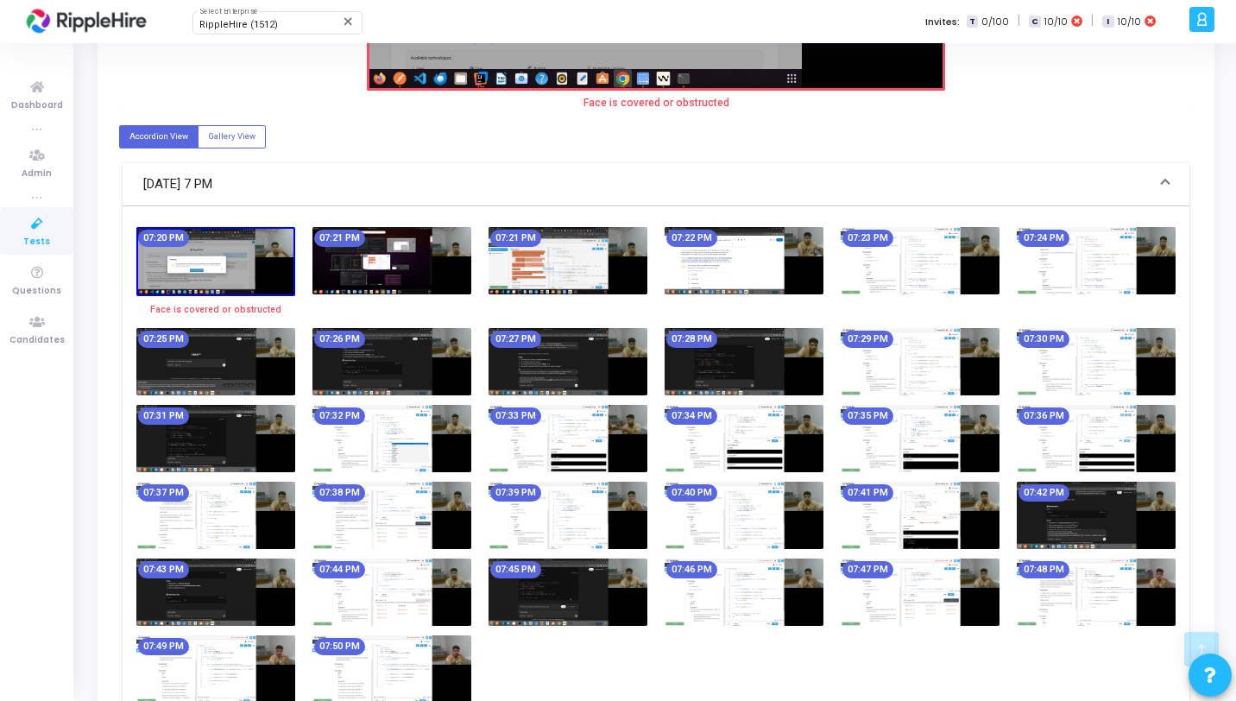
scroll to position [603, 0]
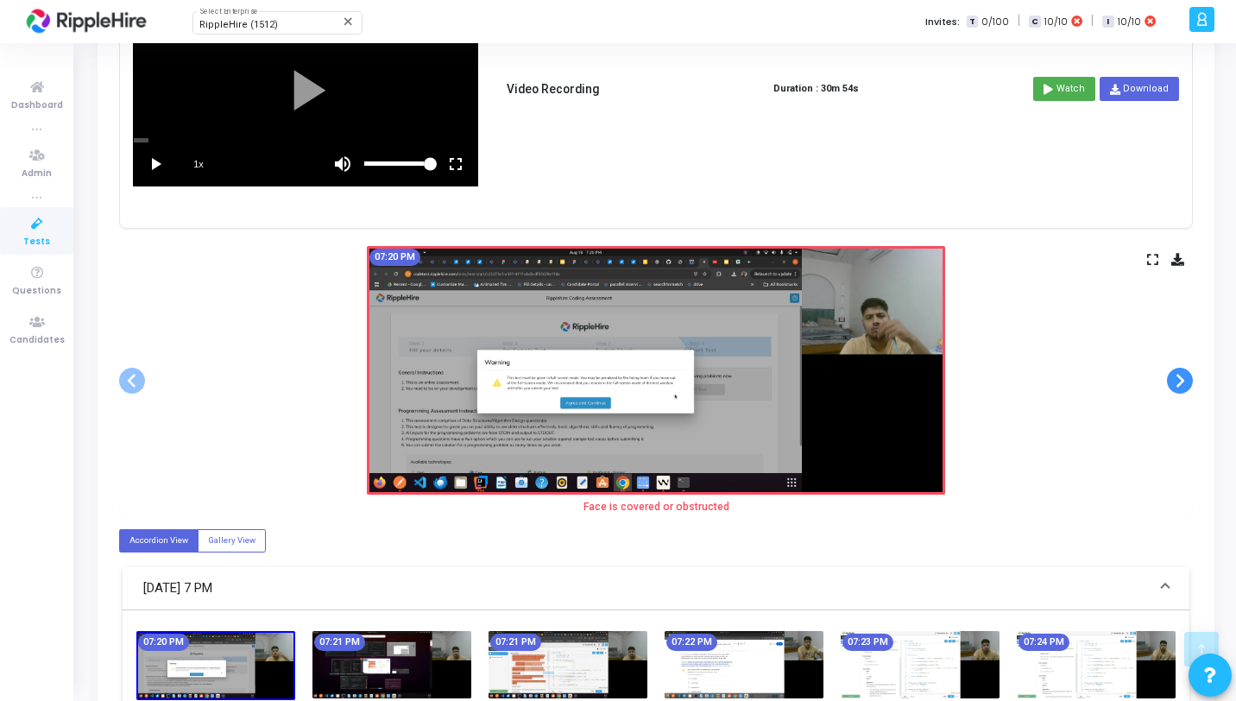
click at [1182, 385] on span at bounding box center [1180, 381] width 26 height 26
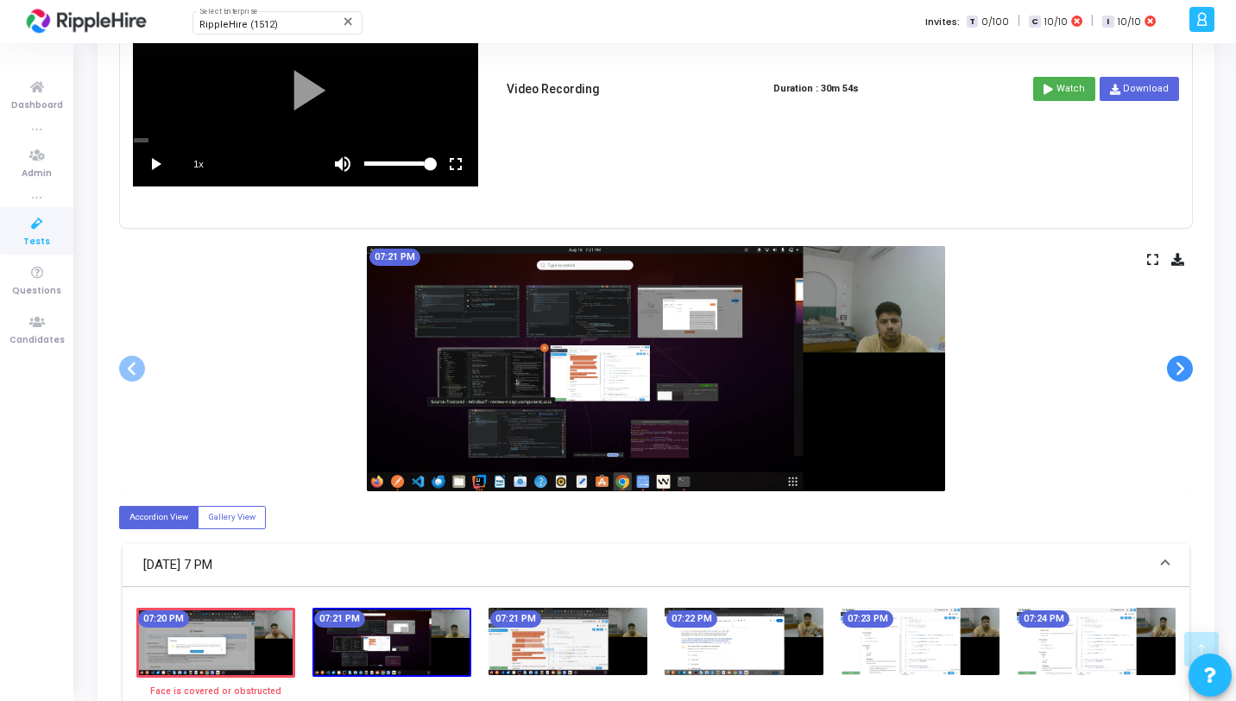
click at [1182, 385] on div "07:21 PM" at bounding box center [656, 368] width 1074 height 245
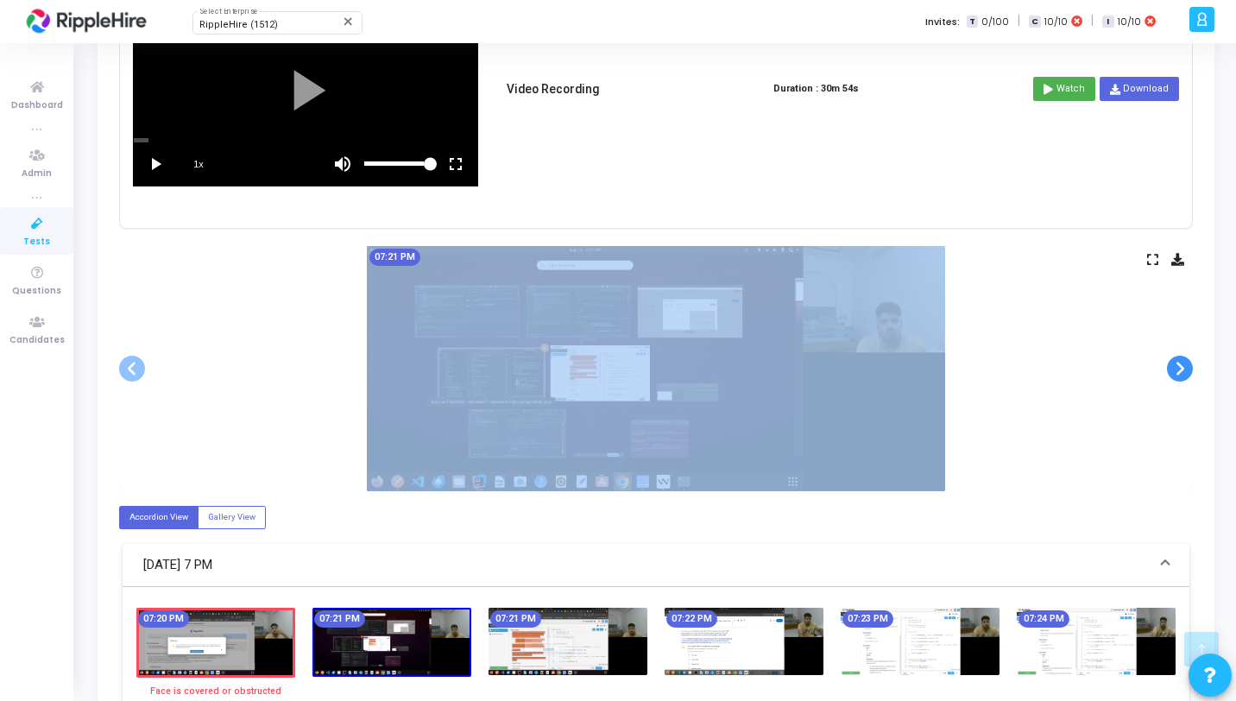
click at [1182, 385] on div "07:21 PM" at bounding box center [656, 368] width 1074 height 245
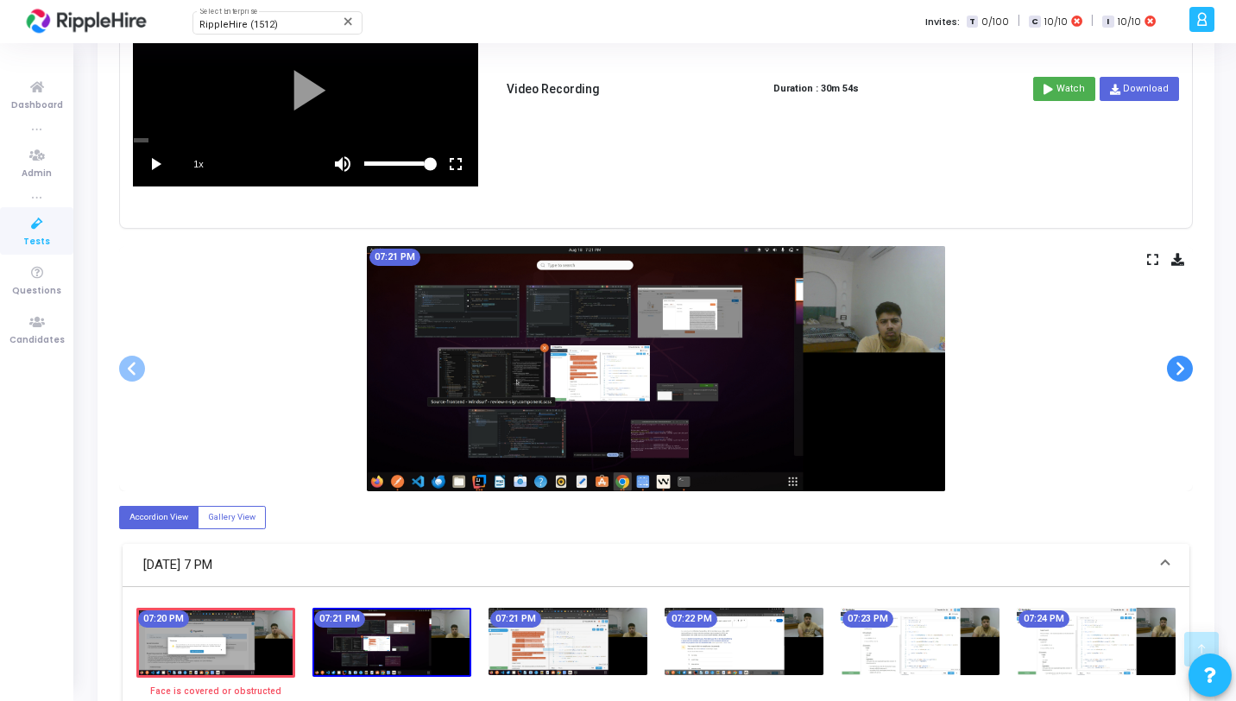
click at [1180, 369] on span at bounding box center [1180, 369] width 26 height 26
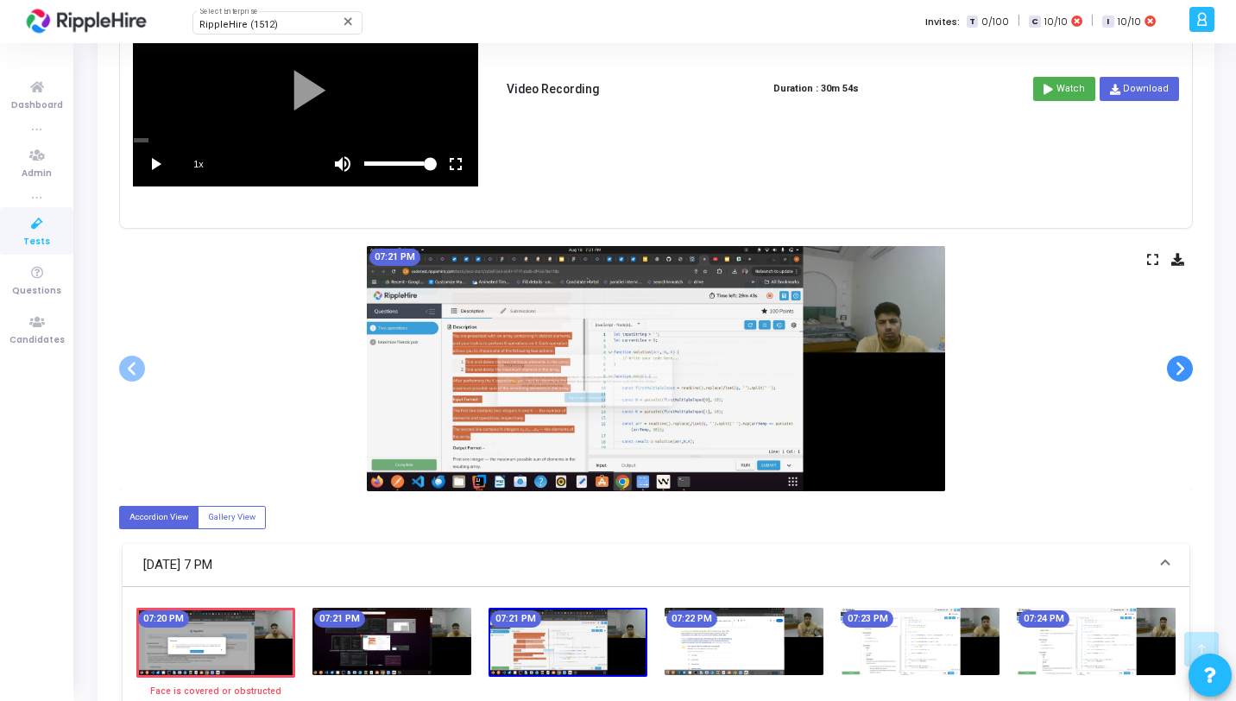
click at [1180, 369] on span at bounding box center [1180, 369] width 26 height 26
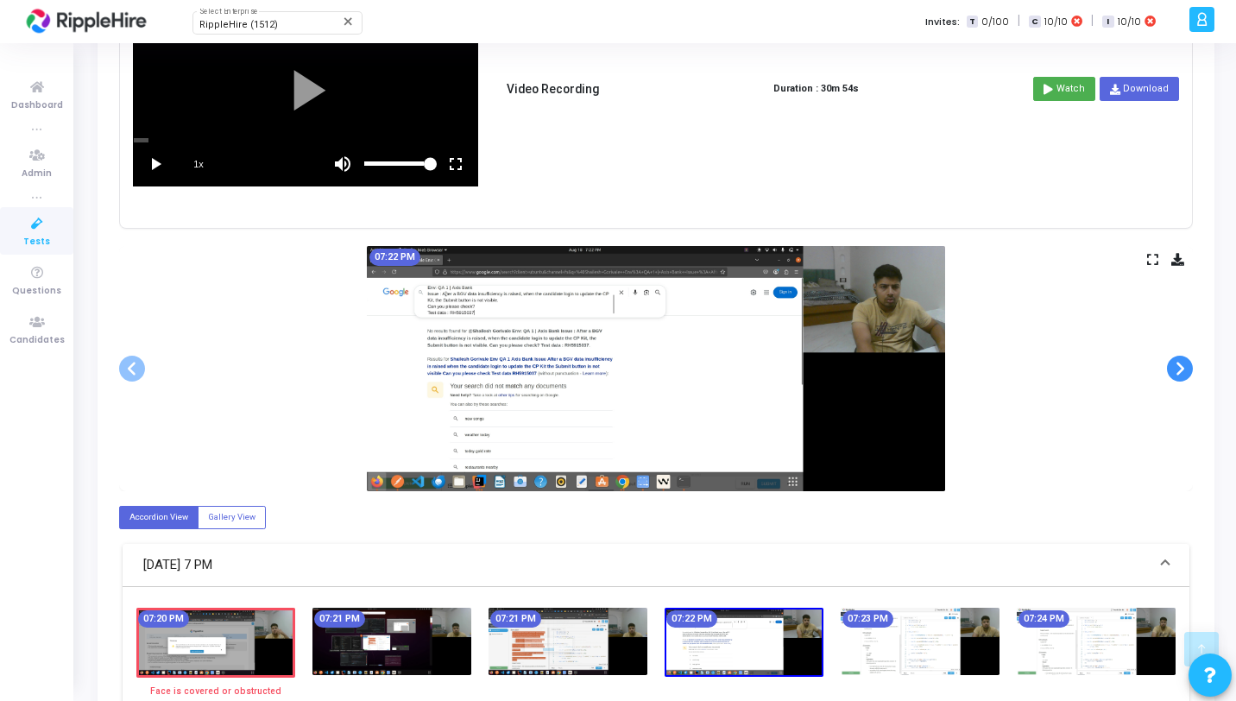
click at [1180, 369] on span at bounding box center [1180, 369] width 26 height 26
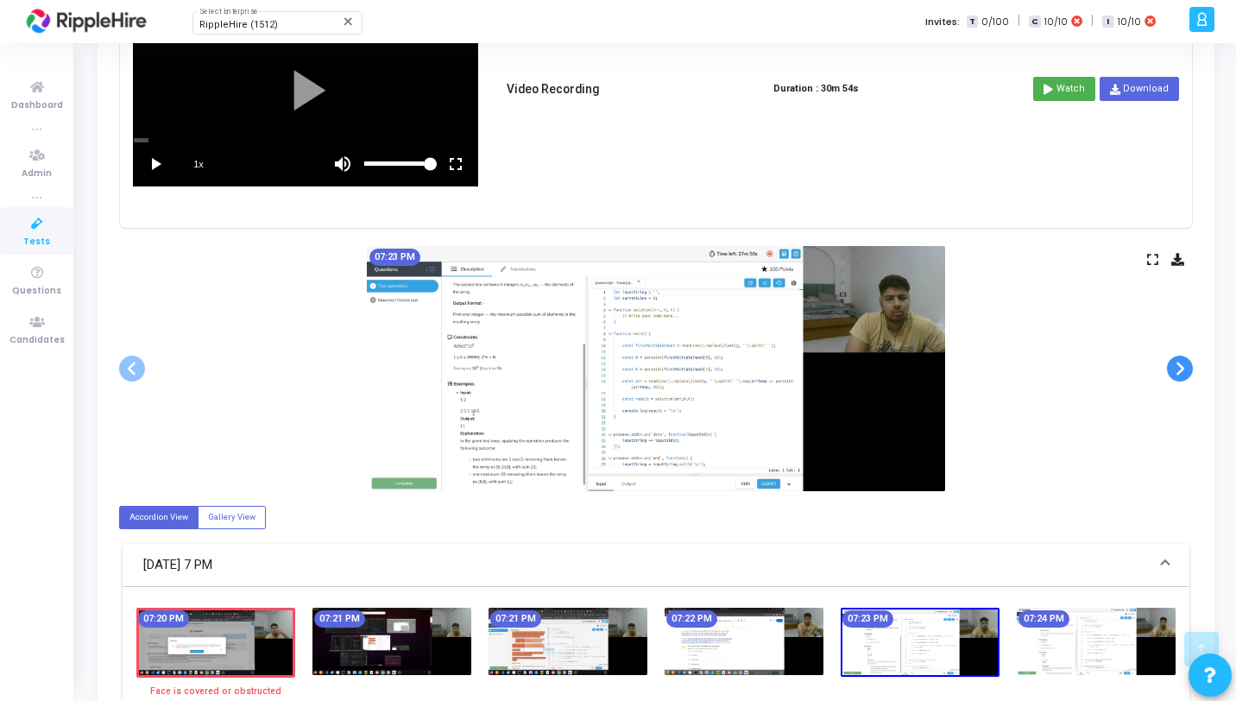
click at [1180, 369] on span at bounding box center [1180, 369] width 26 height 26
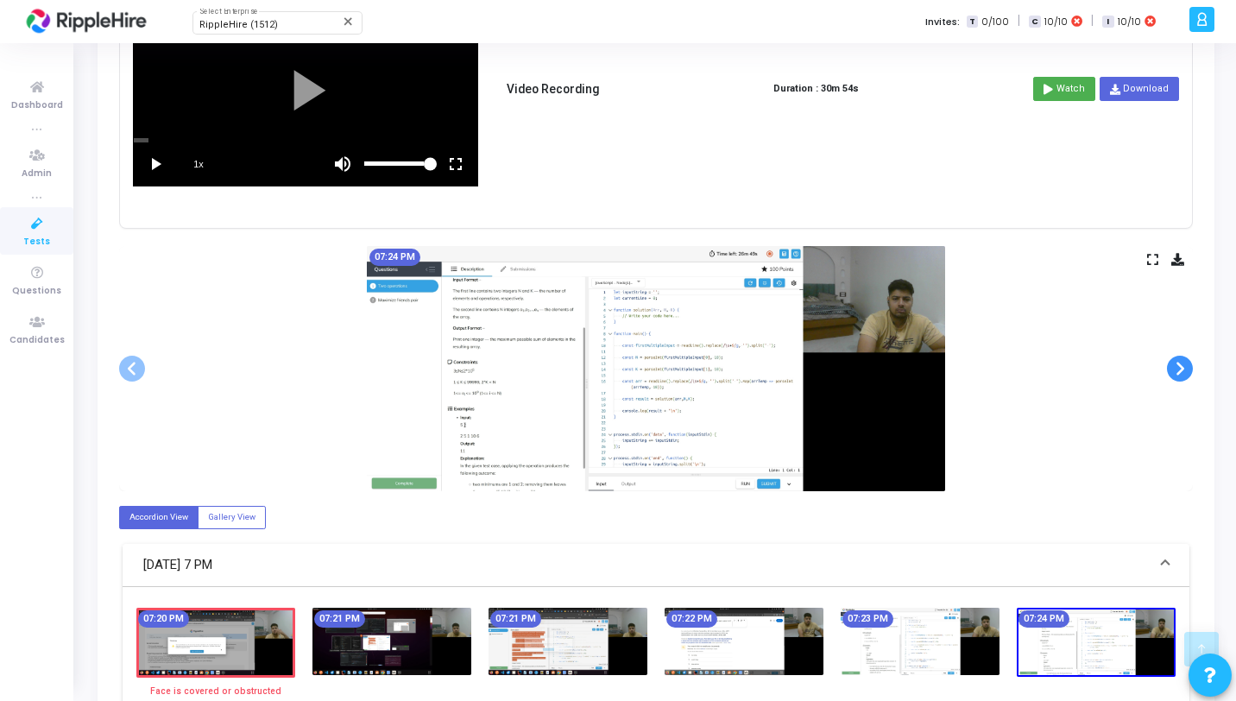
click at [1180, 369] on span at bounding box center [1180, 369] width 26 height 26
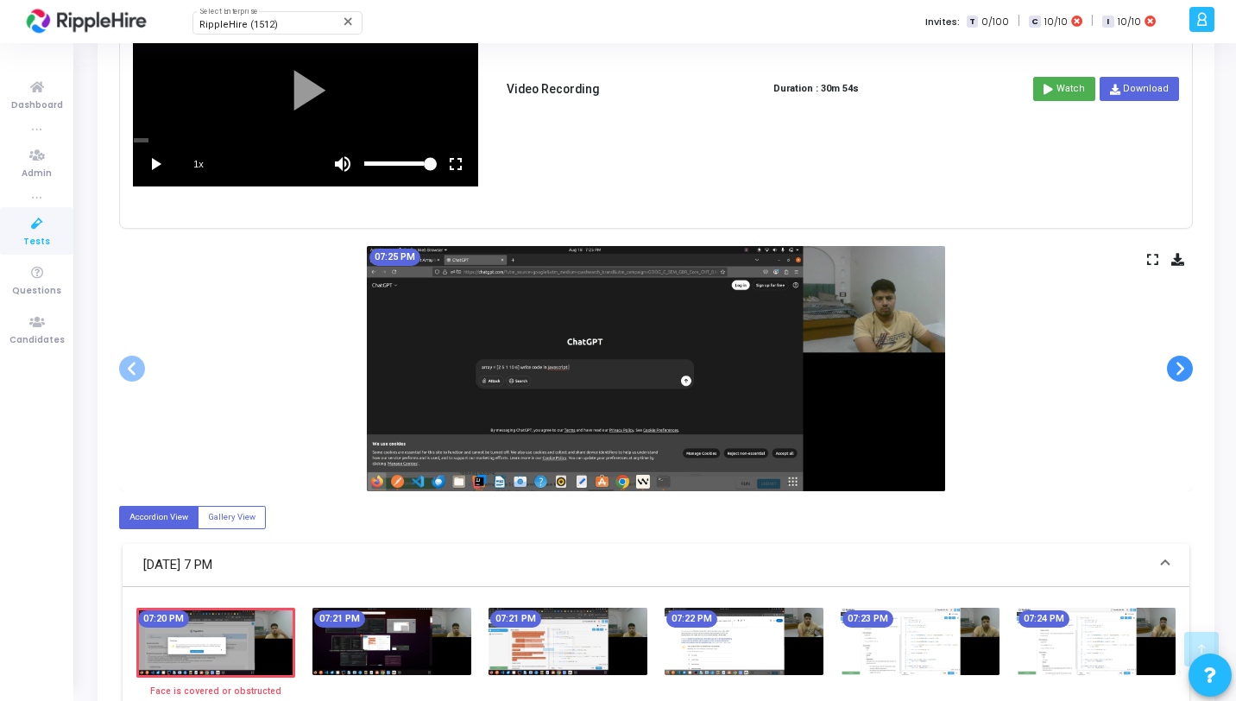
click at [1180, 369] on span at bounding box center [1180, 369] width 26 height 26
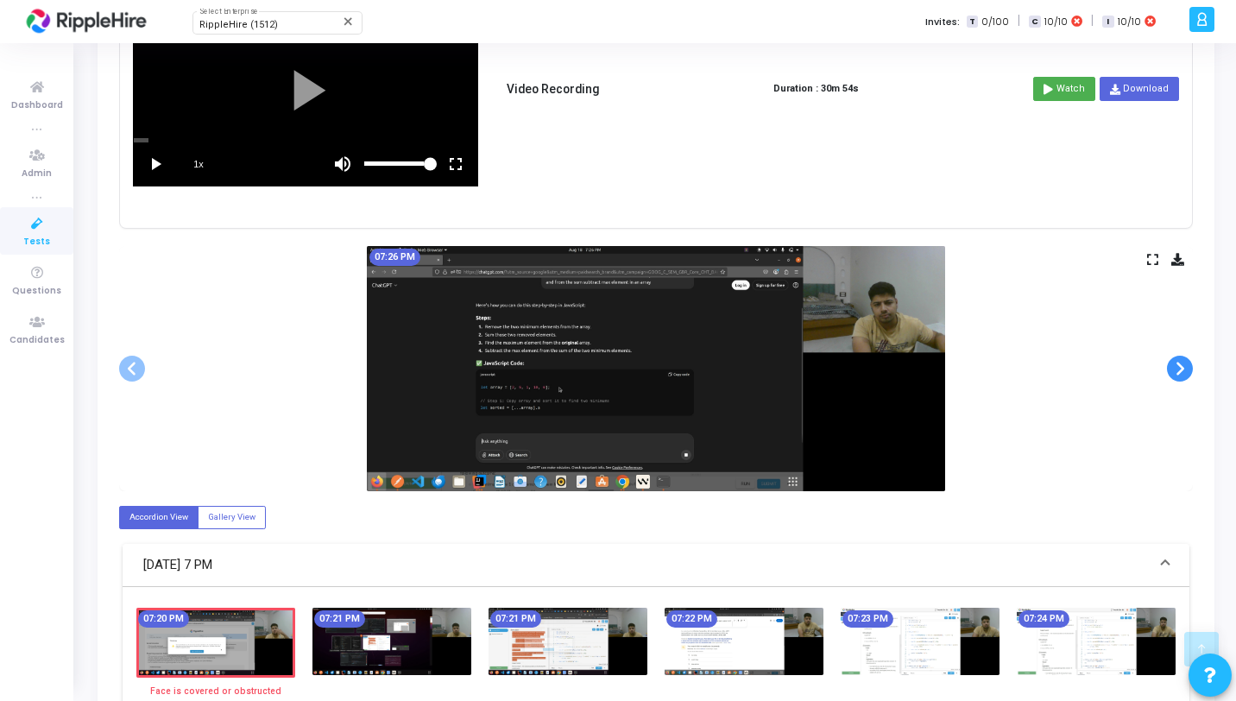
click at [1180, 369] on span at bounding box center [1180, 369] width 26 height 26
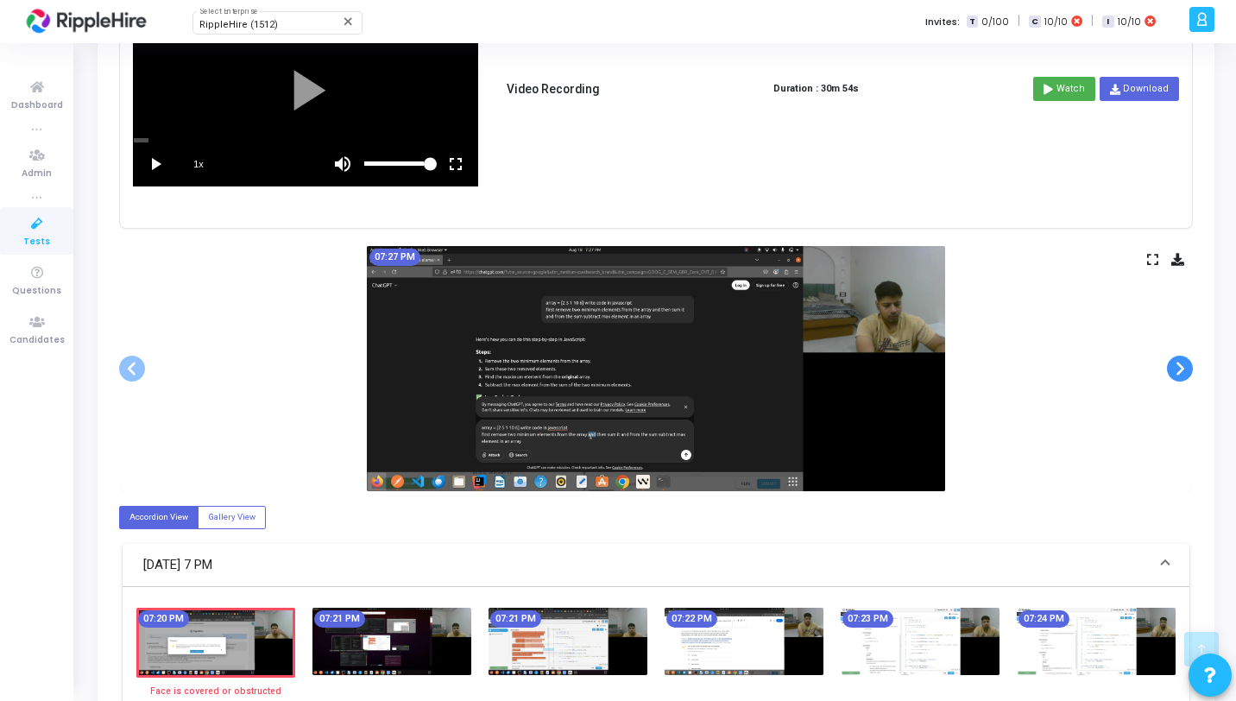
click at [1180, 369] on span at bounding box center [1180, 369] width 26 height 26
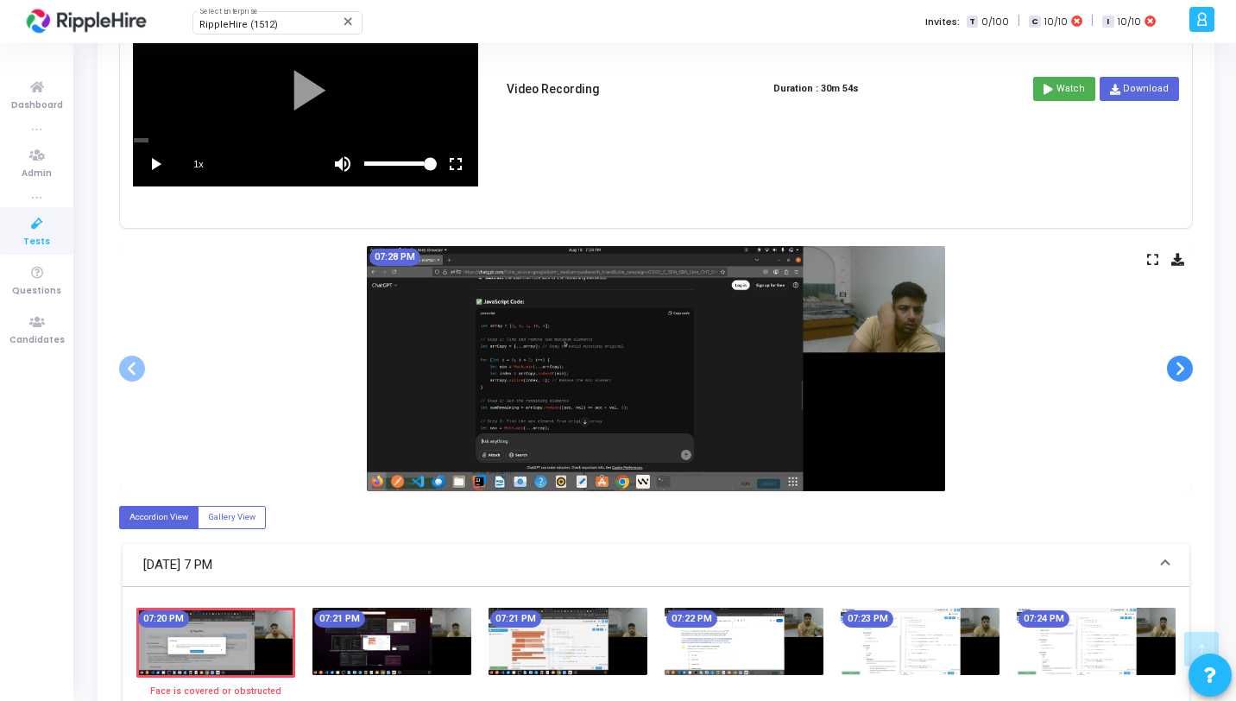
click at [1180, 369] on span at bounding box center [1180, 369] width 26 height 26
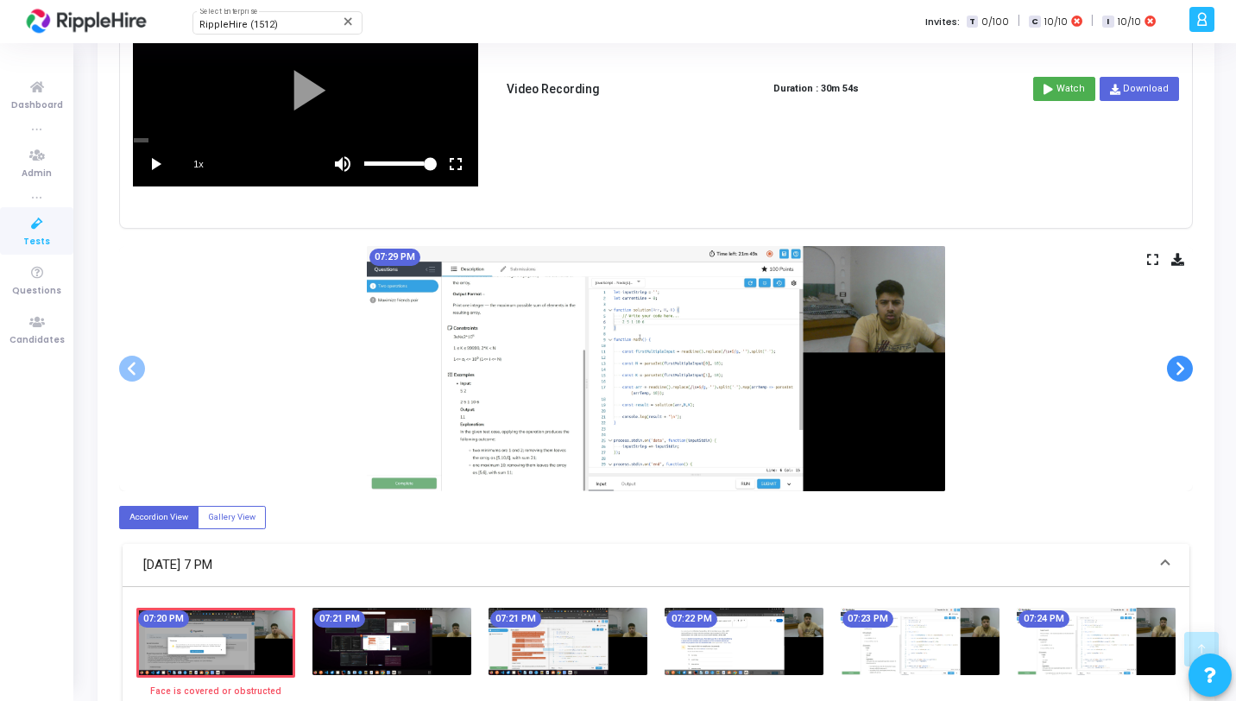
click at [1180, 369] on span at bounding box center [1180, 369] width 26 height 26
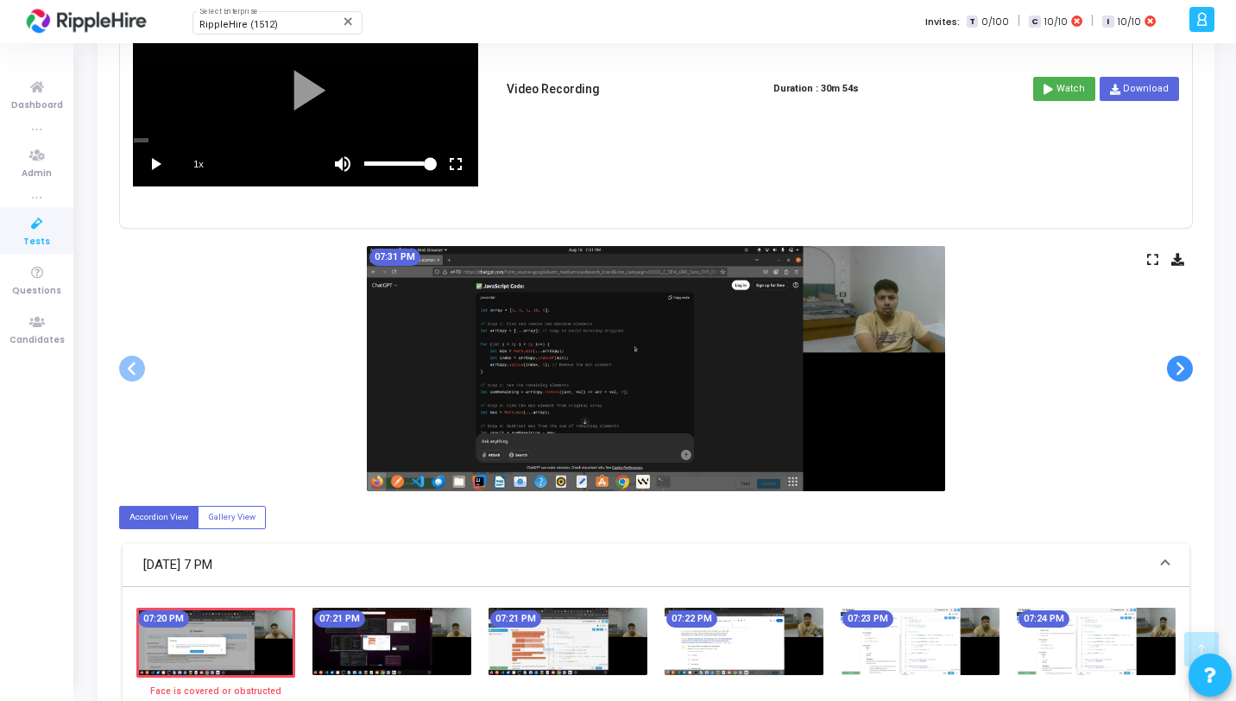
click at [1180, 369] on span at bounding box center [1180, 369] width 26 height 26
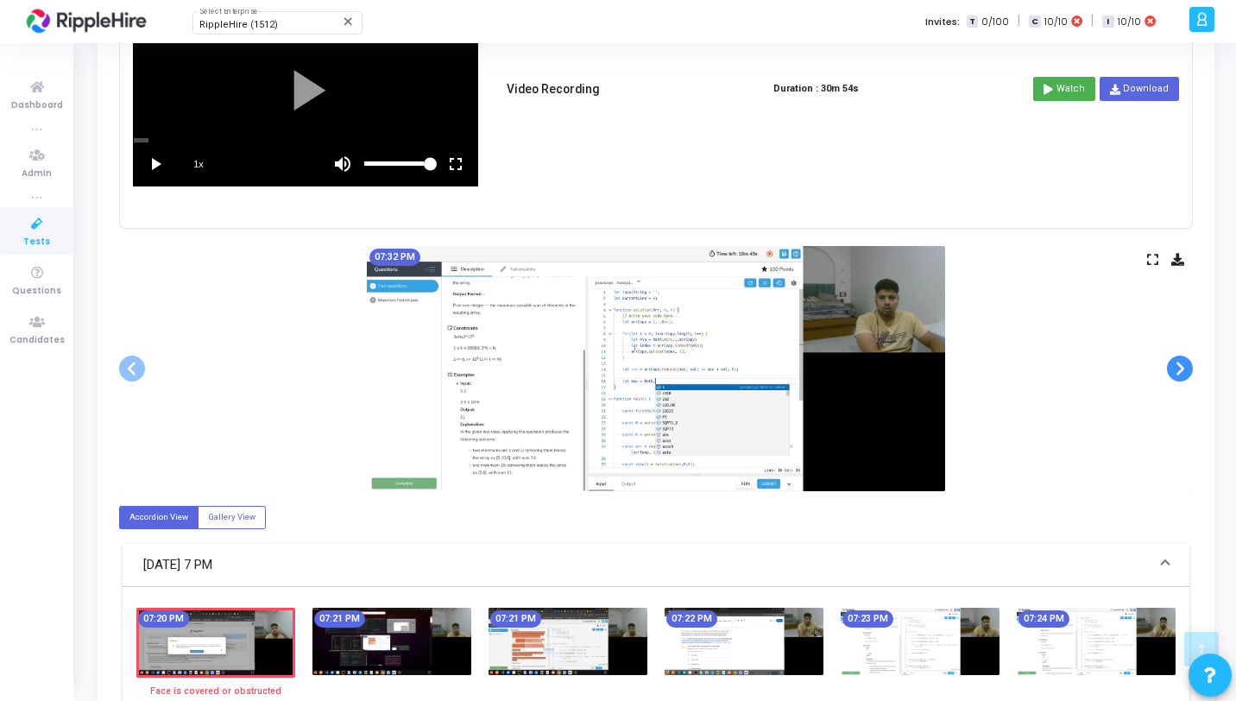
click at [1180, 369] on span at bounding box center [1180, 369] width 26 height 26
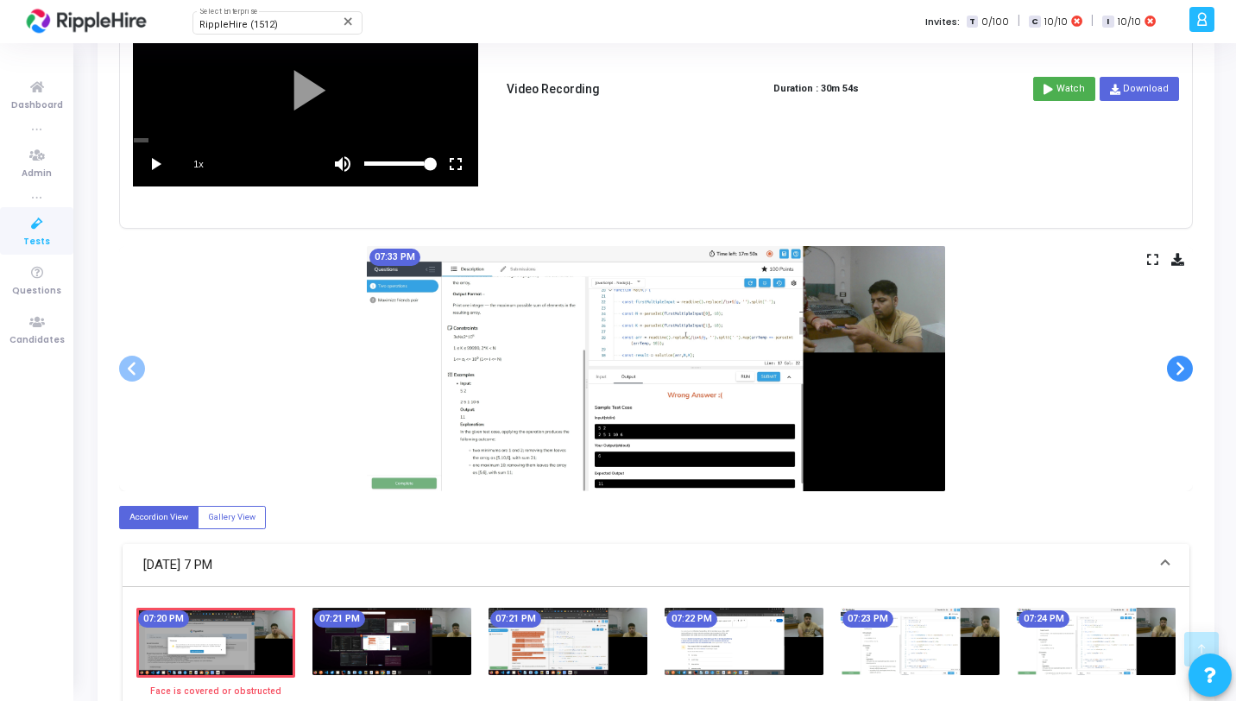
click at [1180, 369] on span at bounding box center [1180, 369] width 26 height 26
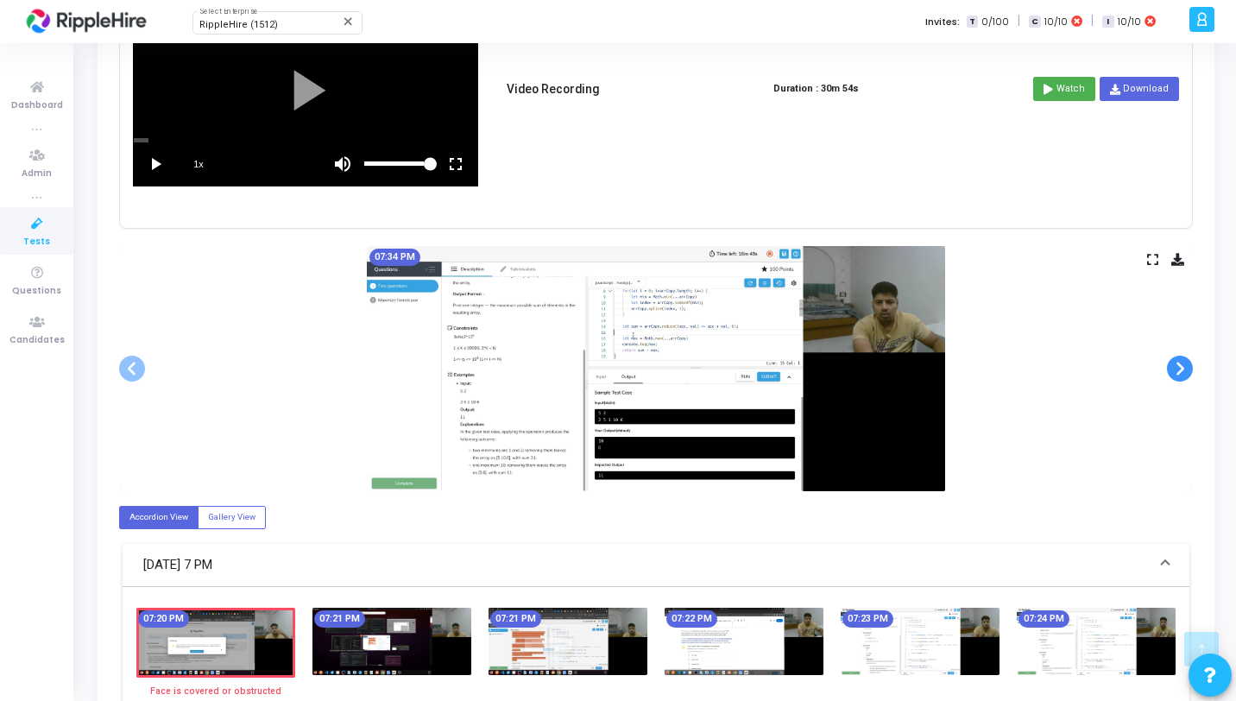
click at [1180, 369] on span at bounding box center [1180, 369] width 26 height 26
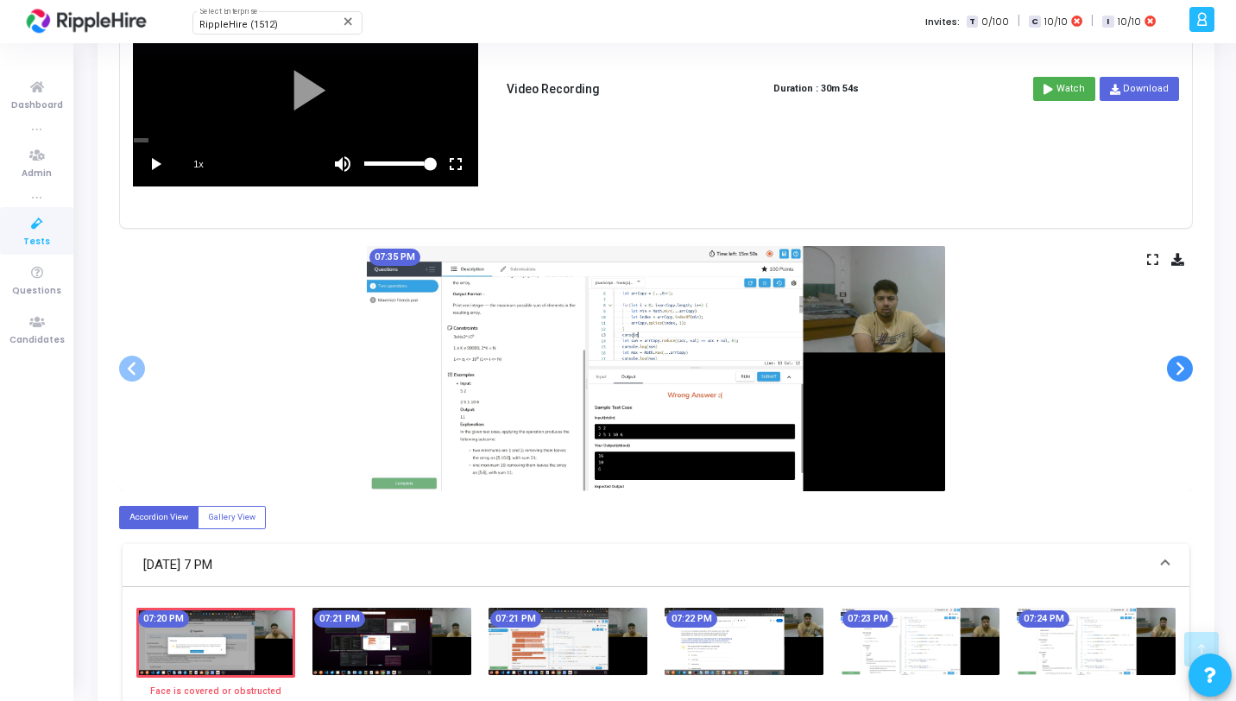
click at [1180, 369] on span at bounding box center [1180, 369] width 26 height 26
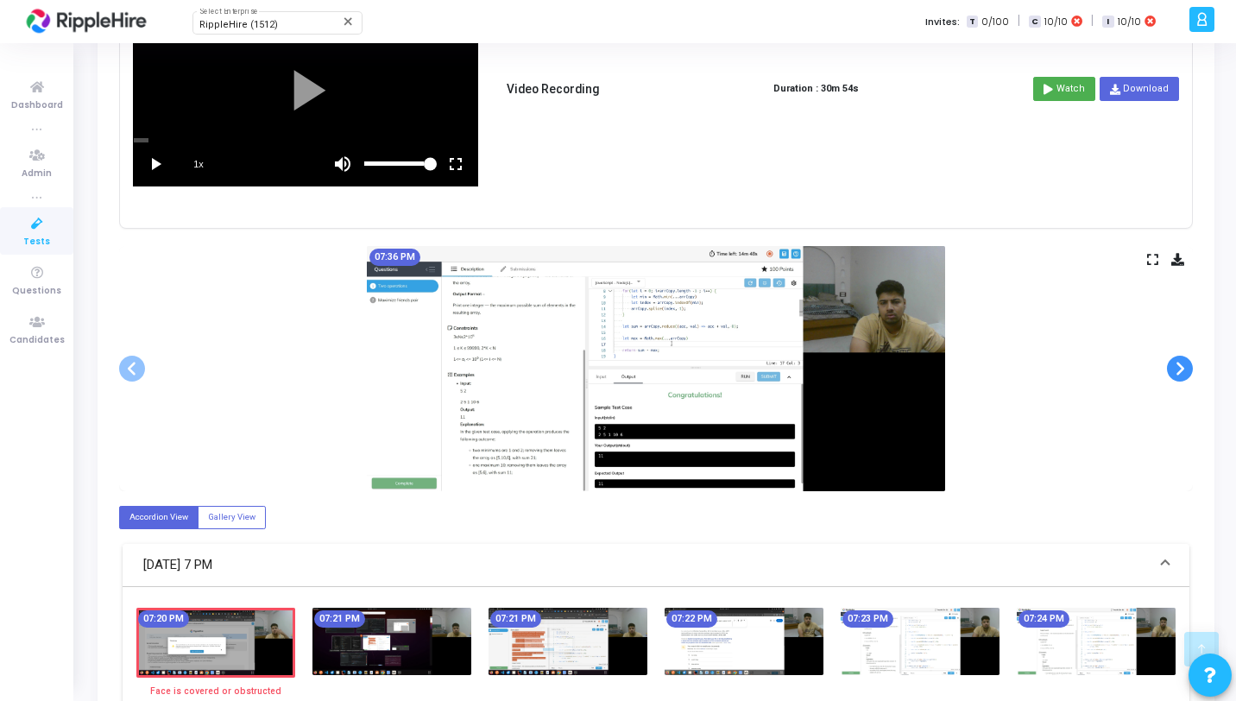
click at [1180, 369] on span at bounding box center [1180, 369] width 26 height 26
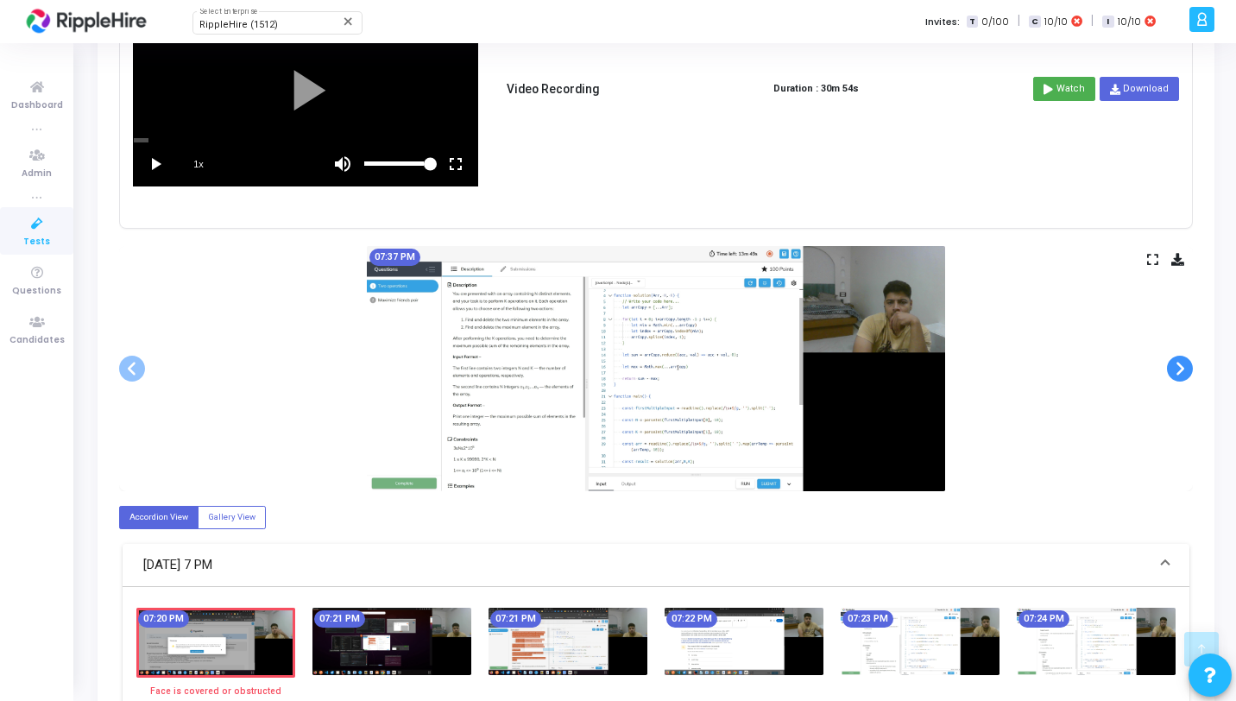
click at [1180, 369] on span at bounding box center [1180, 369] width 26 height 26
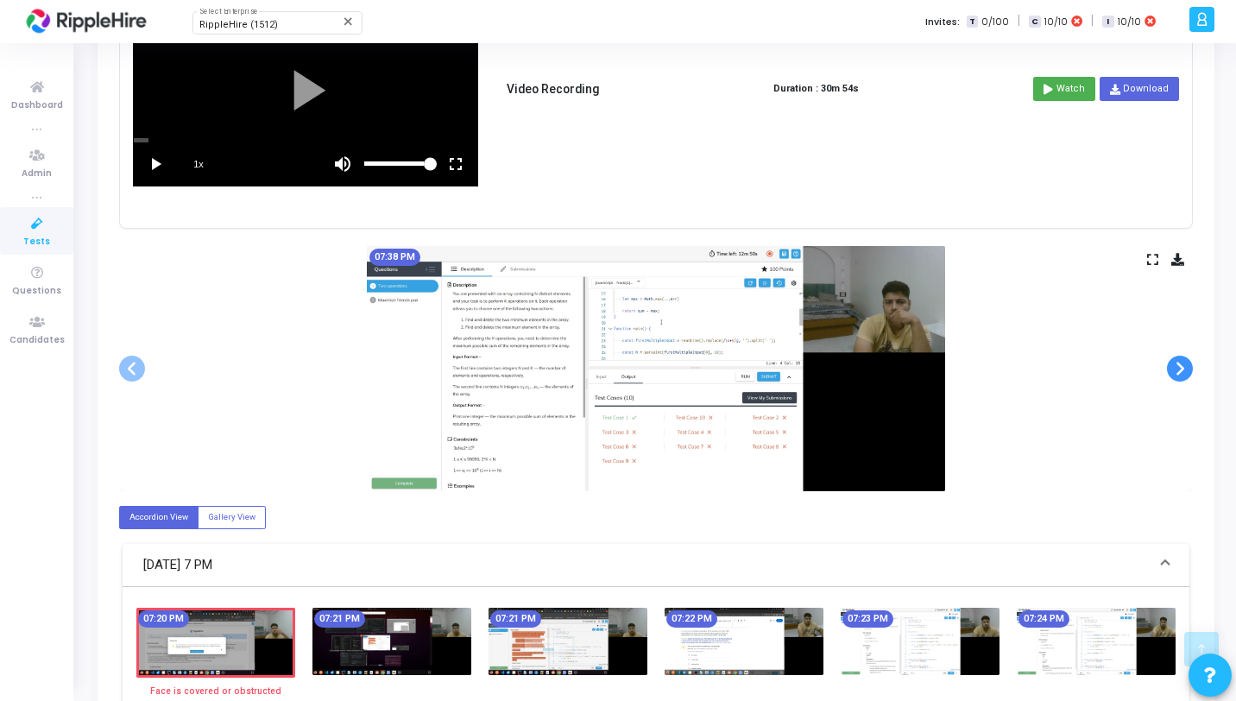
click at [1180, 369] on span at bounding box center [1180, 369] width 26 height 26
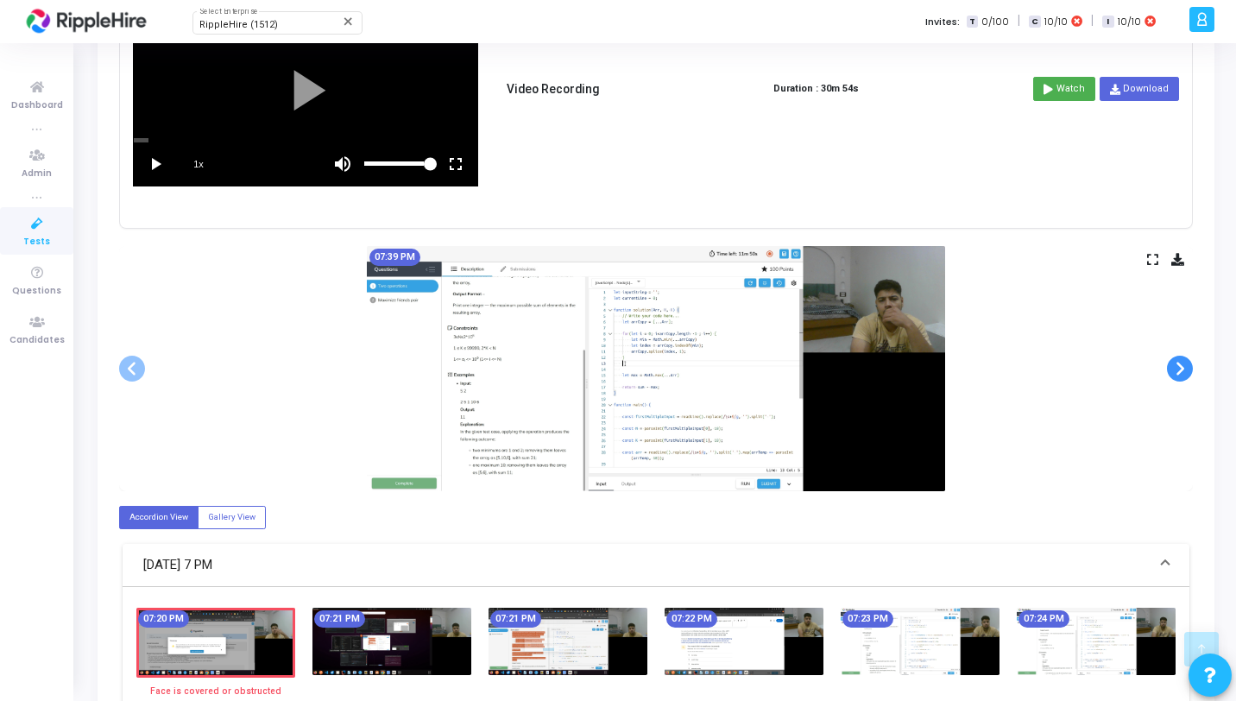
click at [1180, 369] on span at bounding box center [1180, 369] width 26 height 26
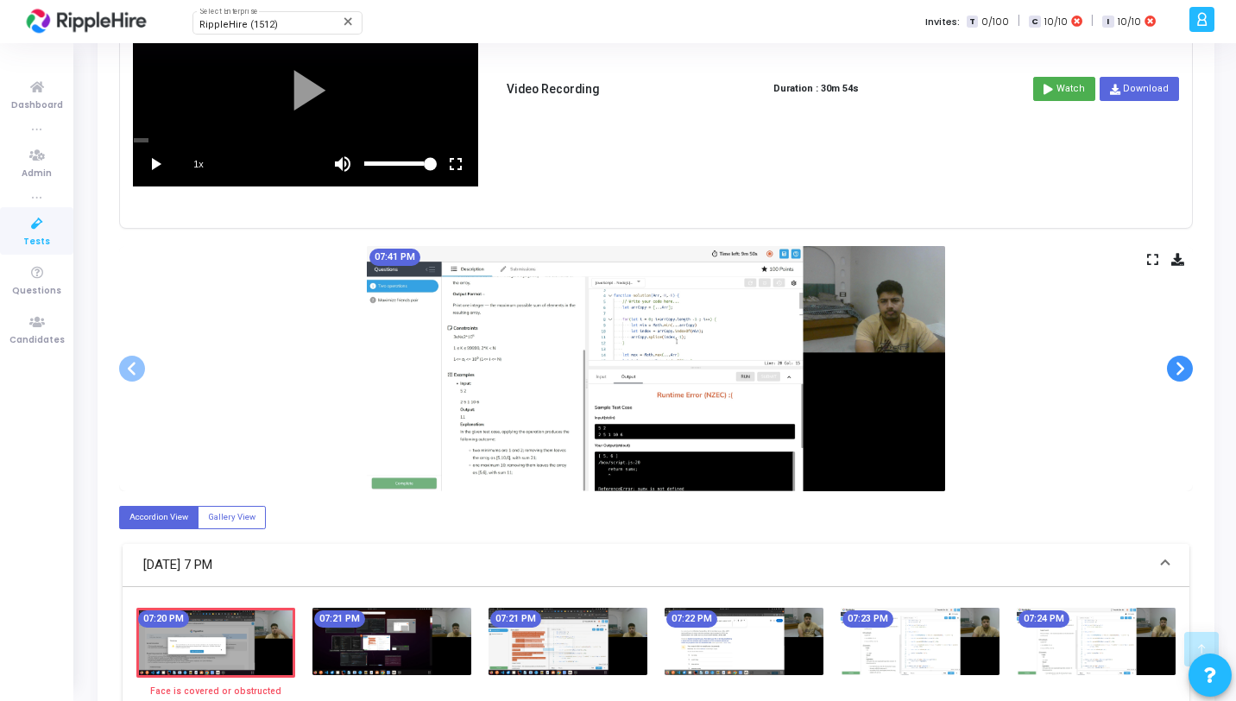
click at [1180, 369] on span at bounding box center [1180, 369] width 26 height 26
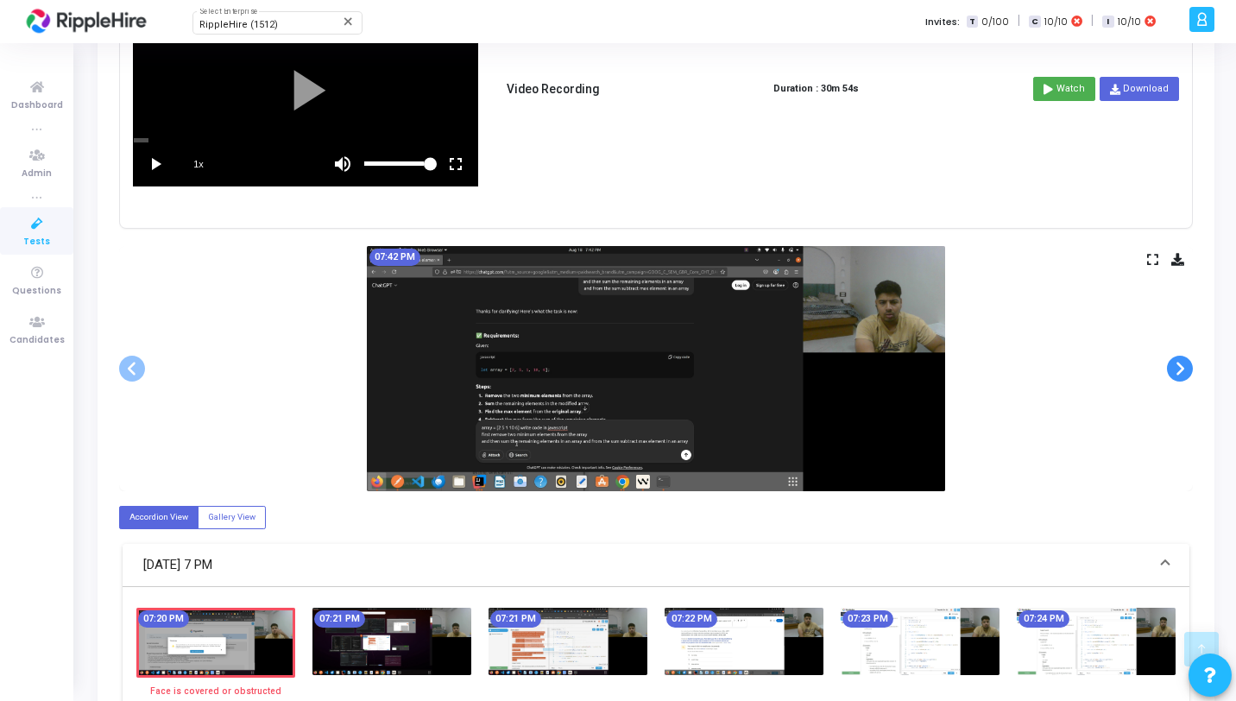
click at [1180, 369] on span at bounding box center [1180, 369] width 26 height 26
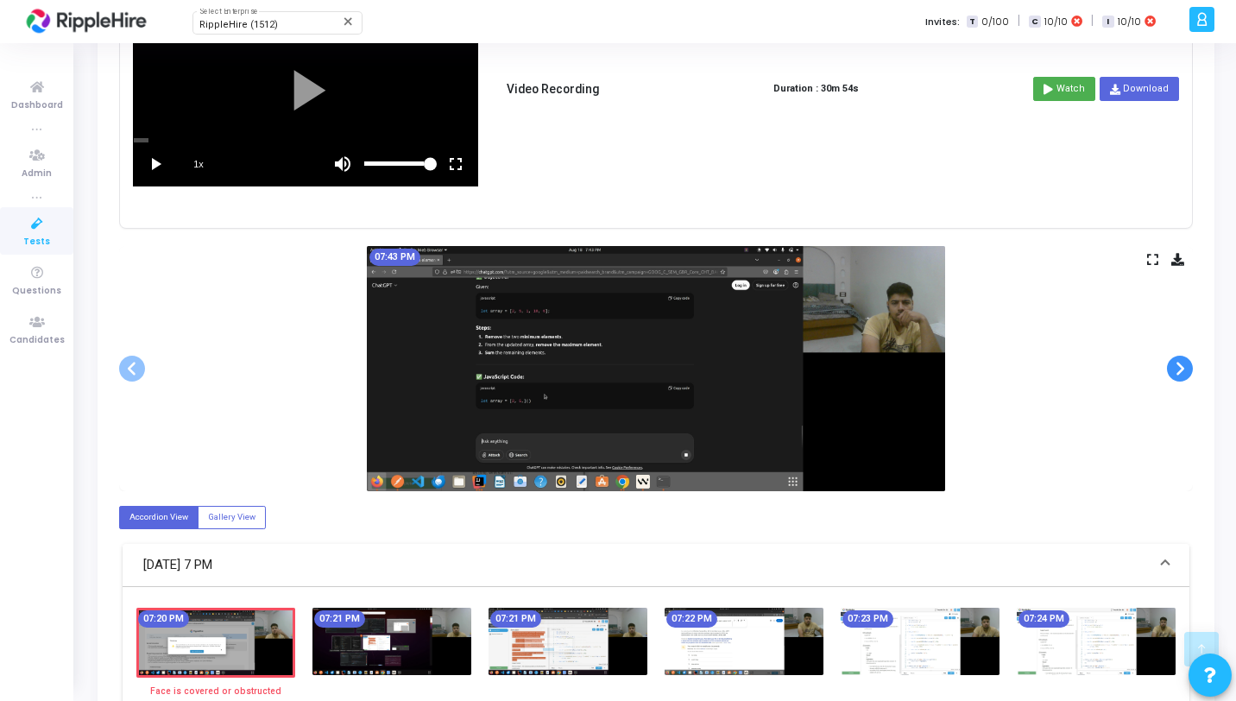
click at [1180, 369] on span at bounding box center [1180, 369] width 26 height 26
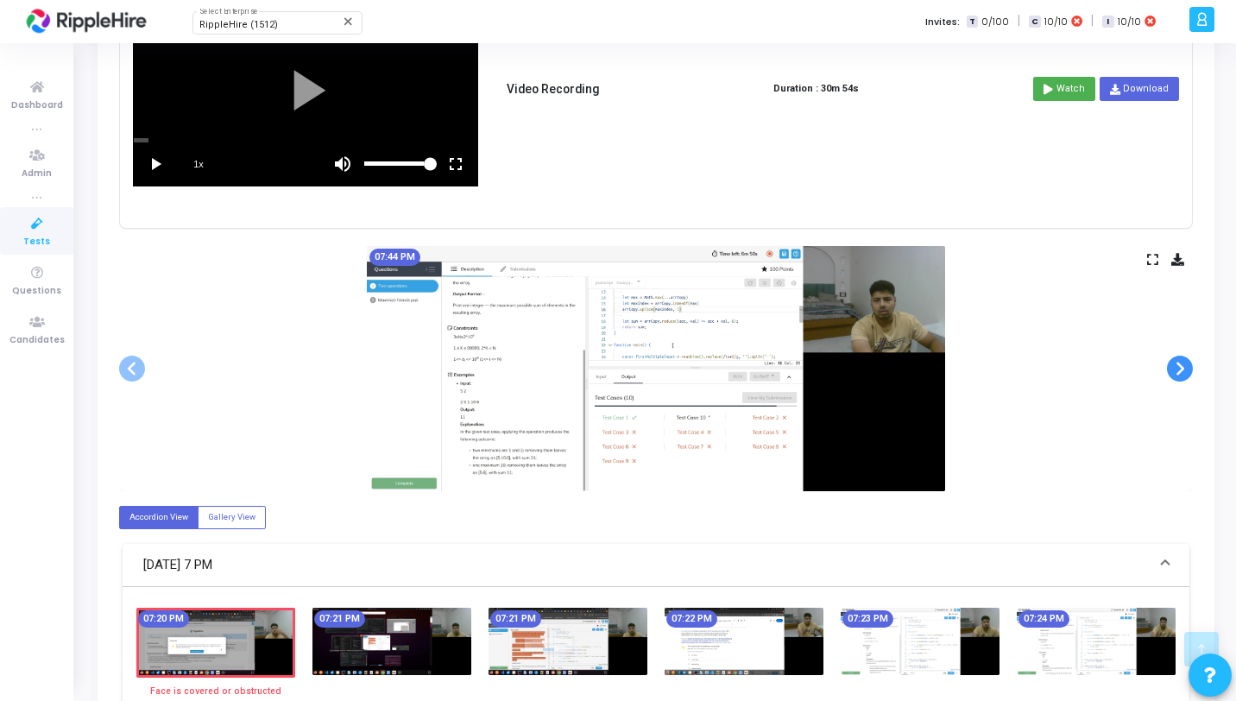
click at [1180, 369] on span at bounding box center [1180, 369] width 26 height 26
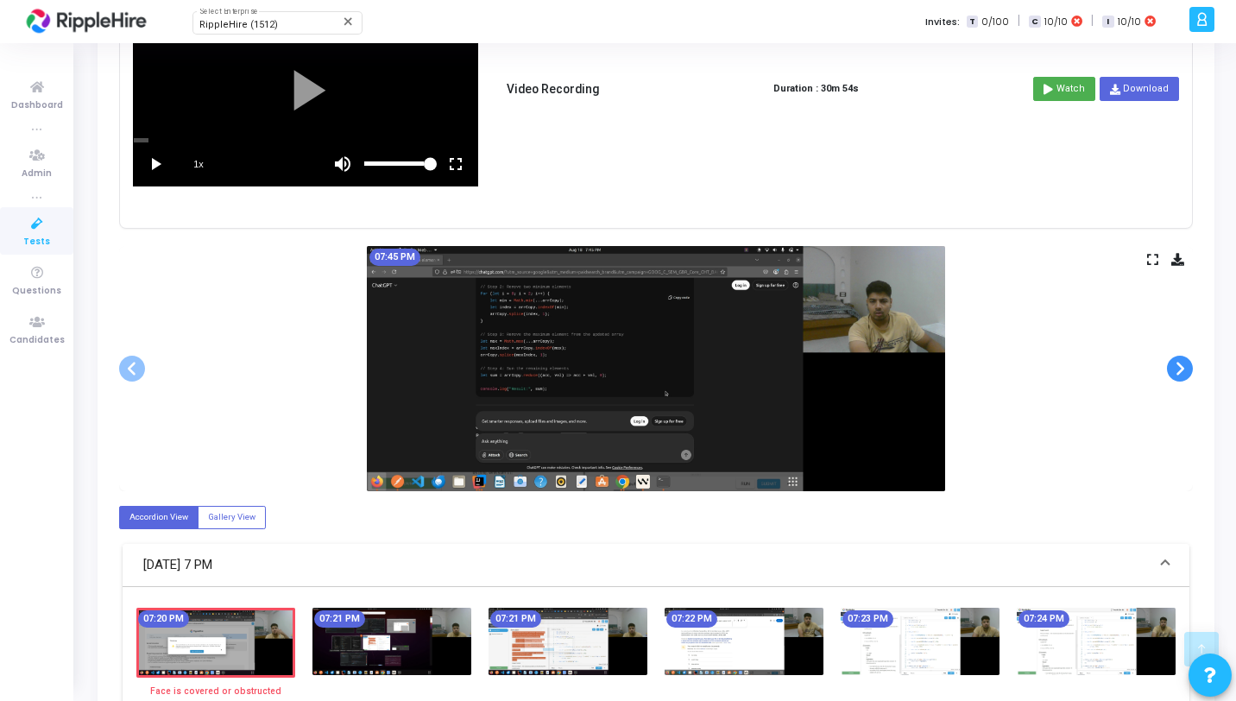
click at [1180, 369] on span at bounding box center [1180, 369] width 26 height 26
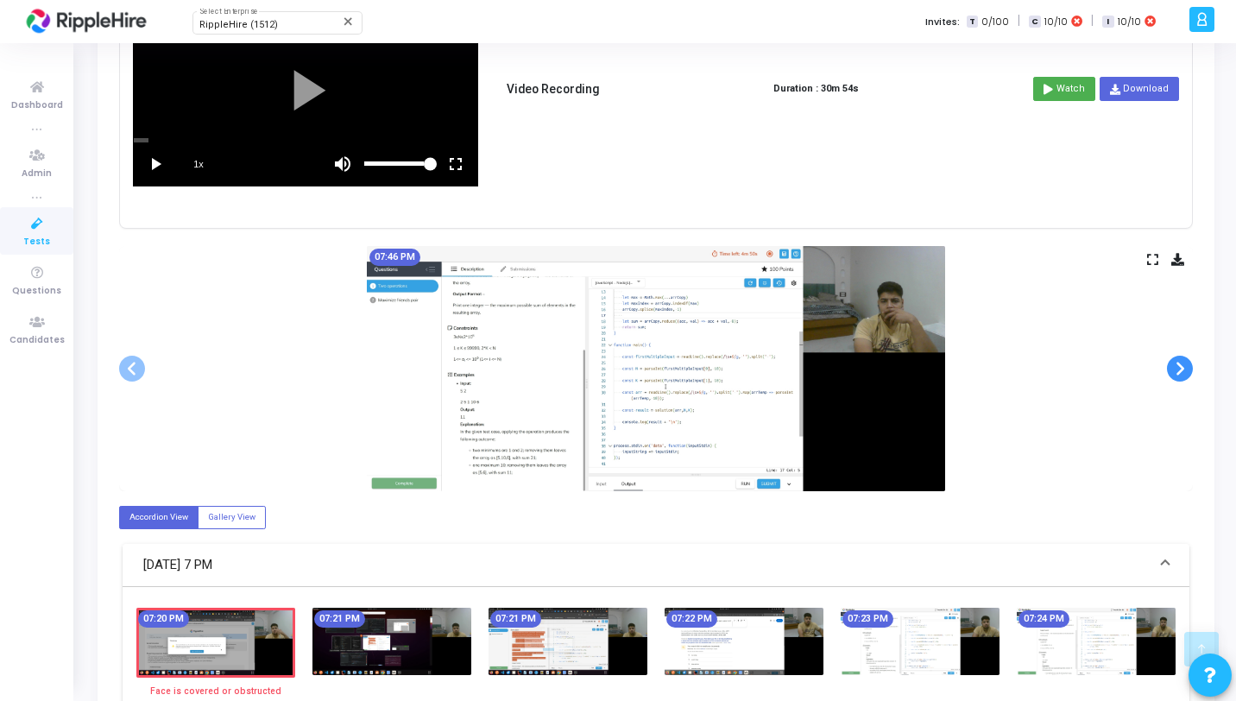
click at [1180, 369] on span at bounding box center [1180, 369] width 26 height 26
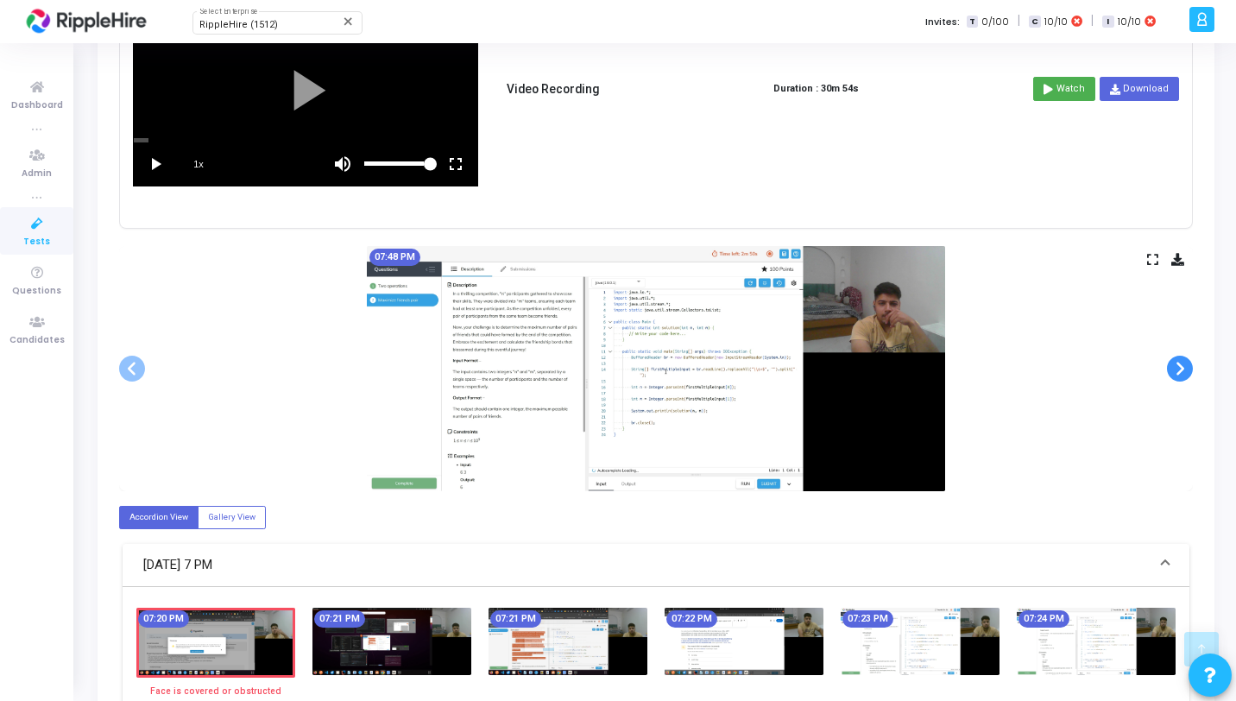
click at [1180, 369] on span at bounding box center [1180, 369] width 26 height 26
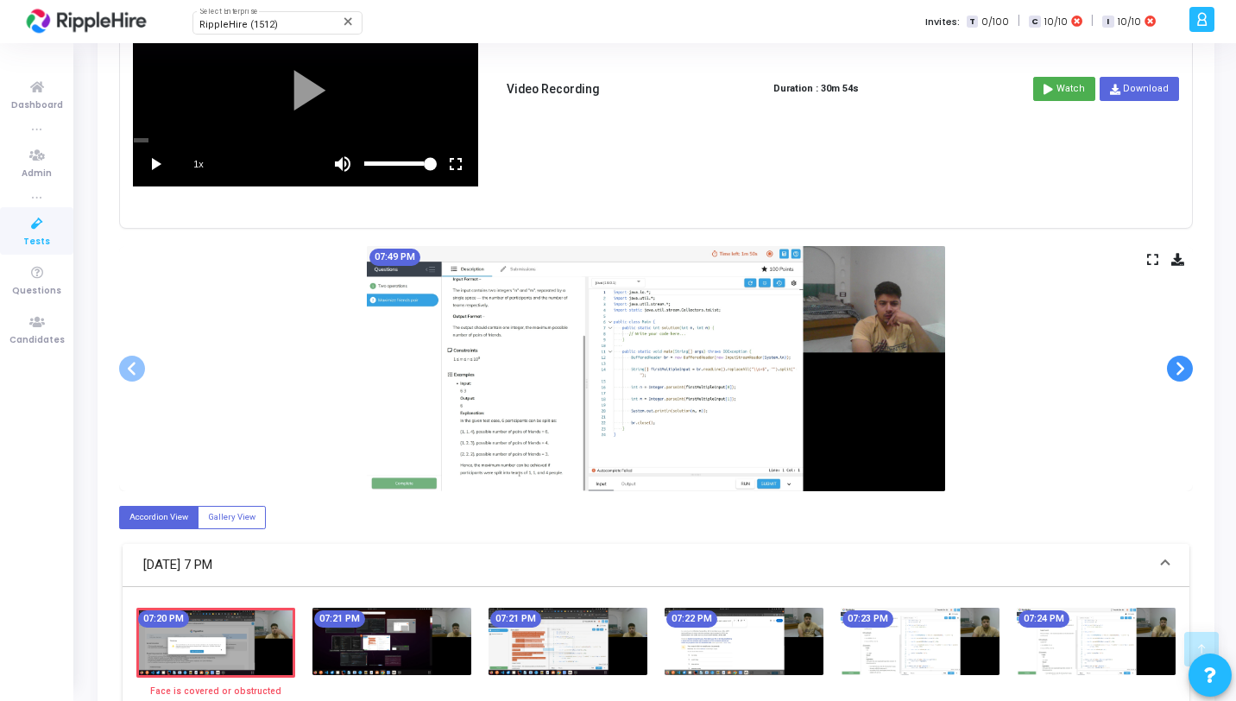
click at [1180, 369] on span at bounding box center [1180, 369] width 26 height 26
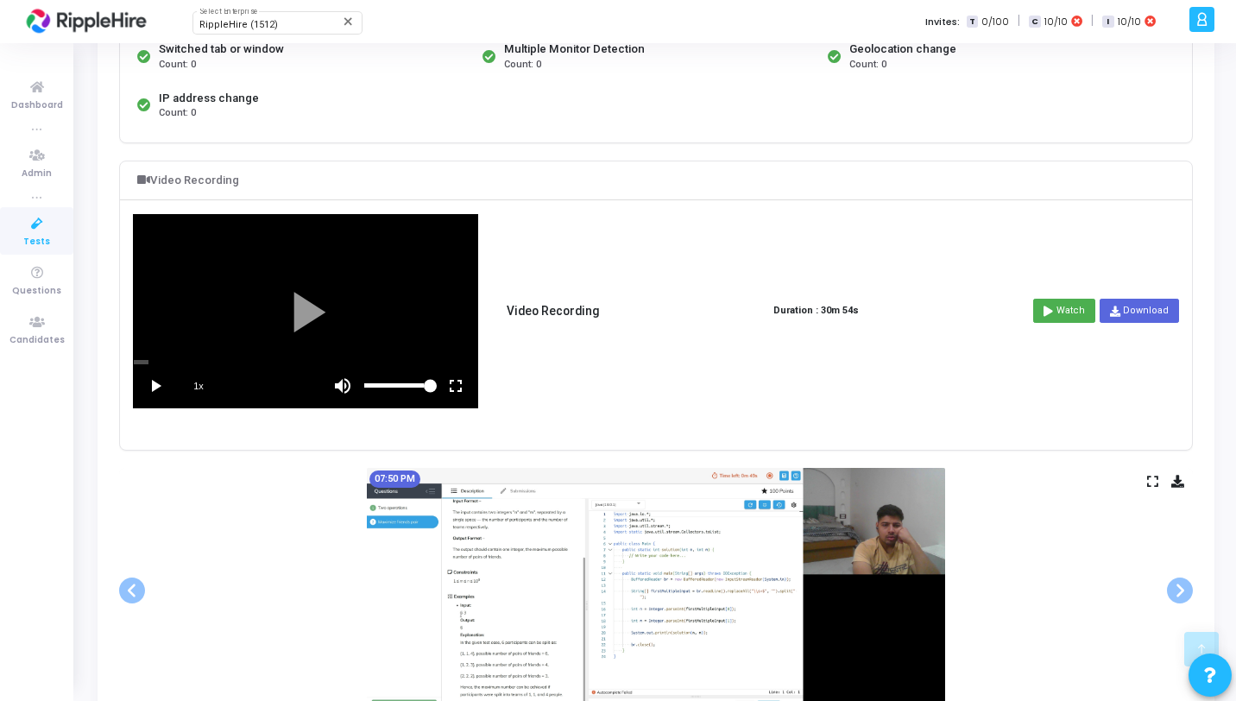
scroll to position [0, 0]
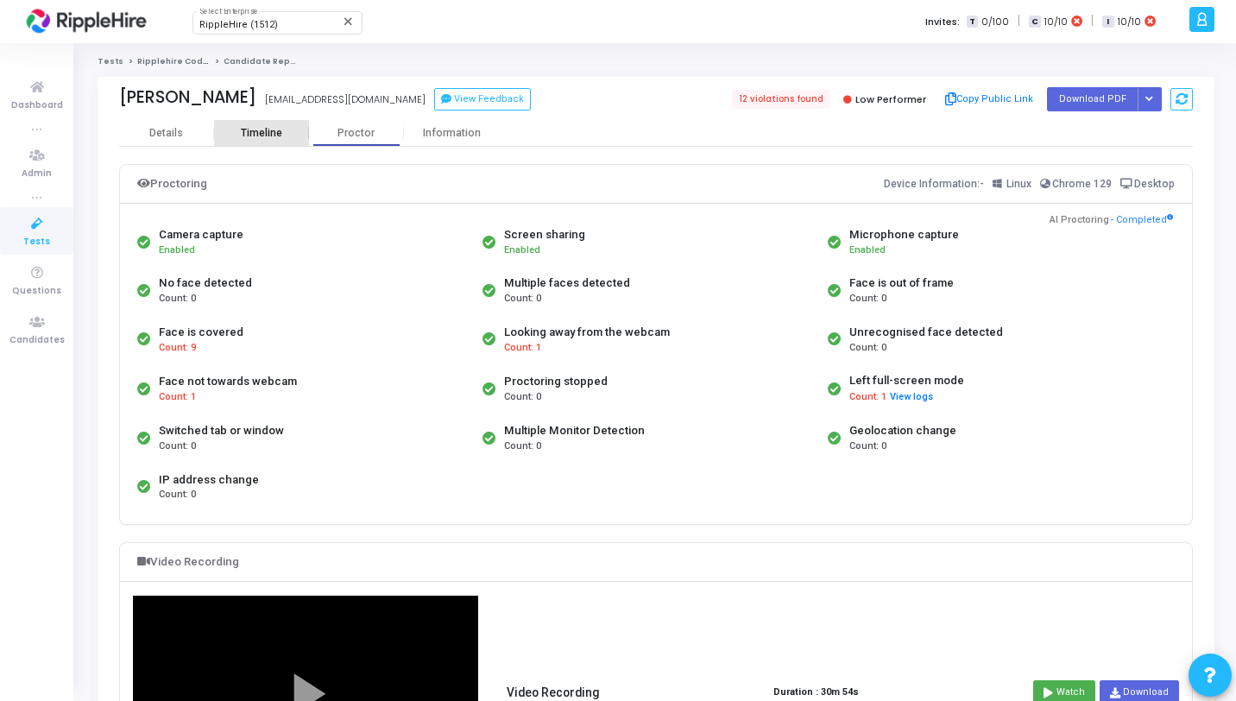
click at [257, 126] on div "Timeline" at bounding box center [261, 133] width 95 height 26
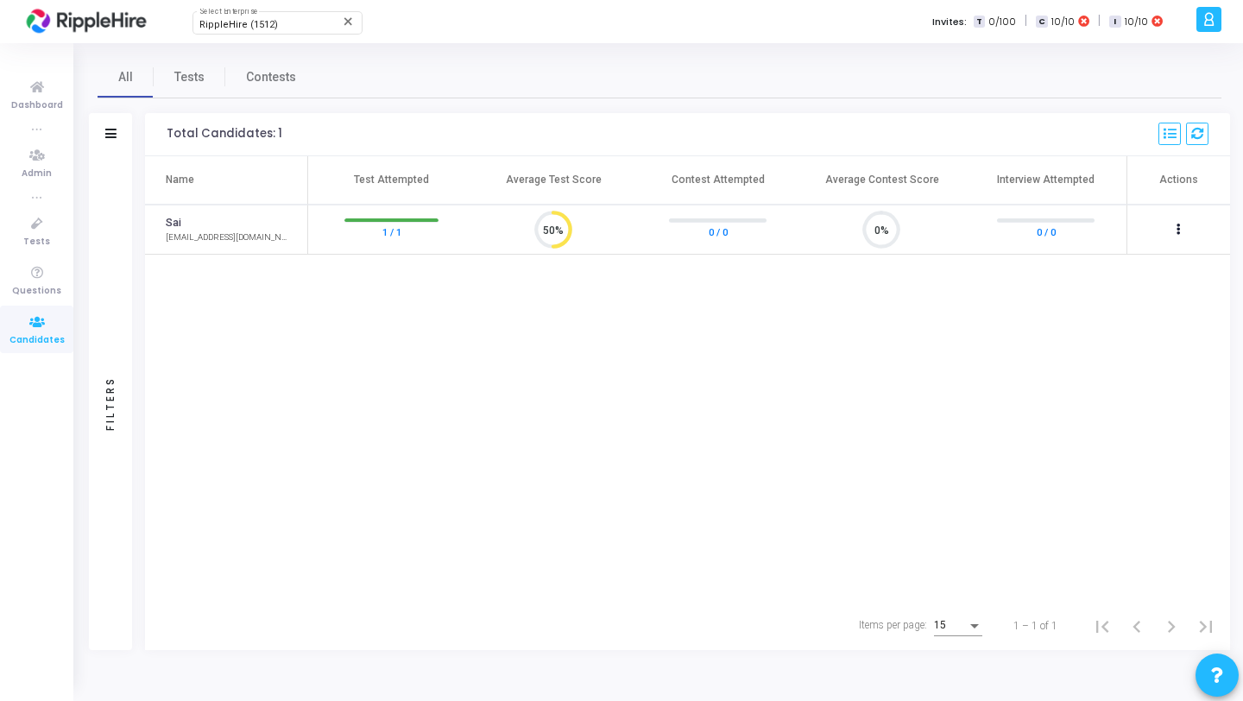
scroll to position [0, 165]
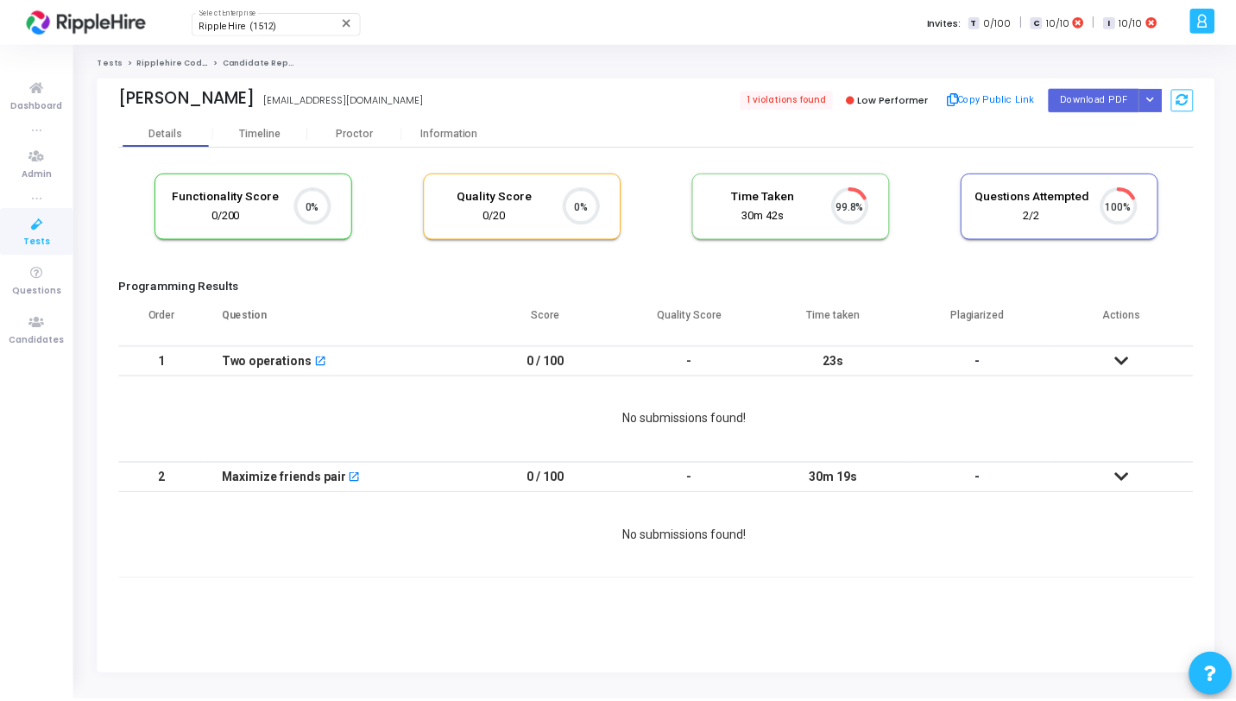
scroll to position [36, 44]
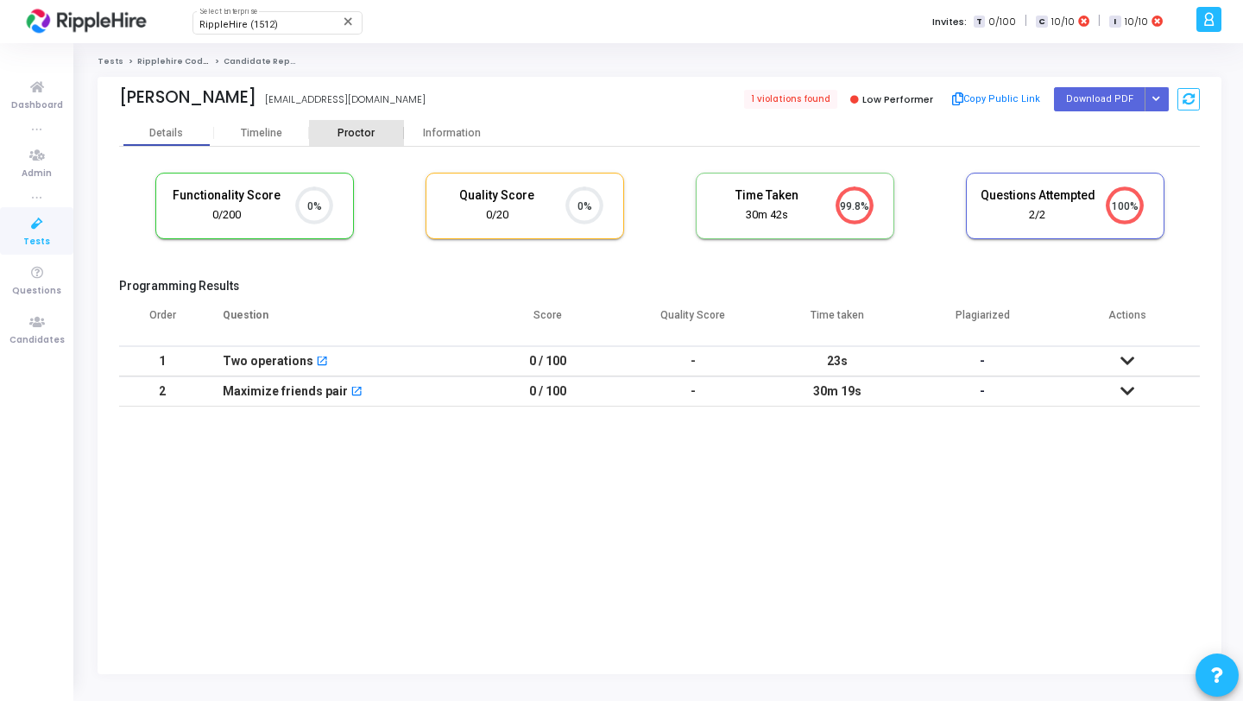
click at [358, 122] on div "Proctor" at bounding box center [356, 133] width 95 height 26
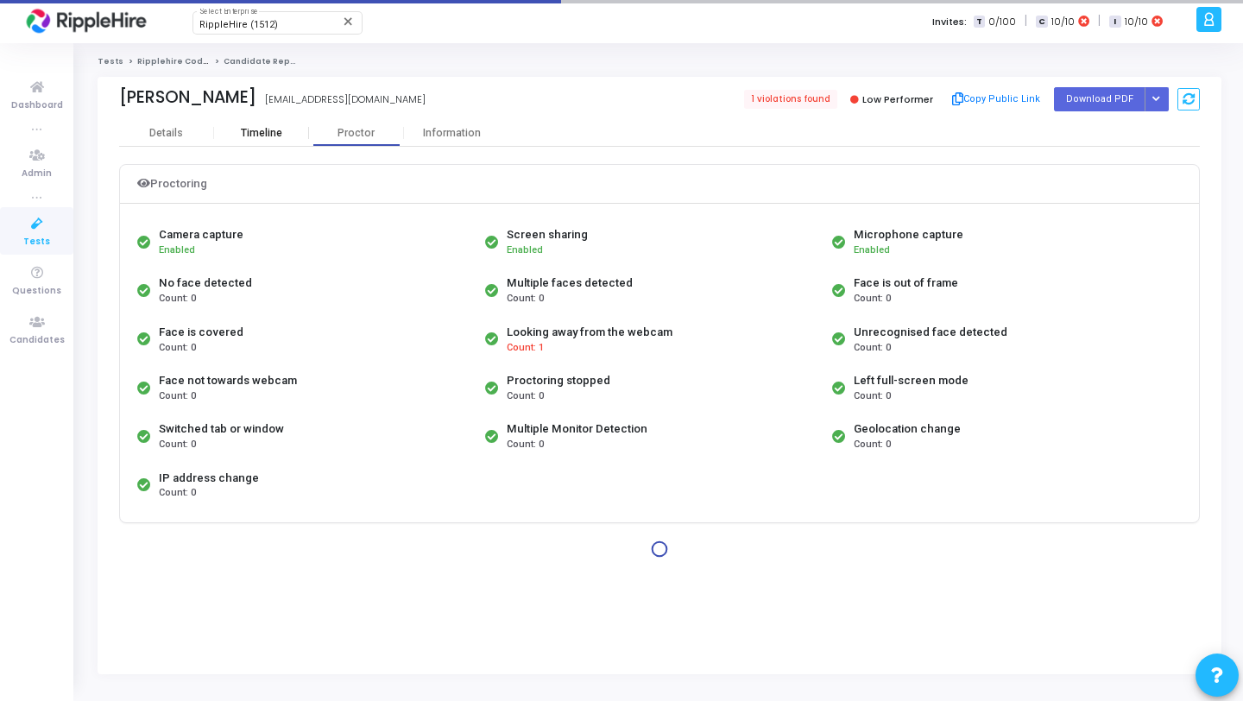
click at [293, 129] on div "Timeline" at bounding box center [261, 133] width 95 height 13
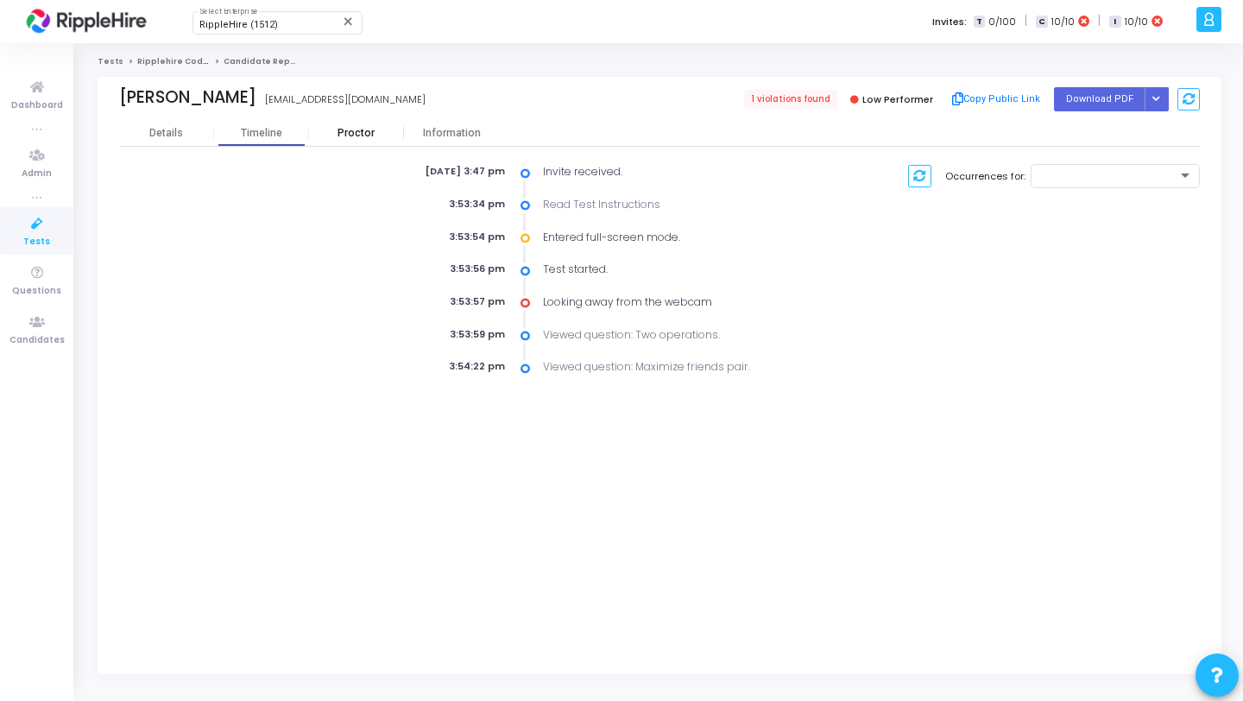
click at [333, 138] on div "Proctor" at bounding box center [356, 133] width 95 height 13
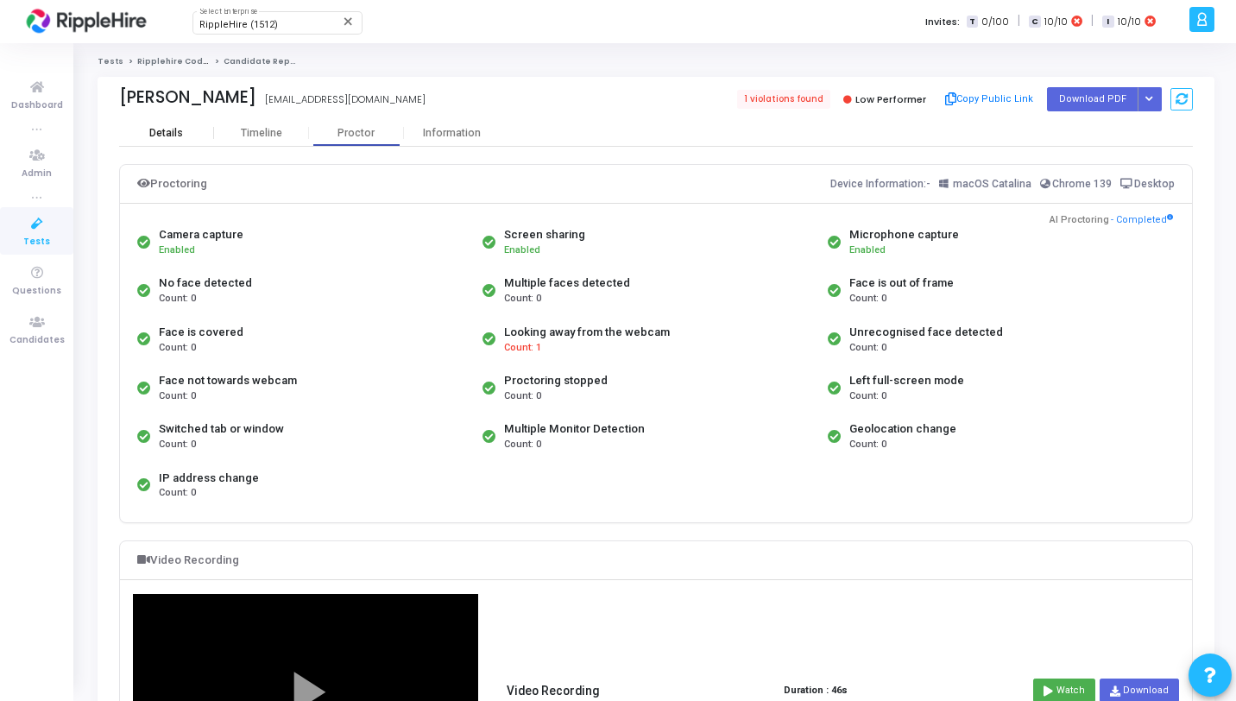
click at [178, 120] on div "Details" at bounding box center [166, 133] width 95 height 26
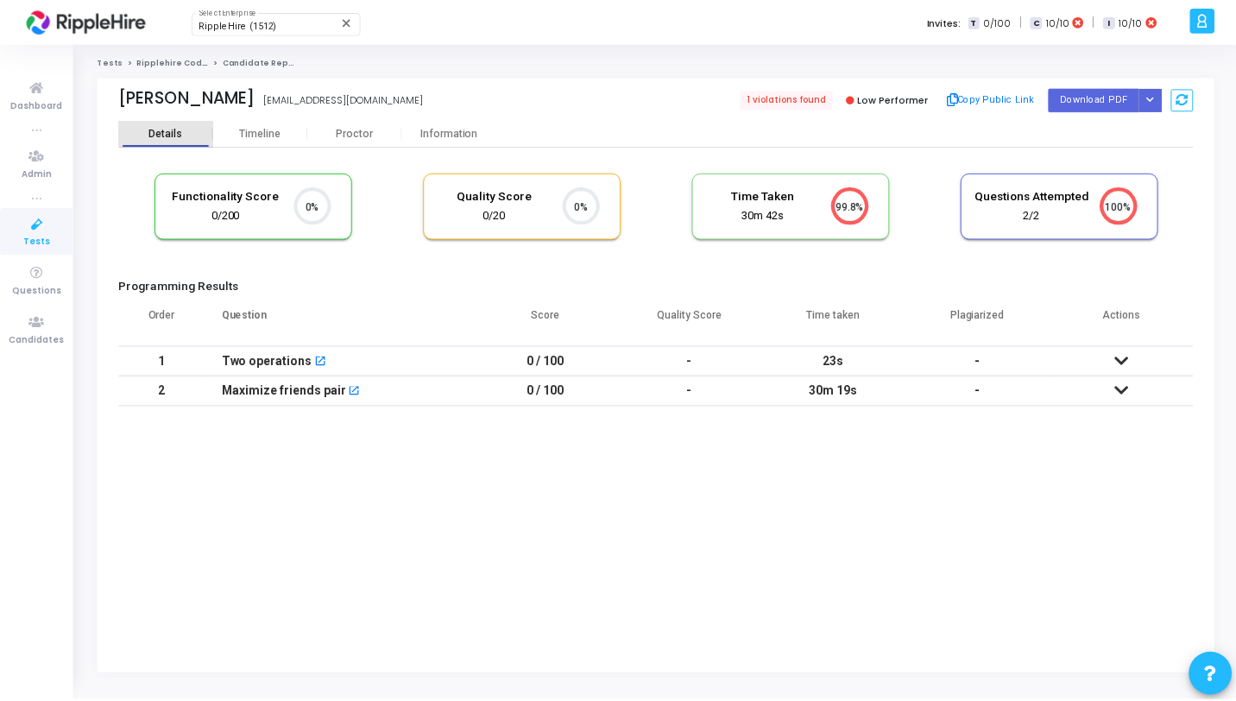
scroll to position [8, 8]
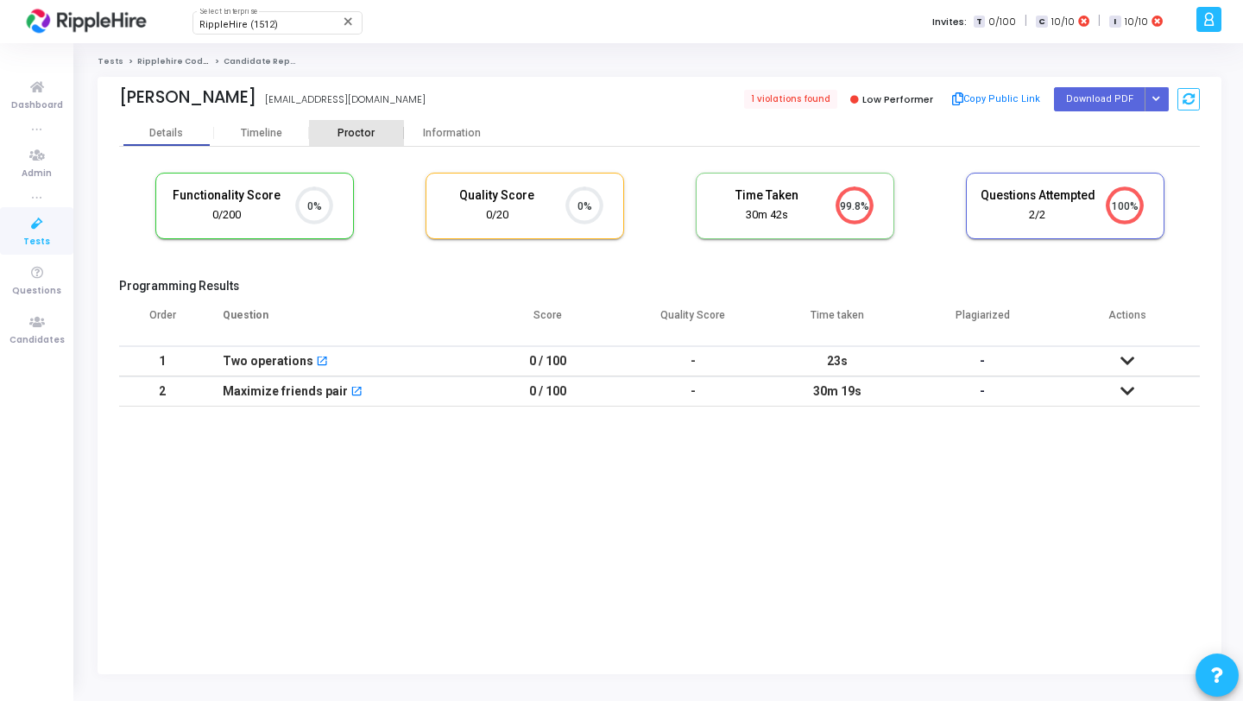
click at [329, 141] on div "Proctor" at bounding box center [356, 133] width 95 height 26
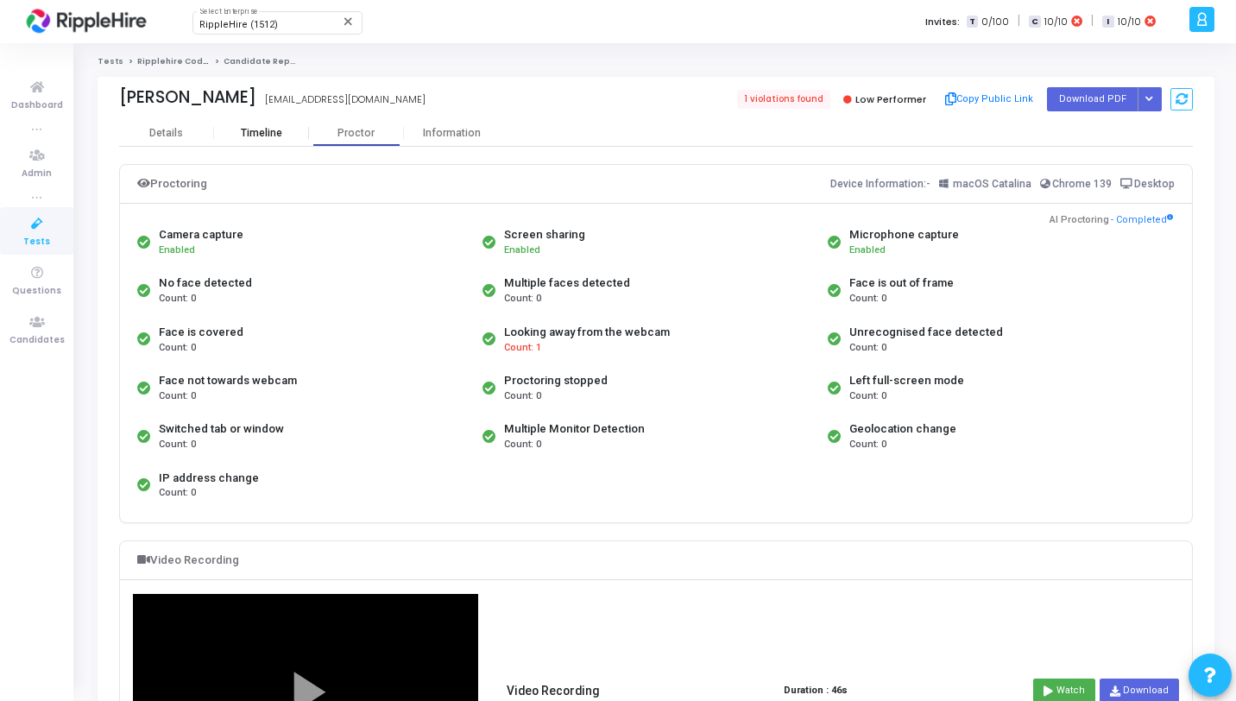
click at [254, 137] on div "Timeline" at bounding box center [261, 133] width 41 height 13
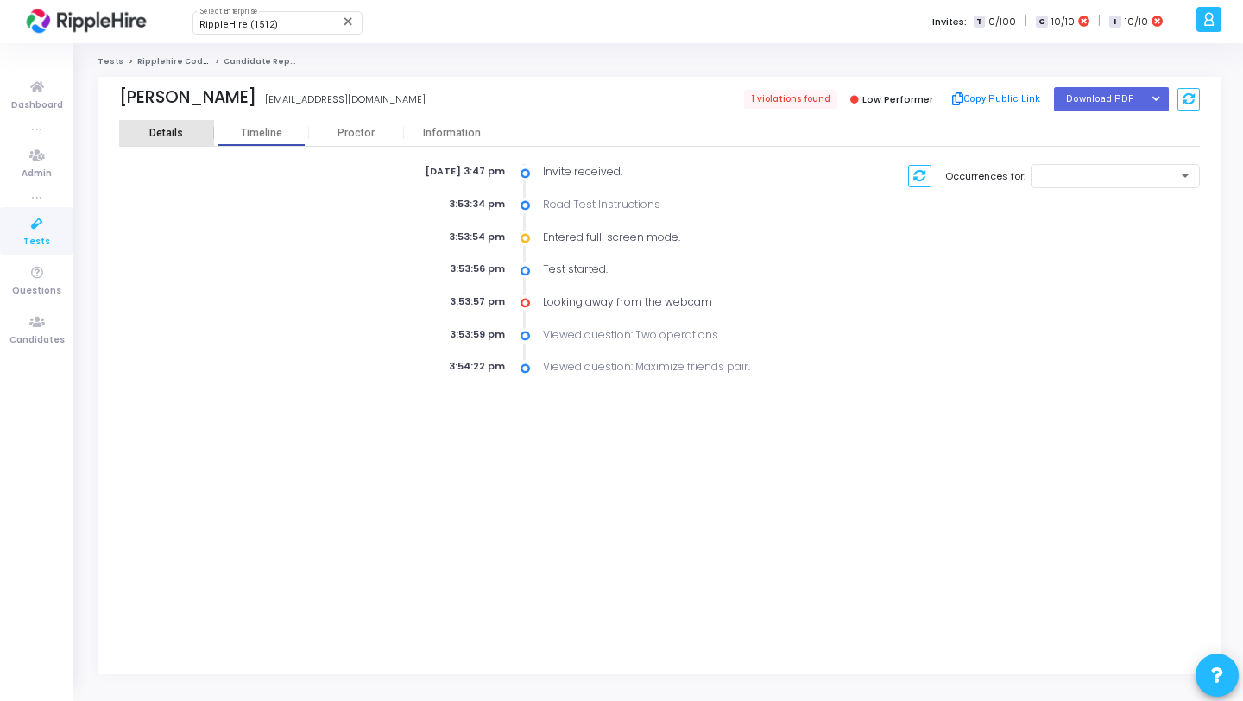
click at [193, 139] on div "Details" at bounding box center [166, 133] width 95 height 13
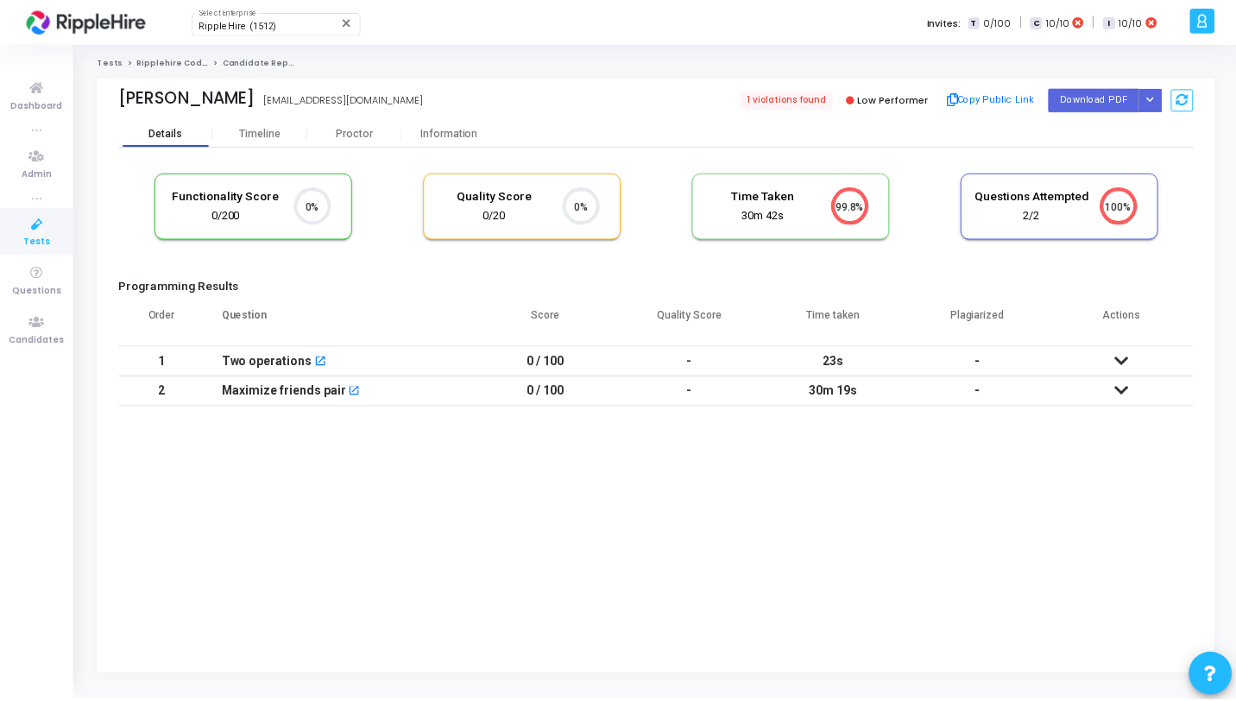
scroll to position [36, 44]
click at [783, 372] on td "23s" at bounding box center [838, 361] width 145 height 30
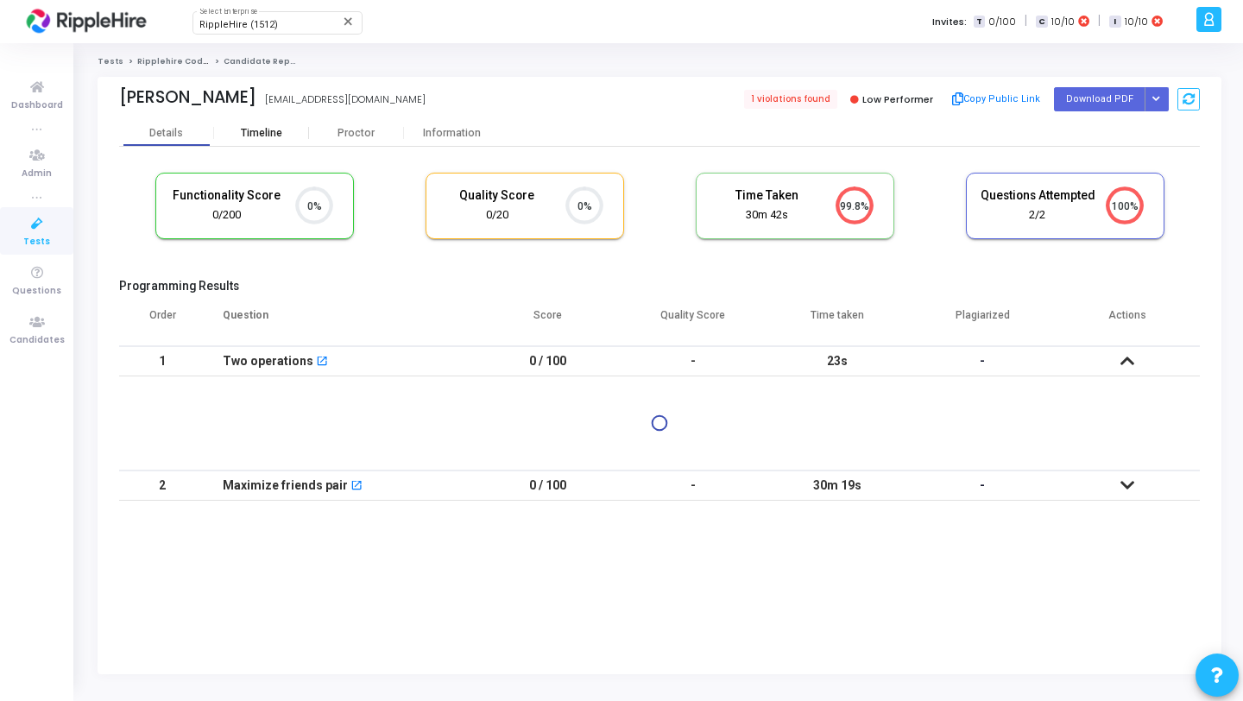
click at [267, 126] on div "Timeline" at bounding box center [261, 133] width 95 height 26
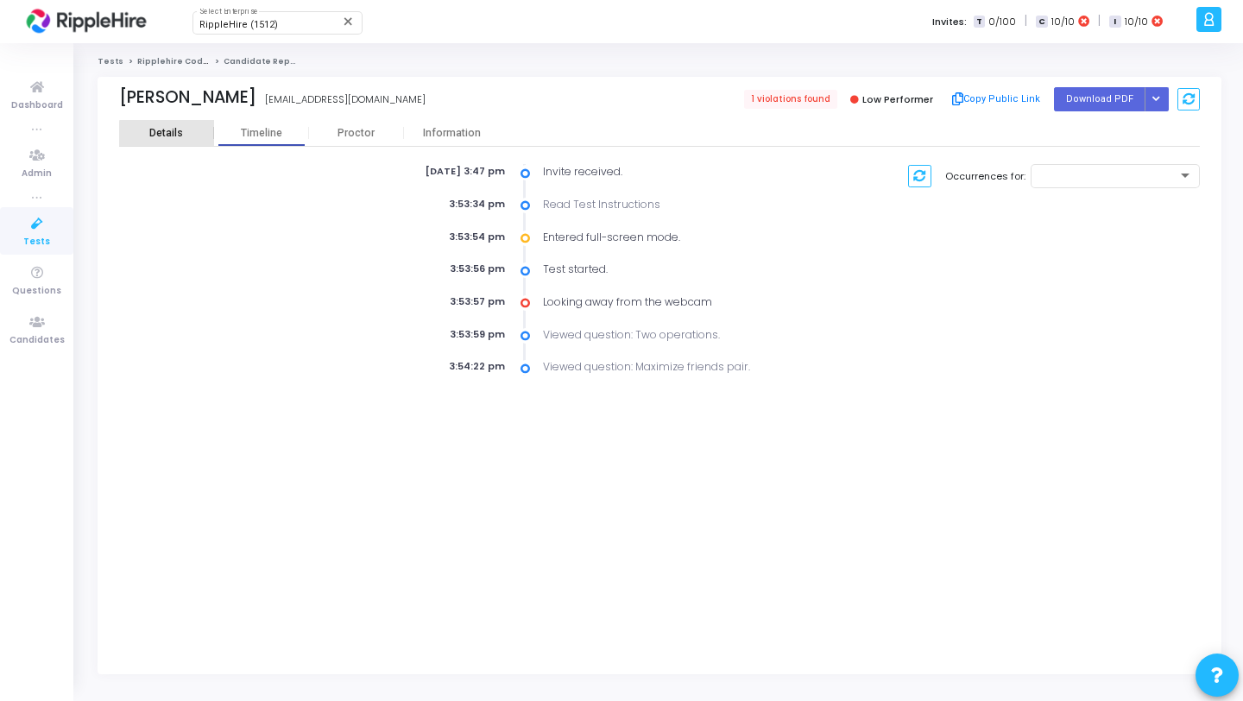
click at [194, 137] on div "Details" at bounding box center [166, 133] width 95 height 13
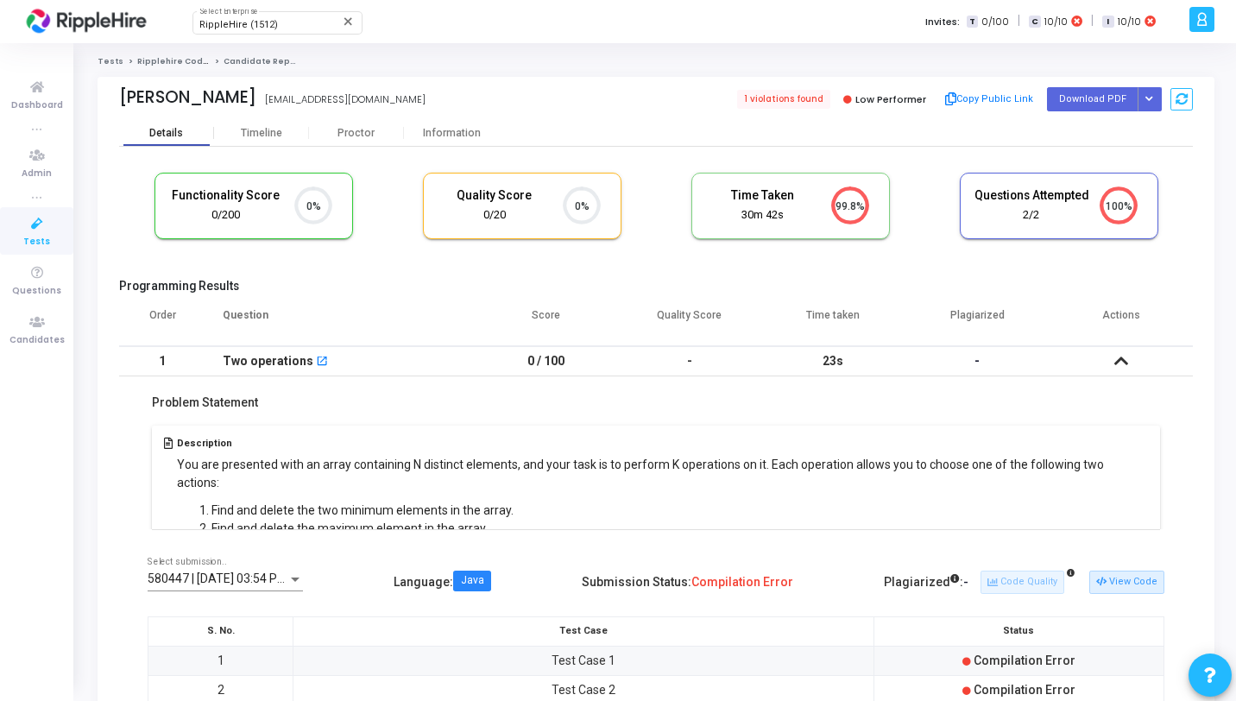
scroll to position [36, 44]
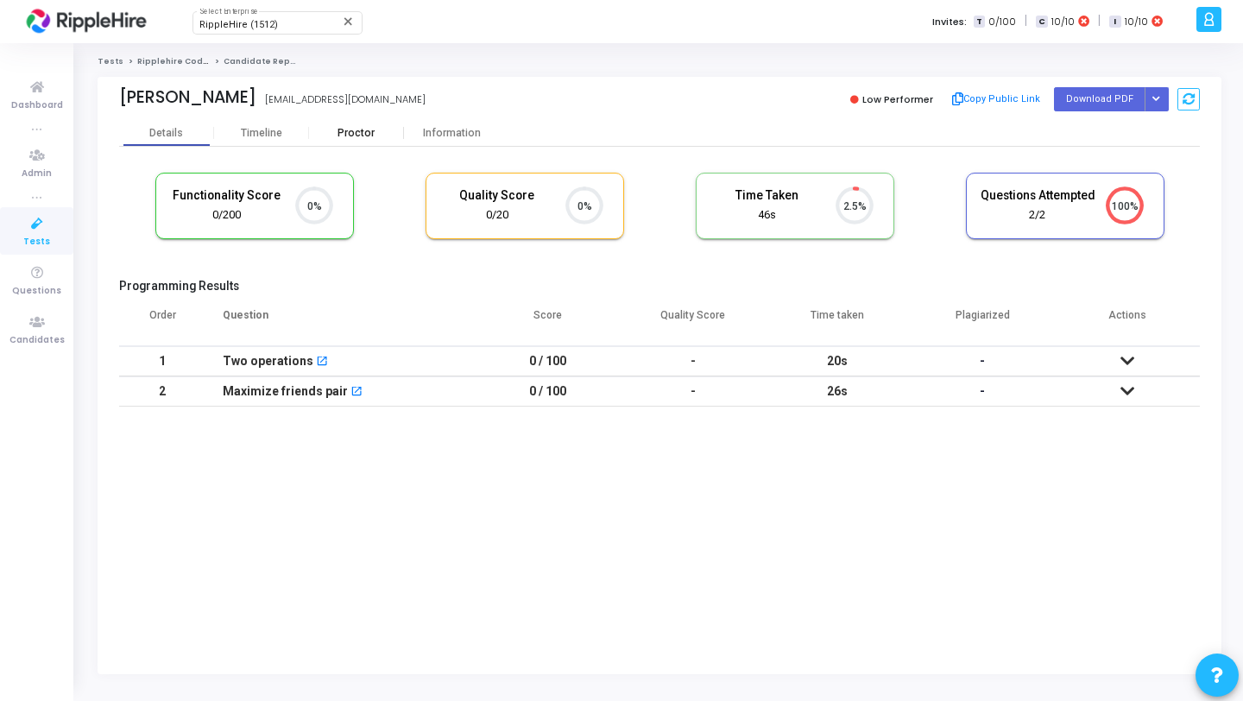
click at [367, 127] on div "Proctor" at bounding box center [356, 133] width 95 height 13
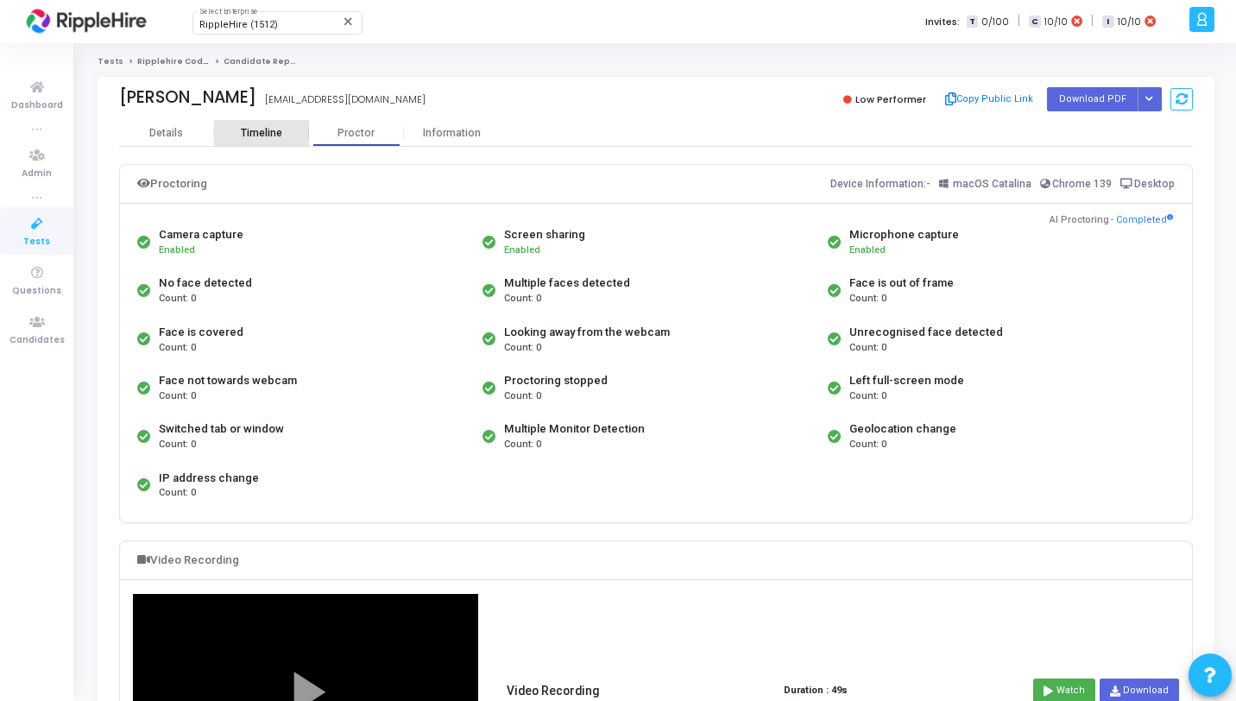
click at [255, 129] on div "Timeline" at bounding box center [261, 133] width 41 height 13
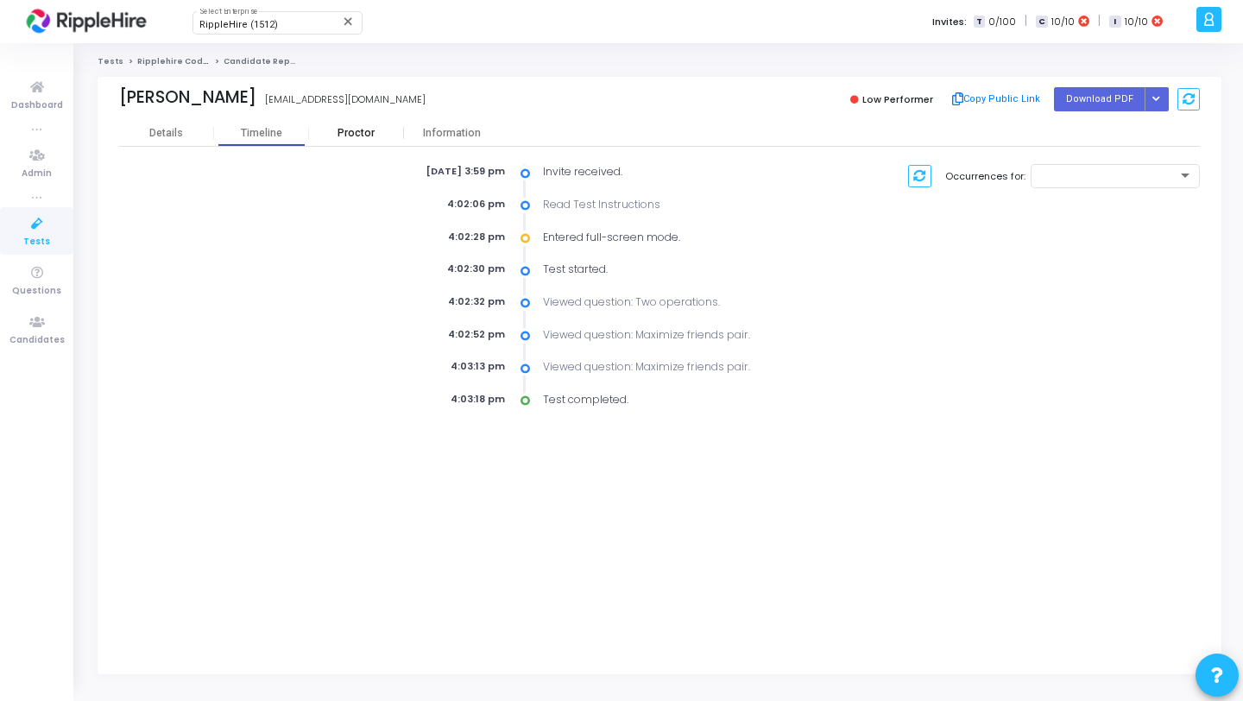
click at [350, 129] on div "Proctor" at bounding box center [356, 133] width 95 height 13
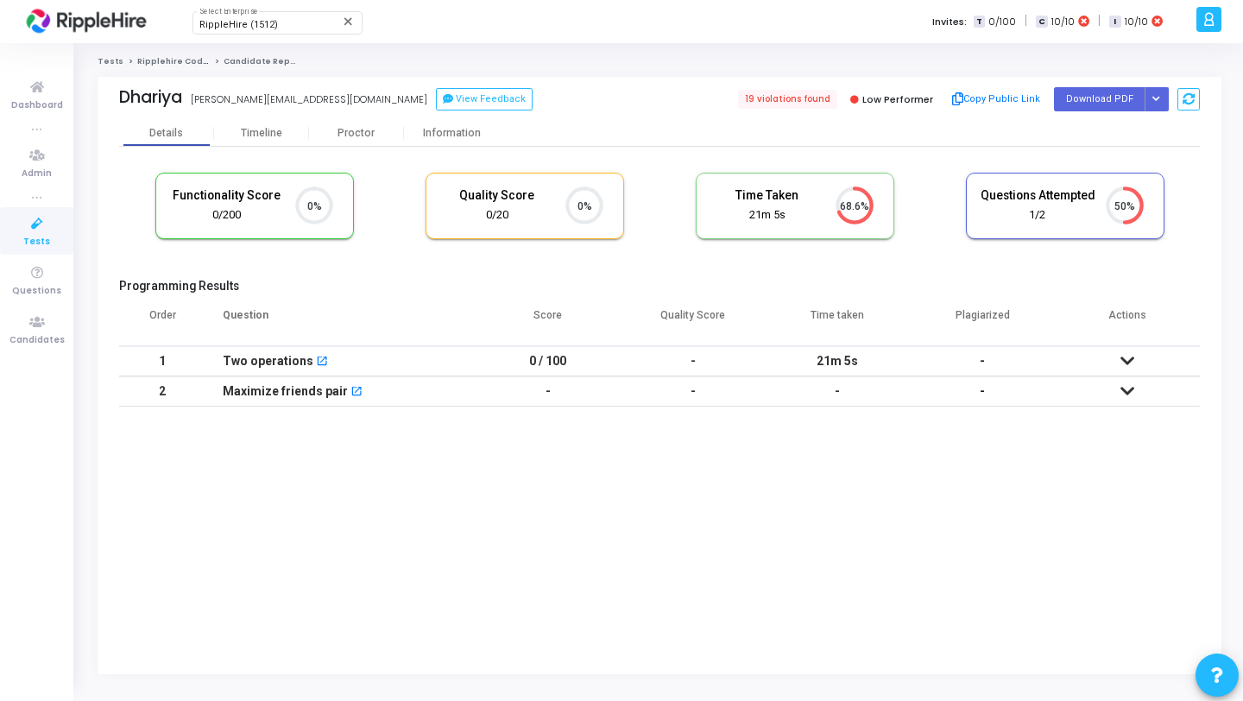
click at [350, 87] on div "Dhariya dhairya@yopmail.com View Feedback" at bounding box center [385, 99] width 532 height 25
click at [436, 98] on button "View Feedback" at bounding box center [484, 99] width 97 height 22
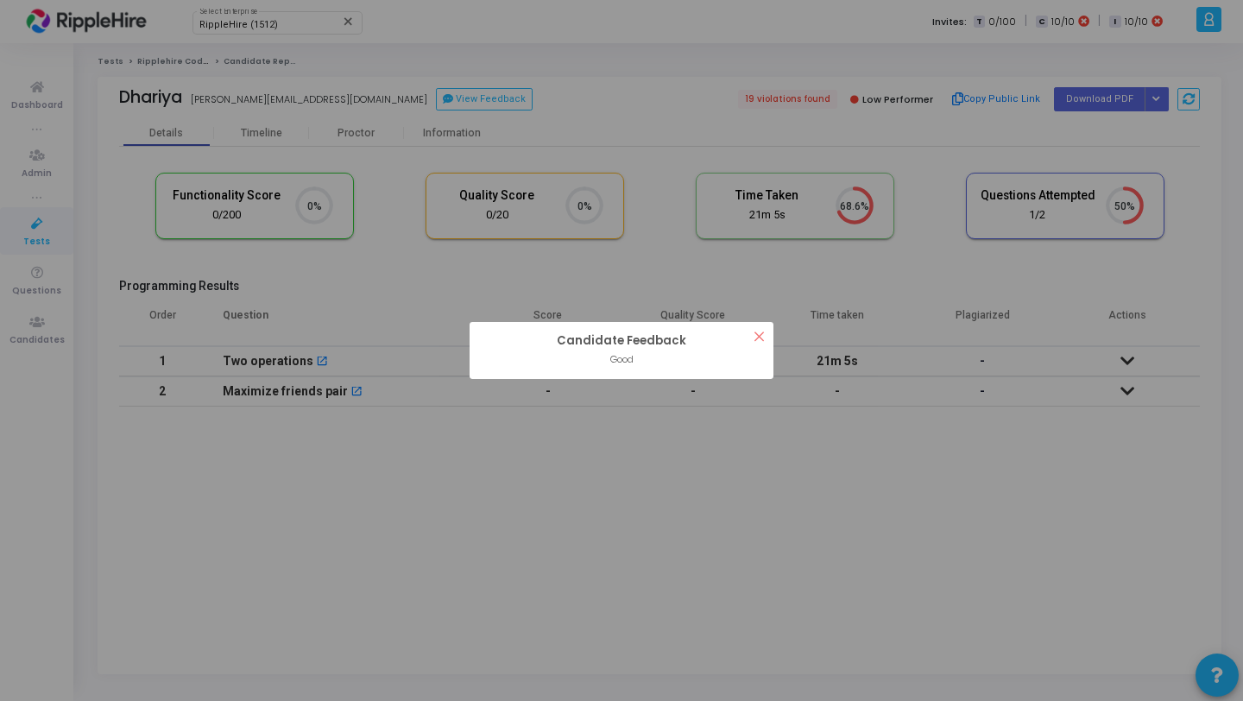
click at [441, 104] on div "? ! i Candidate Feedback × Good OK Cancel" at bounding box center [621, 350] width 1243 height 701
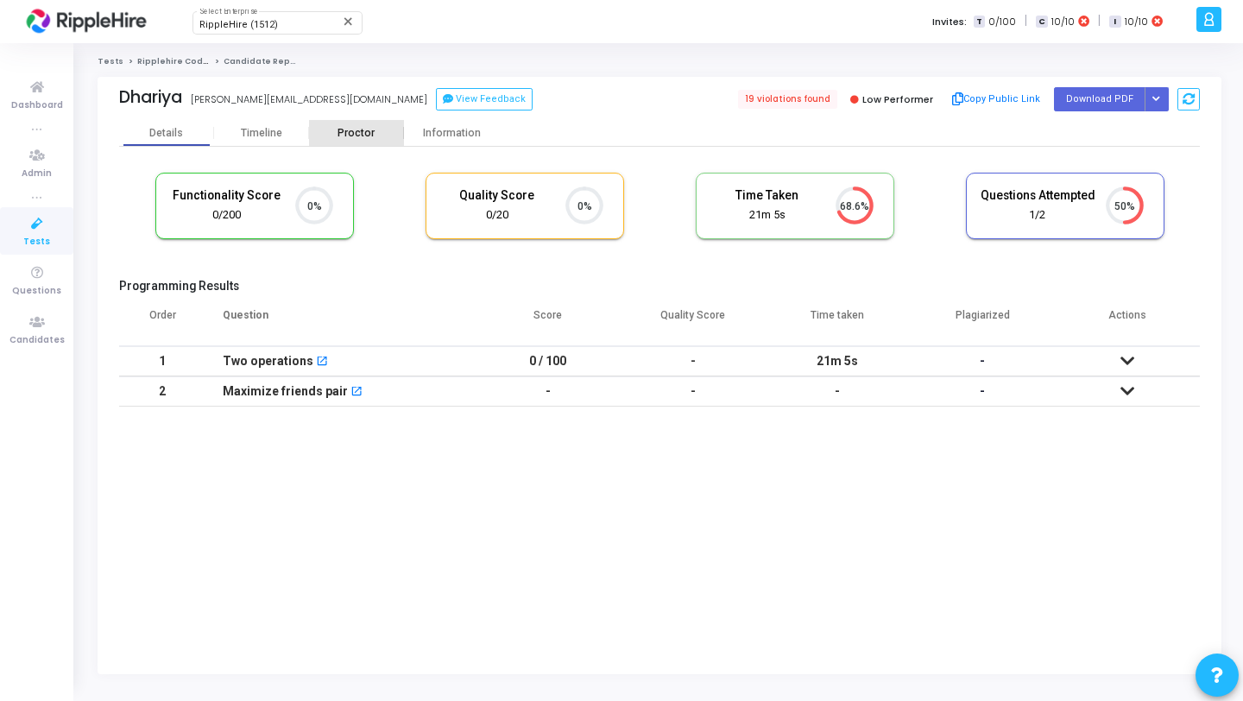
click at [329, 139] on div "Proctor" at bounding box center [356, 133] width 95 height 13
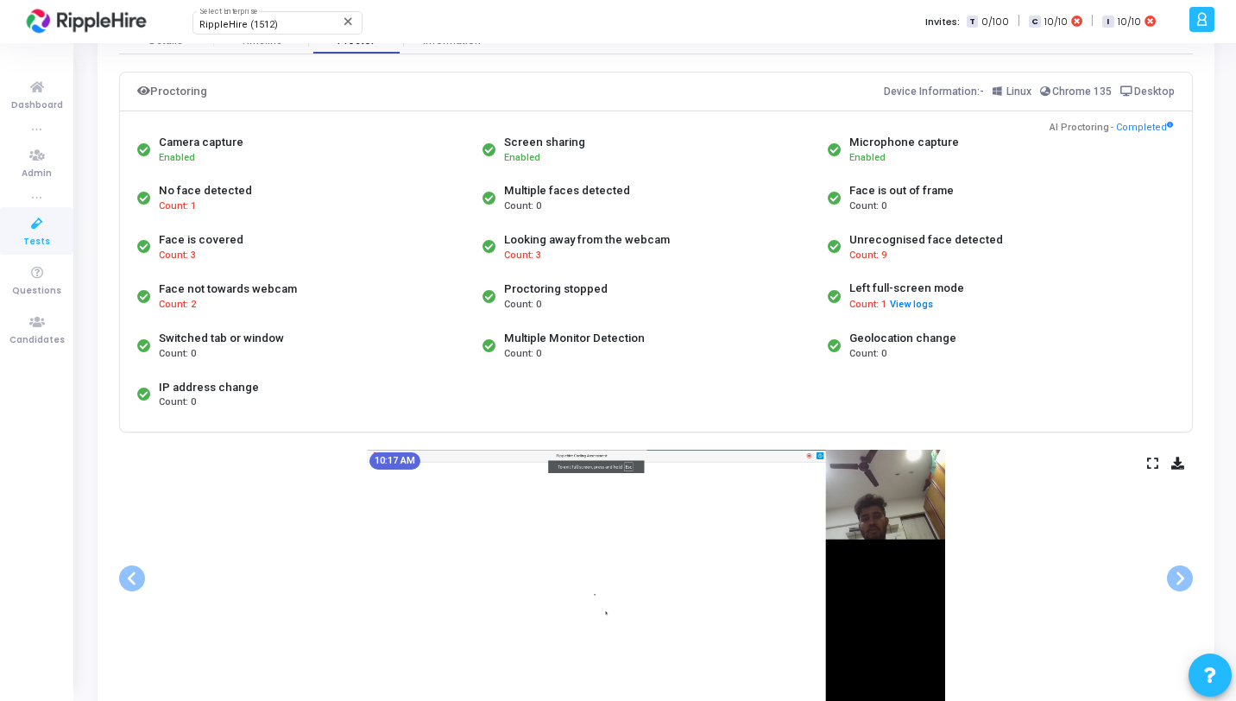
scroll to position [109, 0]
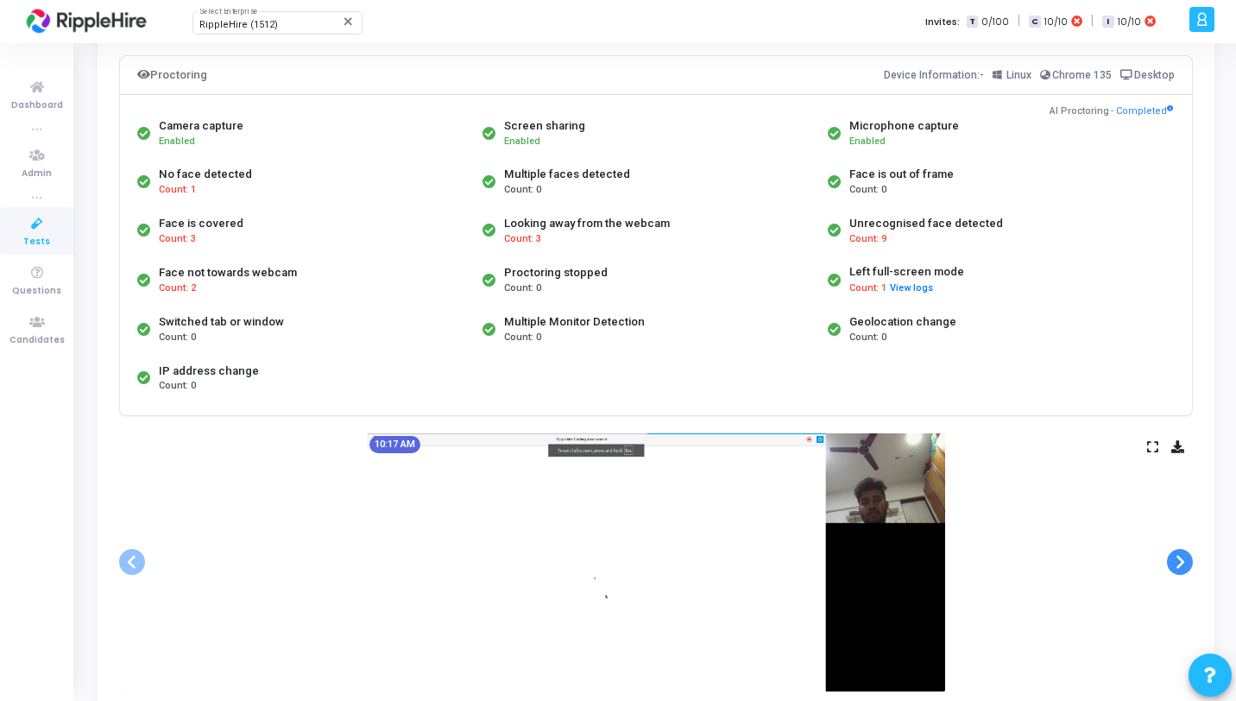
click at [1176, 561] on span at bounding box center [1180, 562] width 26 height 26
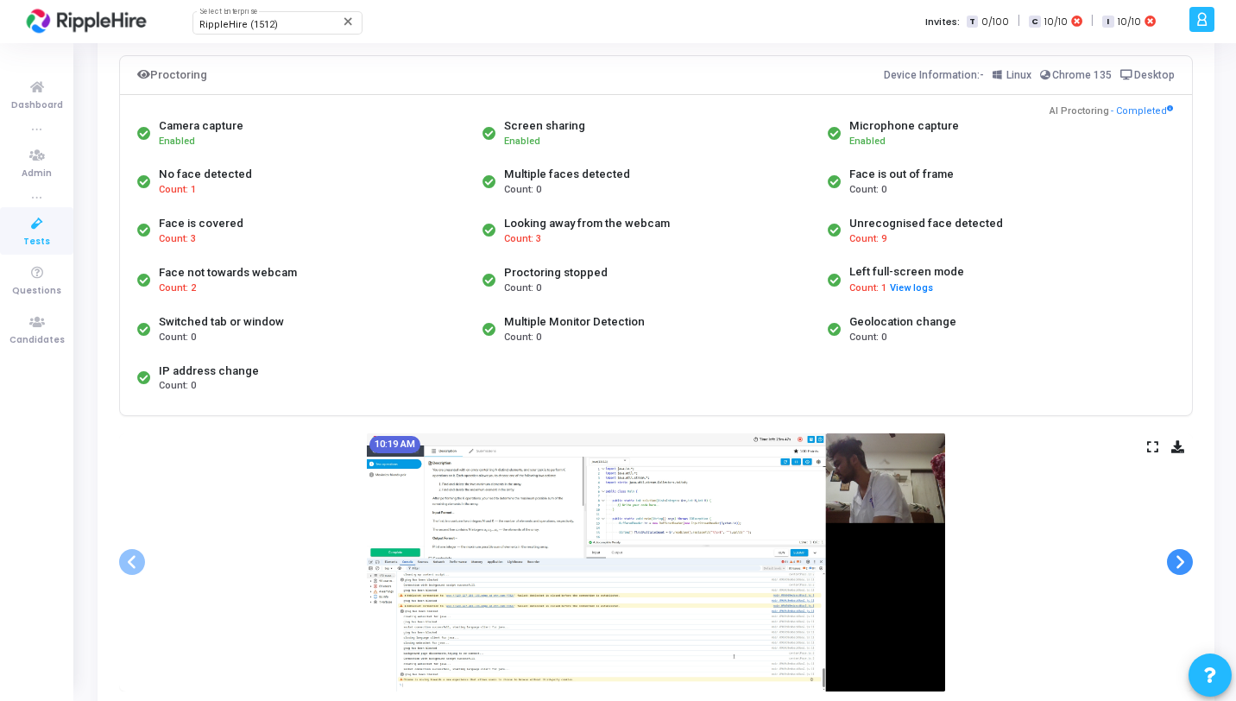
click at [1176, 561] on span at bounding box center [1180, 562] width 26 height 26
click at [133, 561] on span at bounding box center [132, 562] width 26 height 26
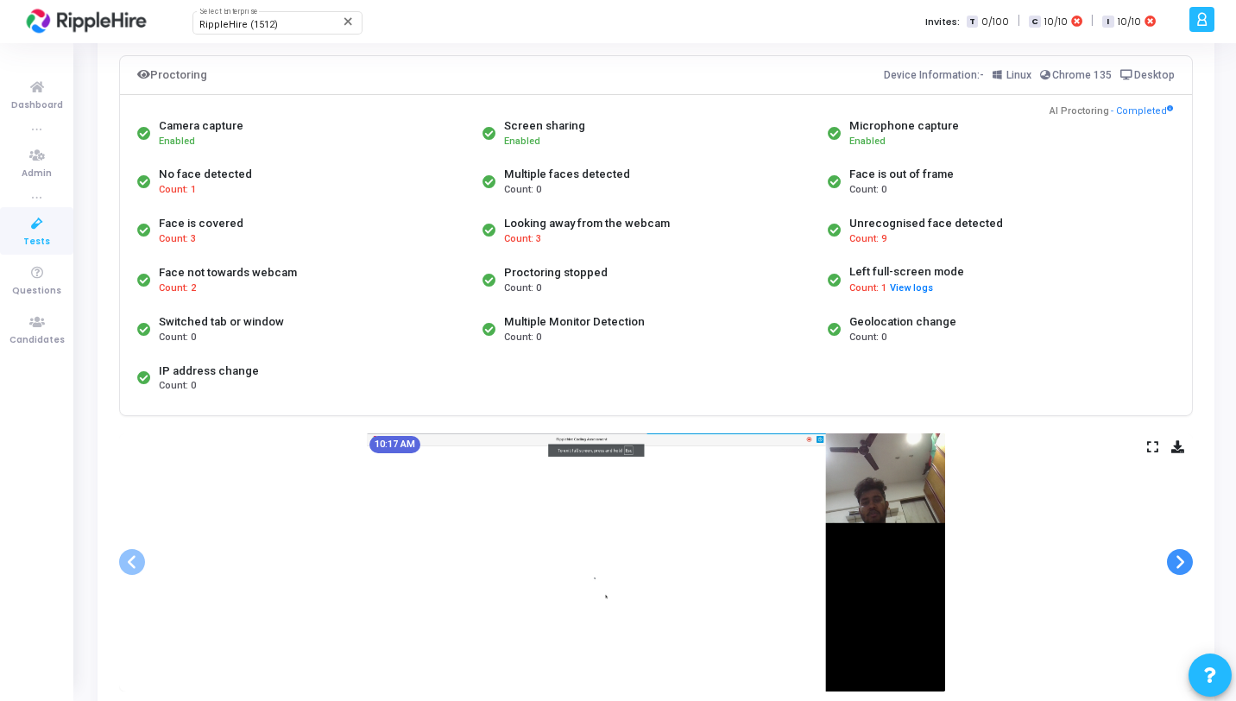
click at [1184, 566] on span at bounding box center [1180, 562] width 26 height 26
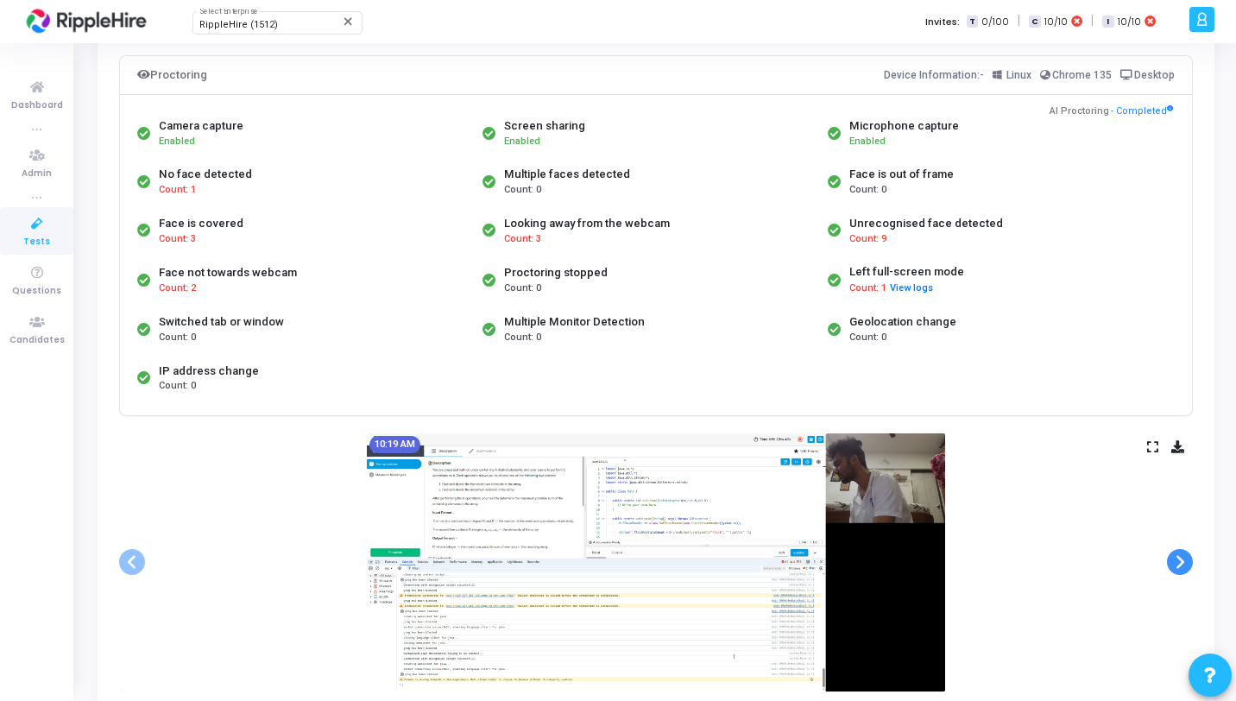
click at [1184, 566] on span at bounding box center [1180, 562] width 26 height 26
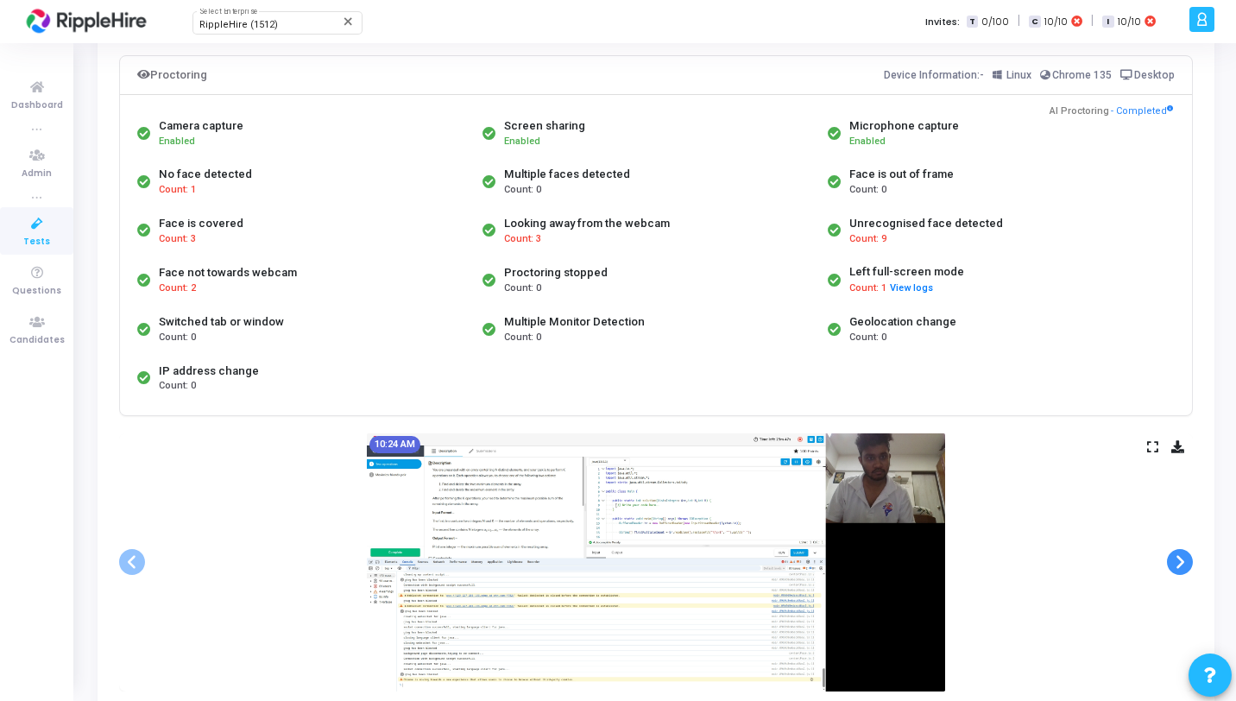
click at [1184, 566] on span at bounding box center [1180, 562] width 26 height 26
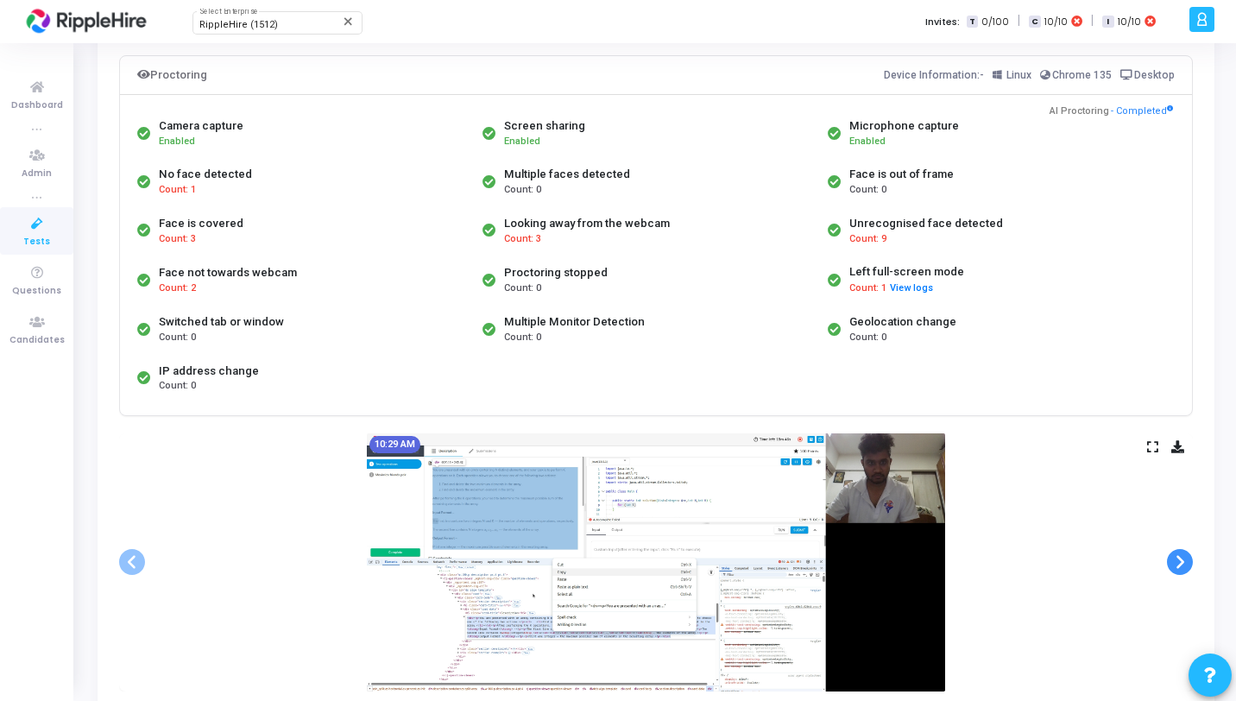
click at [1184, 566] on span at bounding box center [1180, 562] width 26 height 26
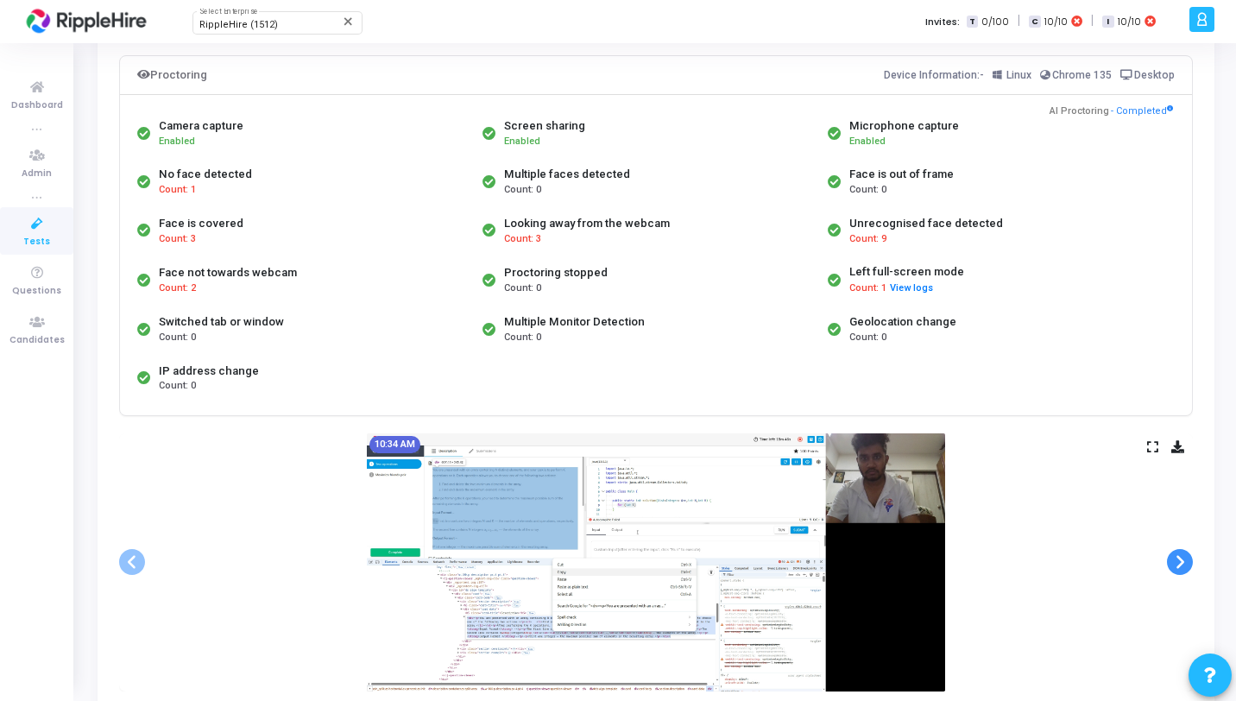
click at [1184, 566] on span at bounding box center [1180, 562] width 26 height 26
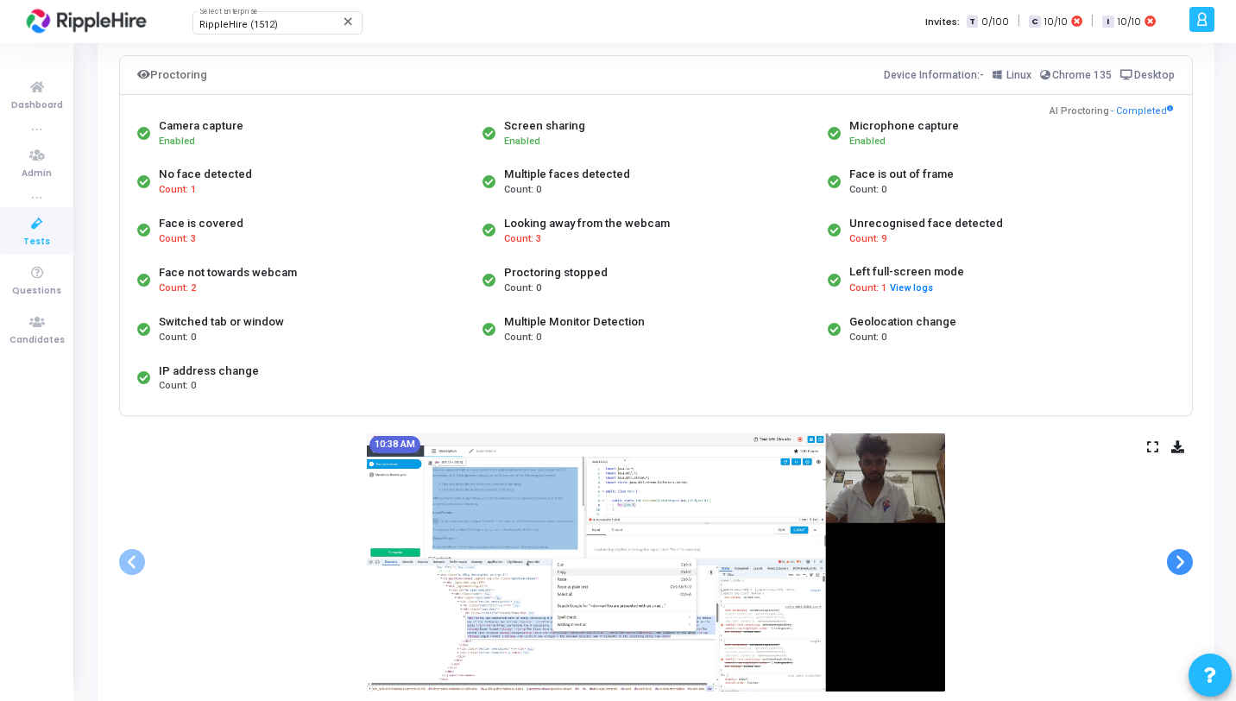
click at [1184, 566] on span at bounding box center [1180, 562] width 26 height 26
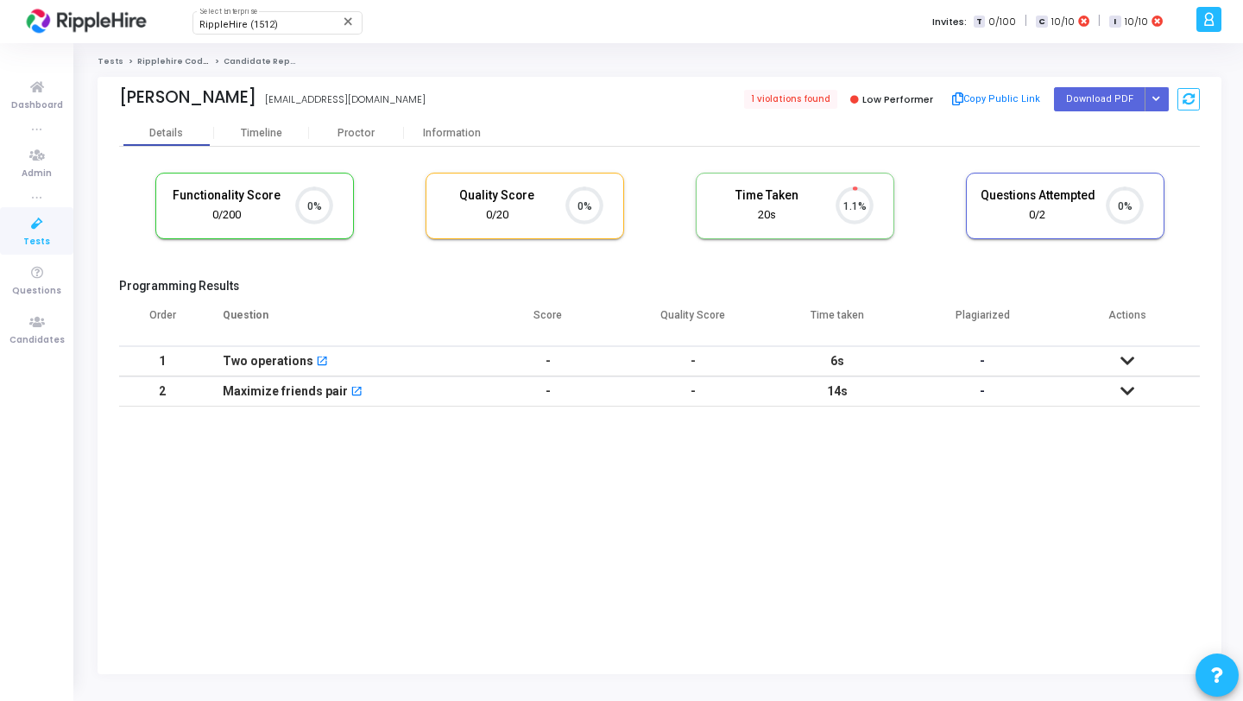
click at [329, 117] on div "[PERSON_NAME] [EMAIL_ADDRESS][DOMAIN_NAME] 1 violations found Low Performer Cop…" at bounding box center [659, 98] width 1081 height 43
click at [343, 122] on div "Proctor" at bounding box center [356, 133] width 95 height 26
